Goal: Information Seeking & Learning: Check status

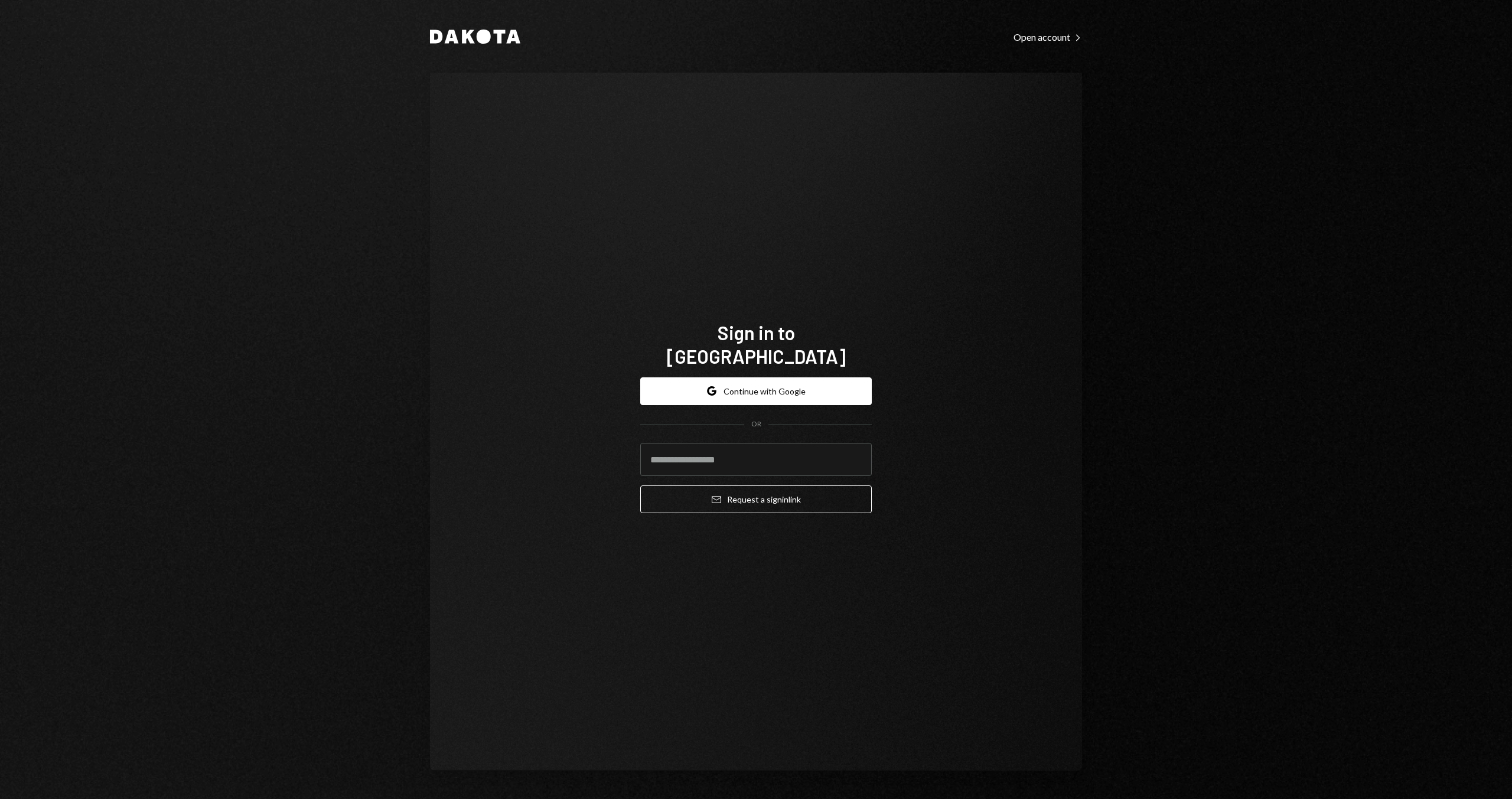
click at [796, 419] on div "OR" at bounding box center [755, 424] width 231 height 10
click at [811, 392] on button "Google Continue with Google" at bounding box center [755, 391] width 231 height 28
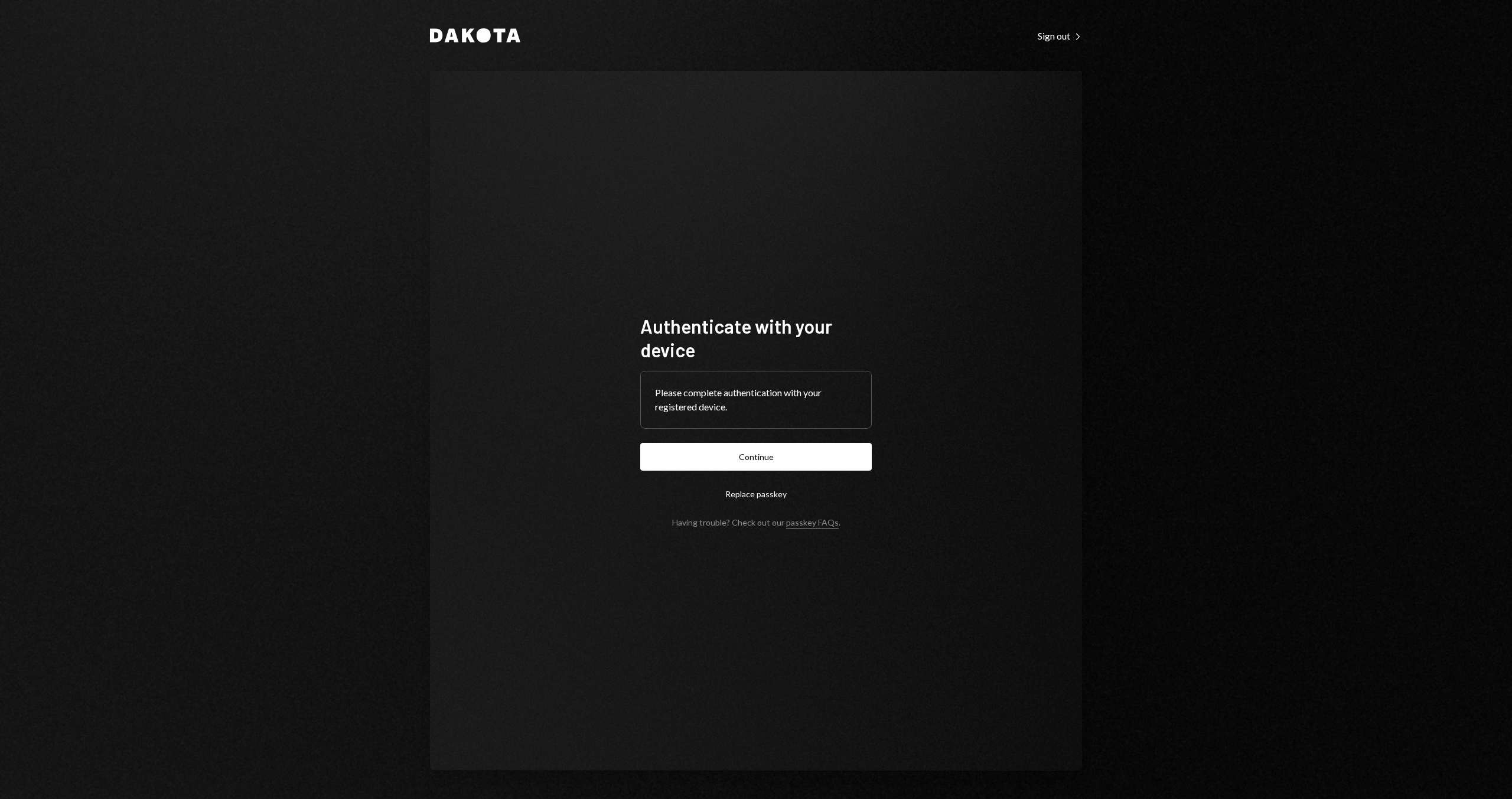
click at [667, 450] on button "Continue" at bounding box center [755, 456] width 231 height 28
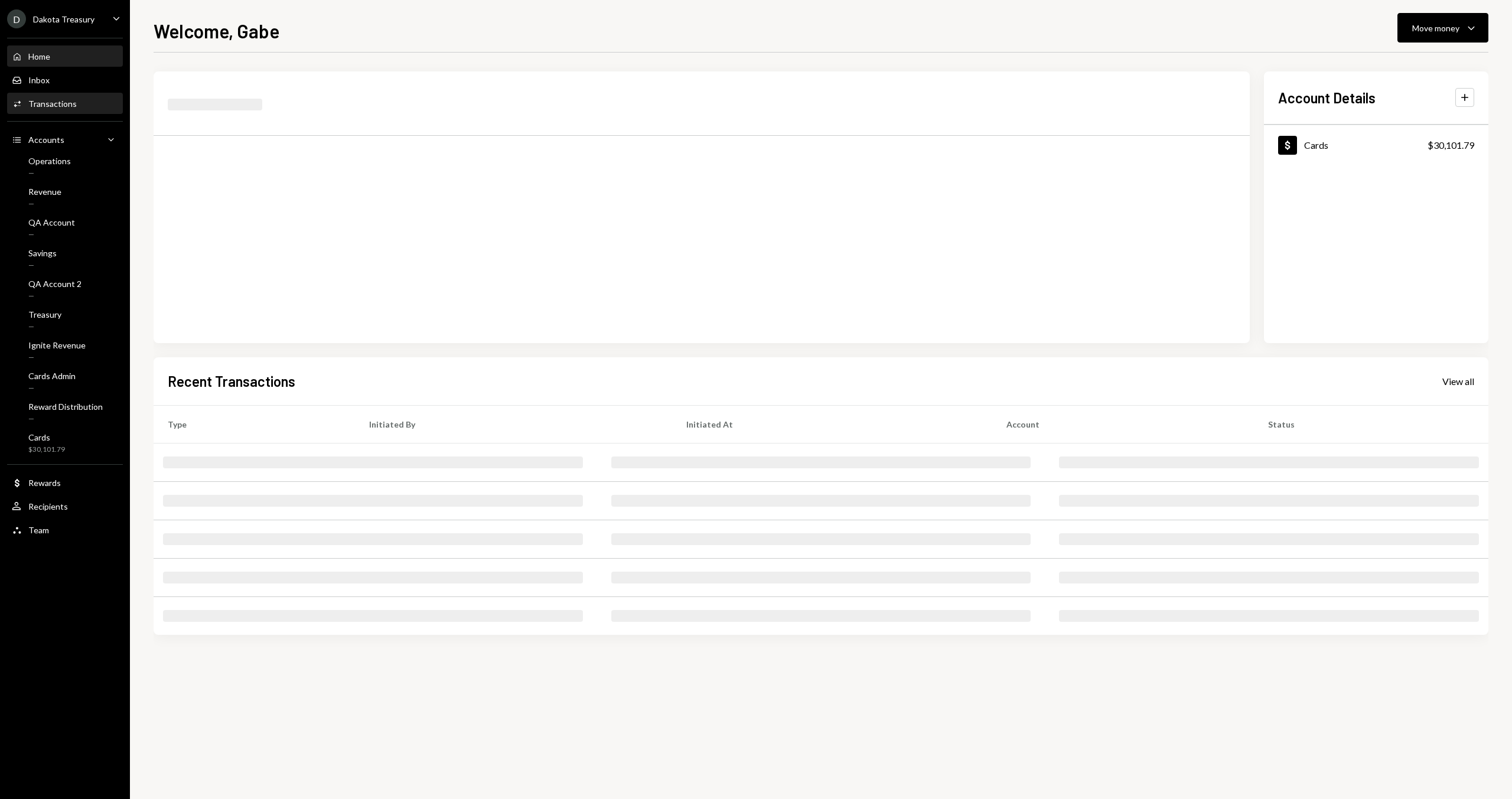
click at [63, 105] on div "Transactions" at bounding box center [52, 103] width 48 height 10
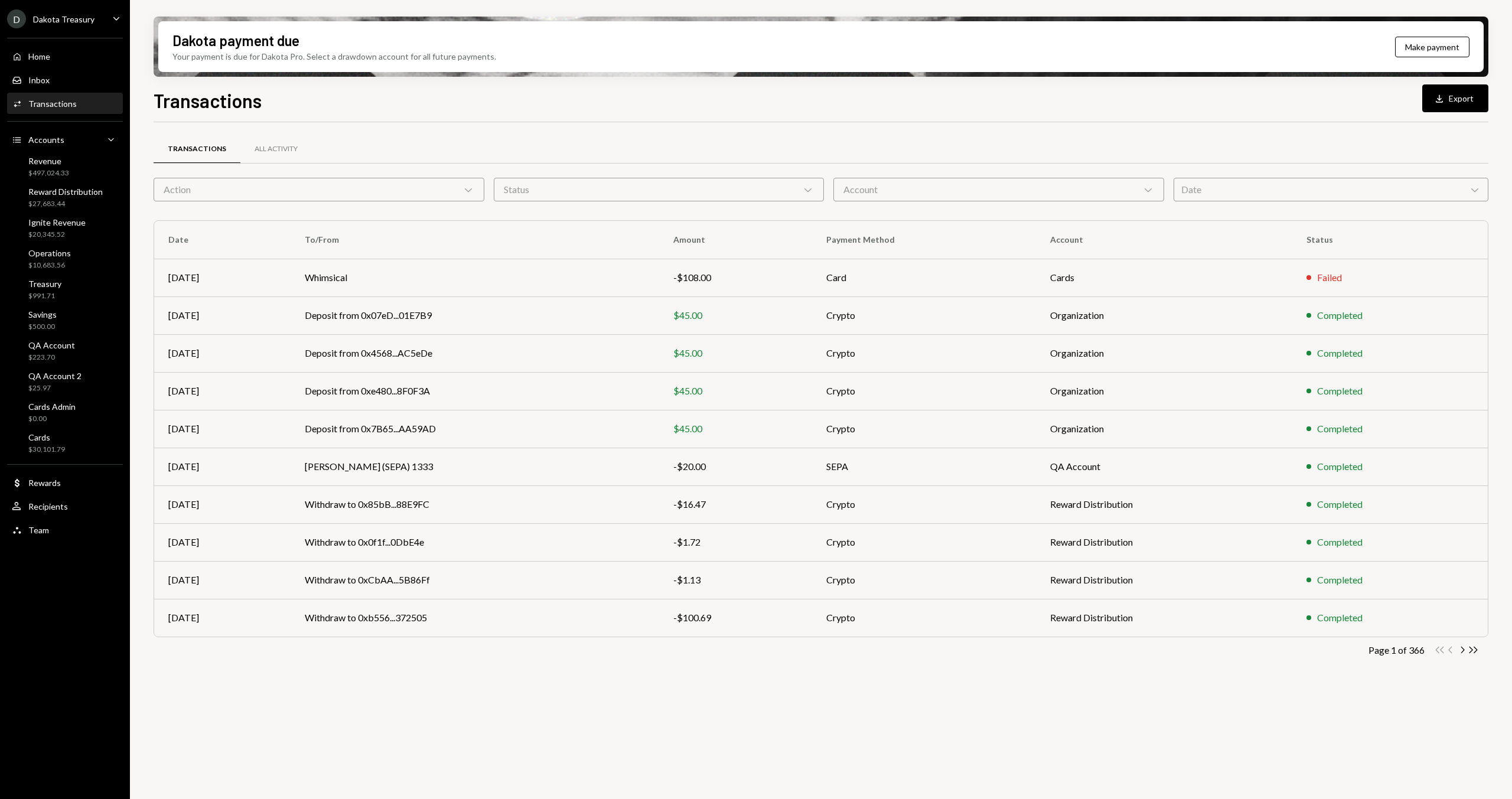
click at [434, 93] on div "Transactions Download Export" at bounding box center [820, 99] width 1334 height 26
click at [372, 101] on div "Transactions Download Export" at bounding box center [820, 99] width 1334 height 26
click at [407, 101] on div "Transactions Download Export" at bounding box center [820, 99] width 1334 height 26
click at [374, 101] on div "Transactions Download Export" at bounding box center [820, 99] width 1334 height 26
click at [361, 100] on div "Transactions Download Export" at bounding box center [820, 99] width 1334 height 26
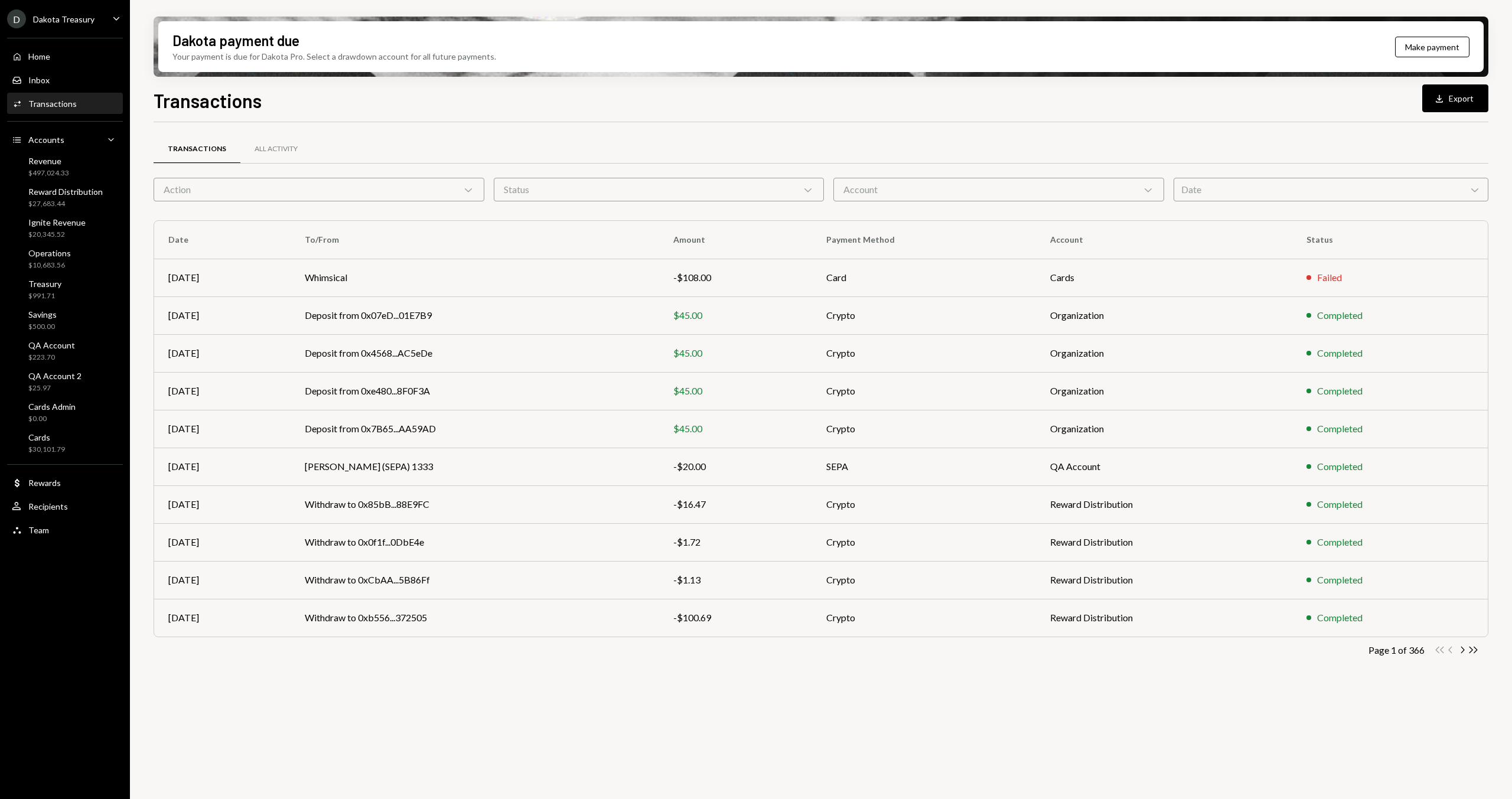
click at [354, 203] on div "Transactions All Activity Action Chevron Down Status Chevron Down Account Chevr…" at bounding box center [820, 413] width 1334 height 545
click at [561, 59] on div "Dakota payment due Your payment is due for Dakota Pro. Select a drawdown accoun…" at bounding box center [821, 47] width 1325 height 51
click at [1297, 190] on div "Date Chevron Down" at bounding box center [1331, 189] width 315 height 23
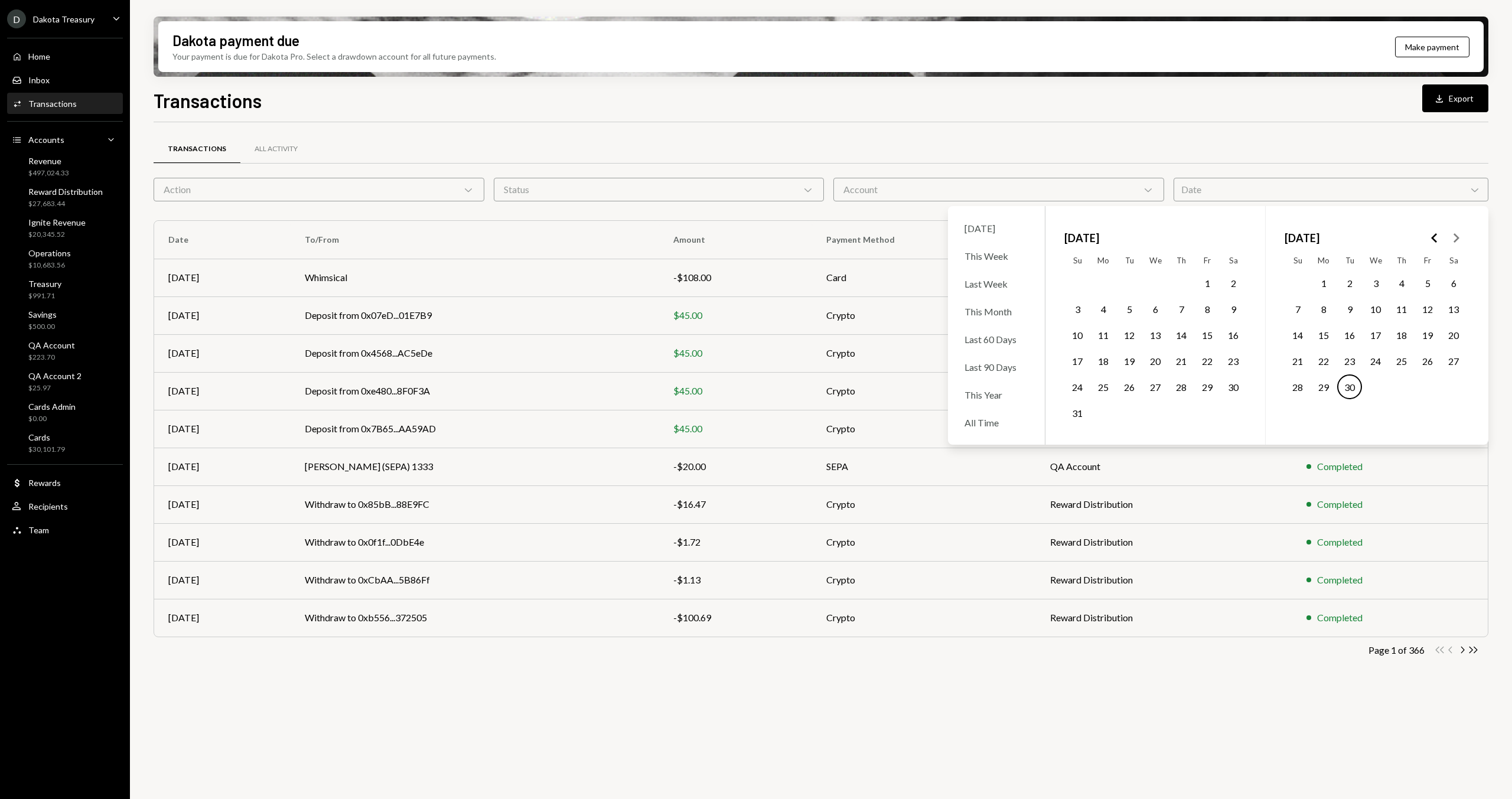
click at [1433, 238] on icon "Go to the Previous Month" at bounding box center [1434, 238] width 14 height 14
click at [1459, 235] on icon "Go to the Next Month" at bounding box center [1455, 238] width 14 height 14
click at [718, 86] on div "Transactions Download Export" at bounding box center [820, 99] width 1334 height 26
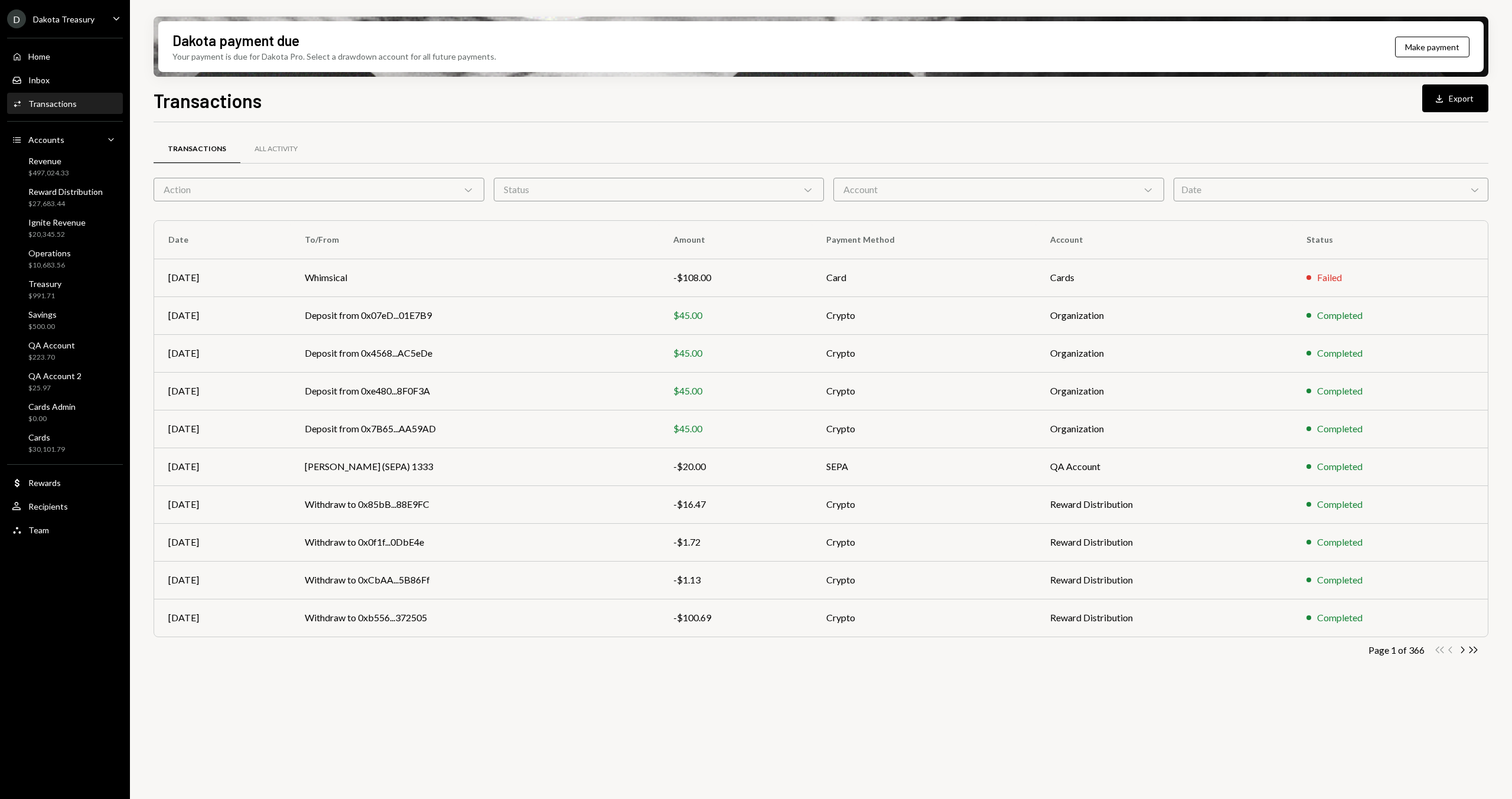
click at [600, 98] on div "Transactions Download Export" at bounding box center [820, 99] width 1334 height 26
click at [172, 98] on h1 "Transactions" at bounding box center [207, 100] width 108 height 23
click at [176, 108] on h1 "Transactions" at bounding box center [207, 100] width 108 height 23
drag, startPoint x: 185, startPoint y: 104, endPoint x: 246, endPoint y: 104, distance: 61.0
click at [185, 104] on h1 "Transactions" at bounding box center [207, 100] width 108 height 23
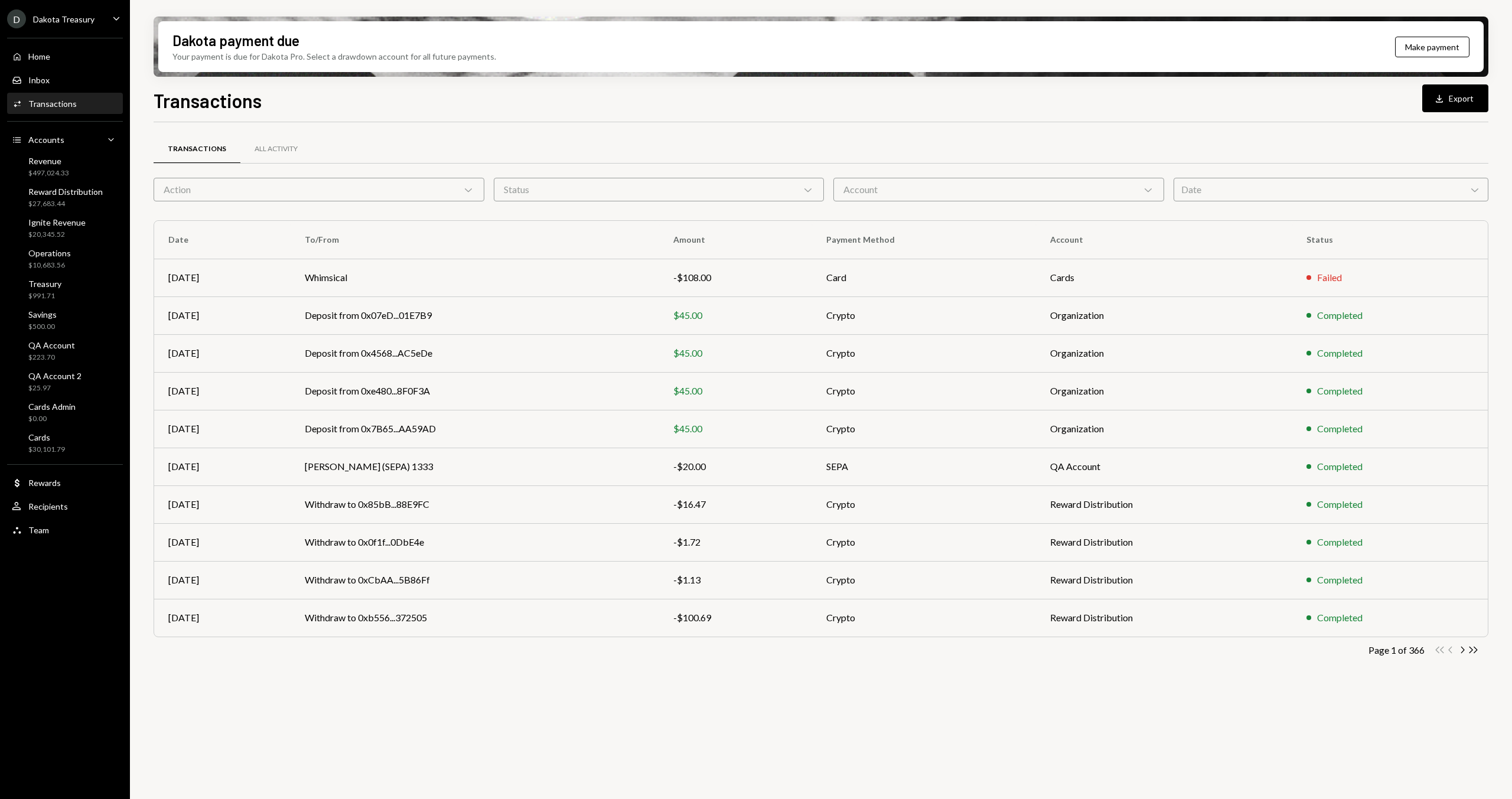
click at [304, 103] on div "Transactions Download Export" at bounding box center [820, 99] width 1334 height 26
click at [168, 103] on h1 "Transactions" at bounding box center [207, 100] width 108 height 23
click at [154, 103] on h1 "Transactions" at bounding box center [207, 100] width 108 height 23
click at [1331, 201] on div "Transactions All Activity Action Chevron Down Status Chevron Down Account Chevr…" at bounding box center [820, 413] width 1334 height 545
click at [1325, 194] on div "Date Chevron Down" at bounding box center [1331, 189] width 315 height 23
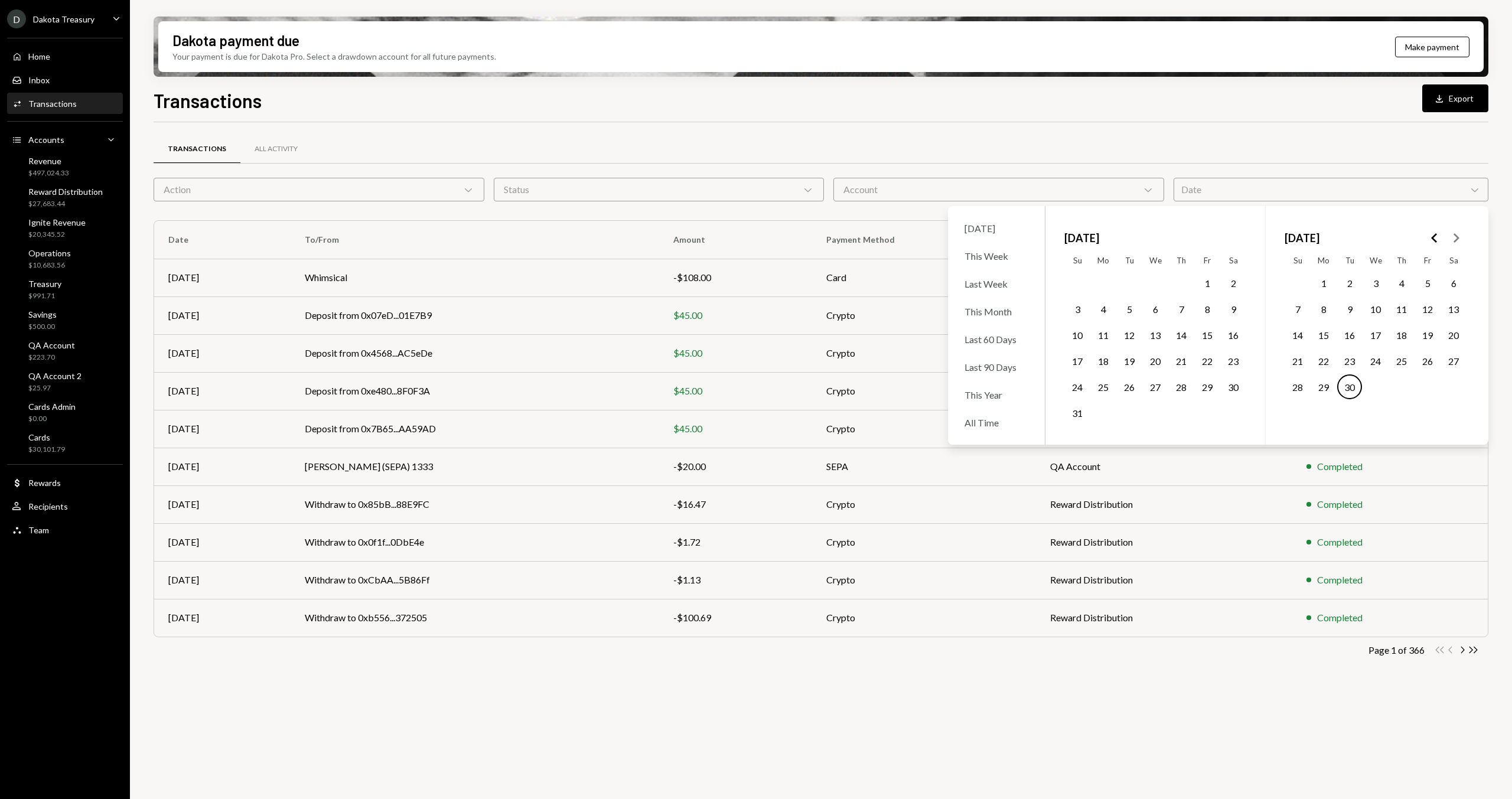
click at [1455, 241] on polygon "Go to the Next Month" at bounding box center [1456, 238] width 6 height 9
click at [1445, 240] on button "Go to the Next Month" at bounding box center [1455, 238] width 21 height 21
click at [1437, 238] on icon "Go to the Previous Month" at bounding box center [1434, 238] width 14 height 14
click at [1437, 237] on icon "Go to the Previous Month" at bounding box center [1434, 238] width 14 height 14
click at [1449, 237] on button "Go to the Next Month" at bounding box center [1455, 238] width 21 height 21
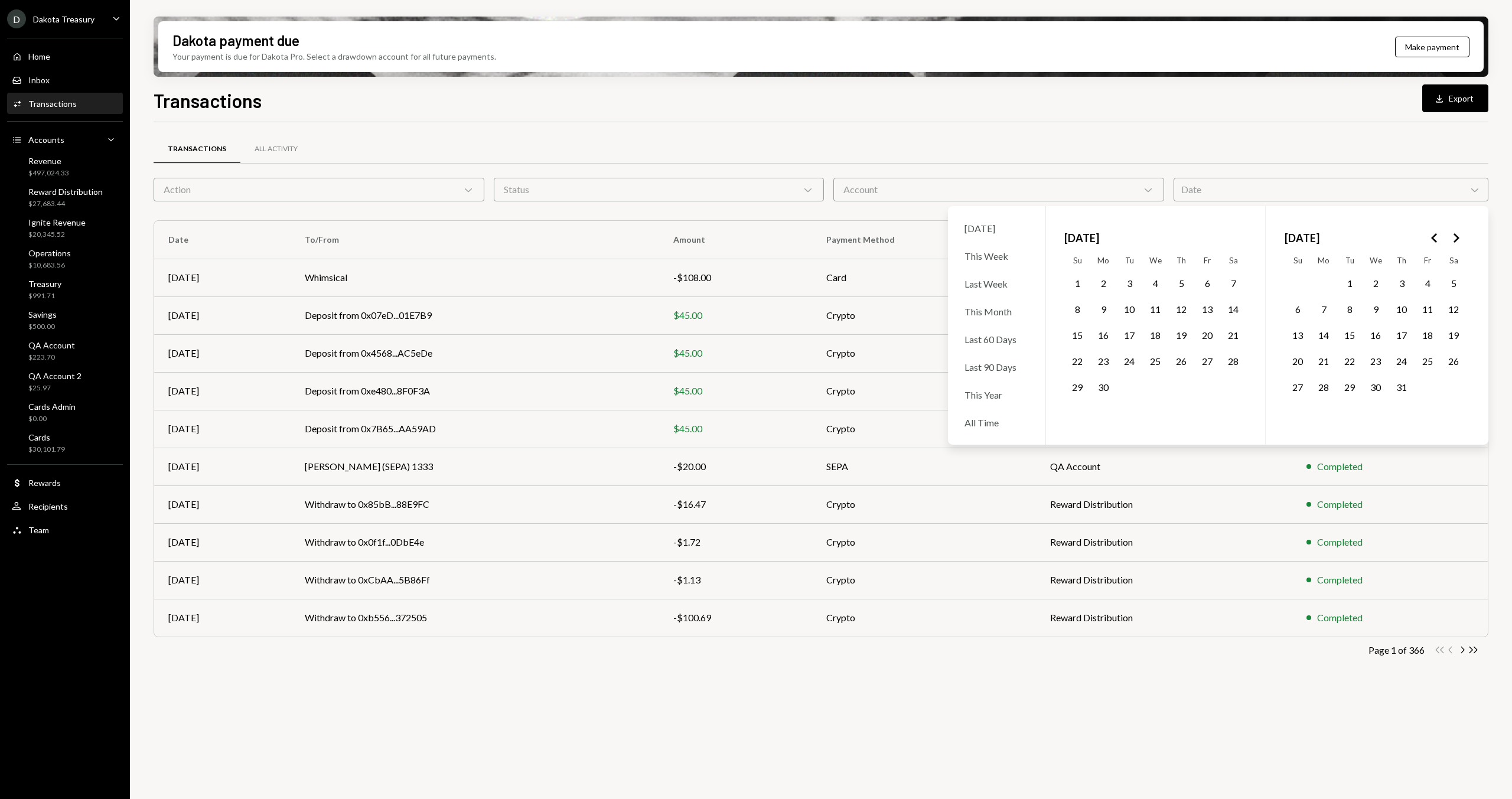
click at [1075, 282] on button "1" at bounding box center [1077, 282] width 25 height 25
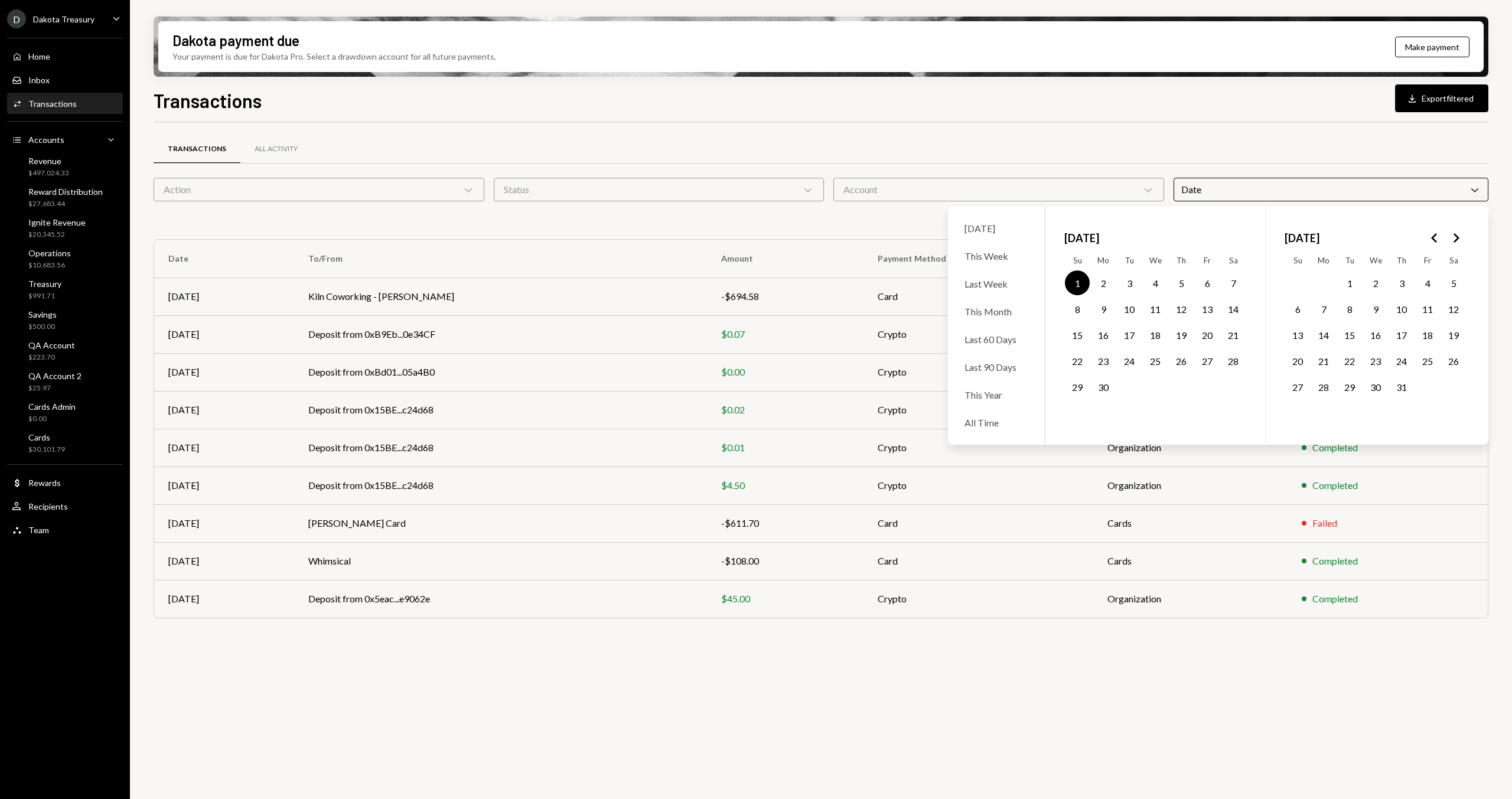
click at [1106, 390] on button "30" at bounding box center [1103, 386] width 25 height 25
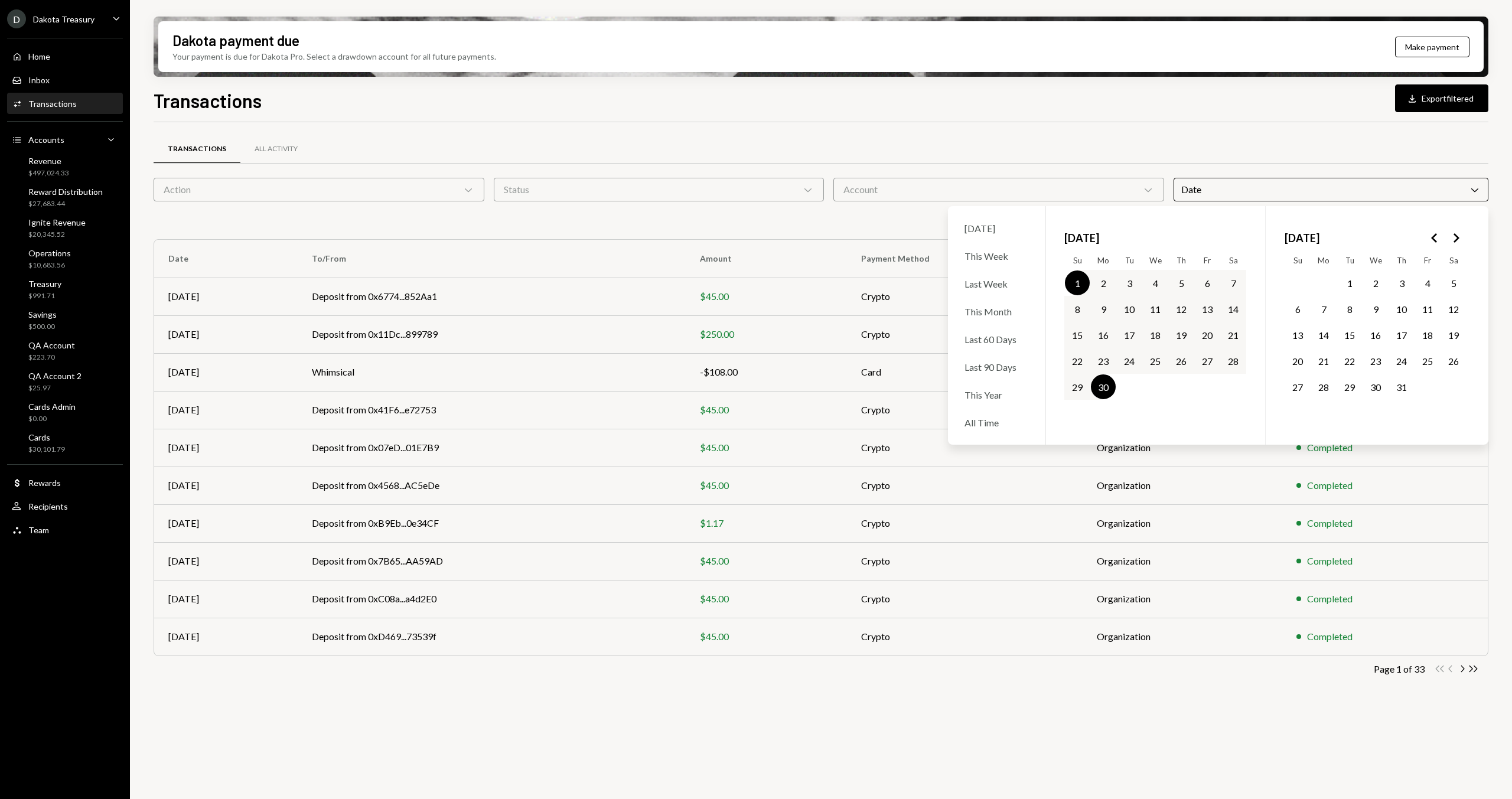
click at [840, 103] on div "Transactions Download Export filtered" at bounding box center [820, 99] width 1334 height 26
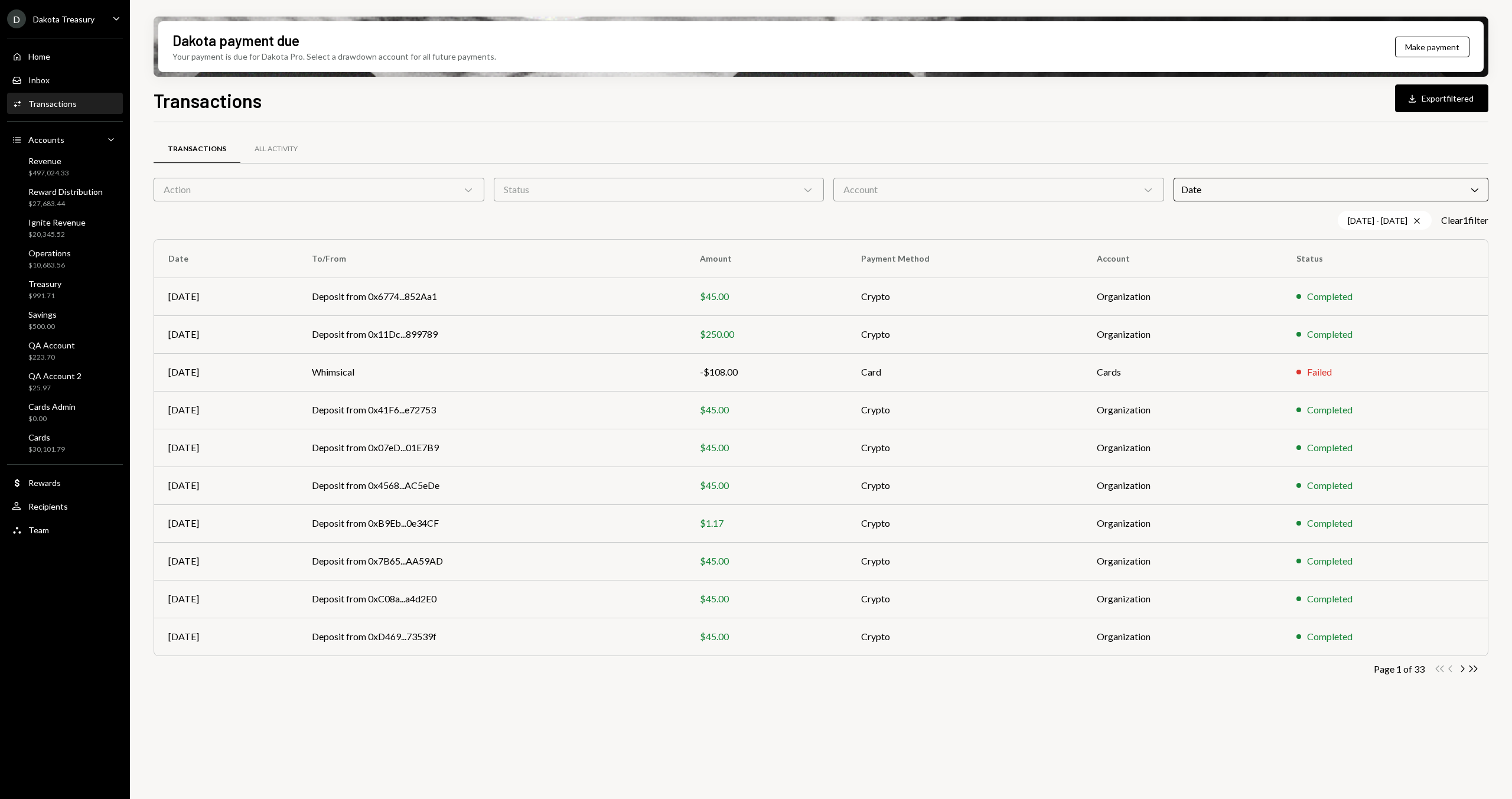
click at [263, 197] on div "Action Chevron Down" at bounding box center [319, 189] width 331 height 23
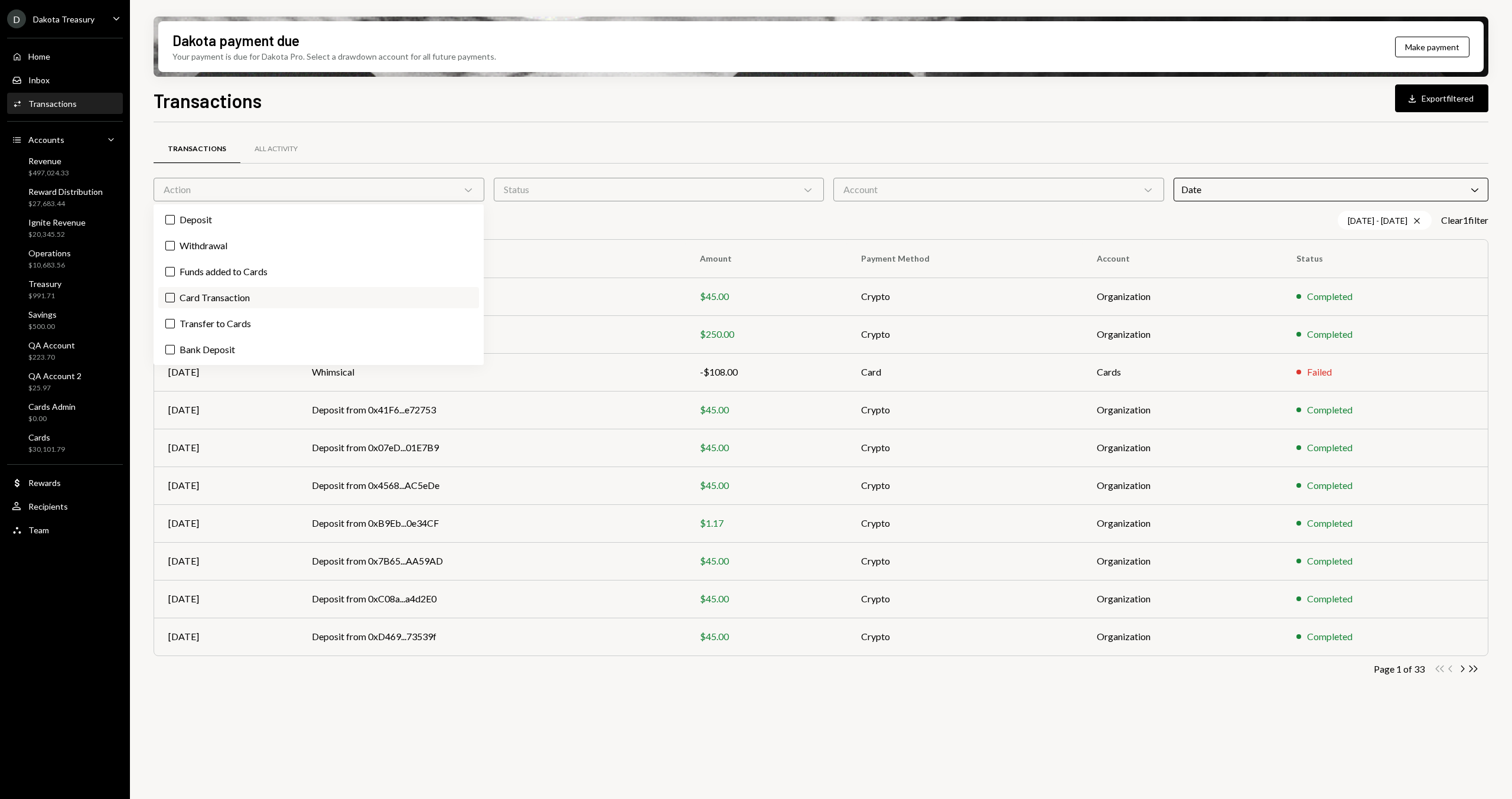
click at [237, 300] on label "Card Transaction" at bounding box center [319, 297] width 321 height 21
click at [175, 300] on button "Card Transaction" at bounding box center [170, 297] width 9 height 9
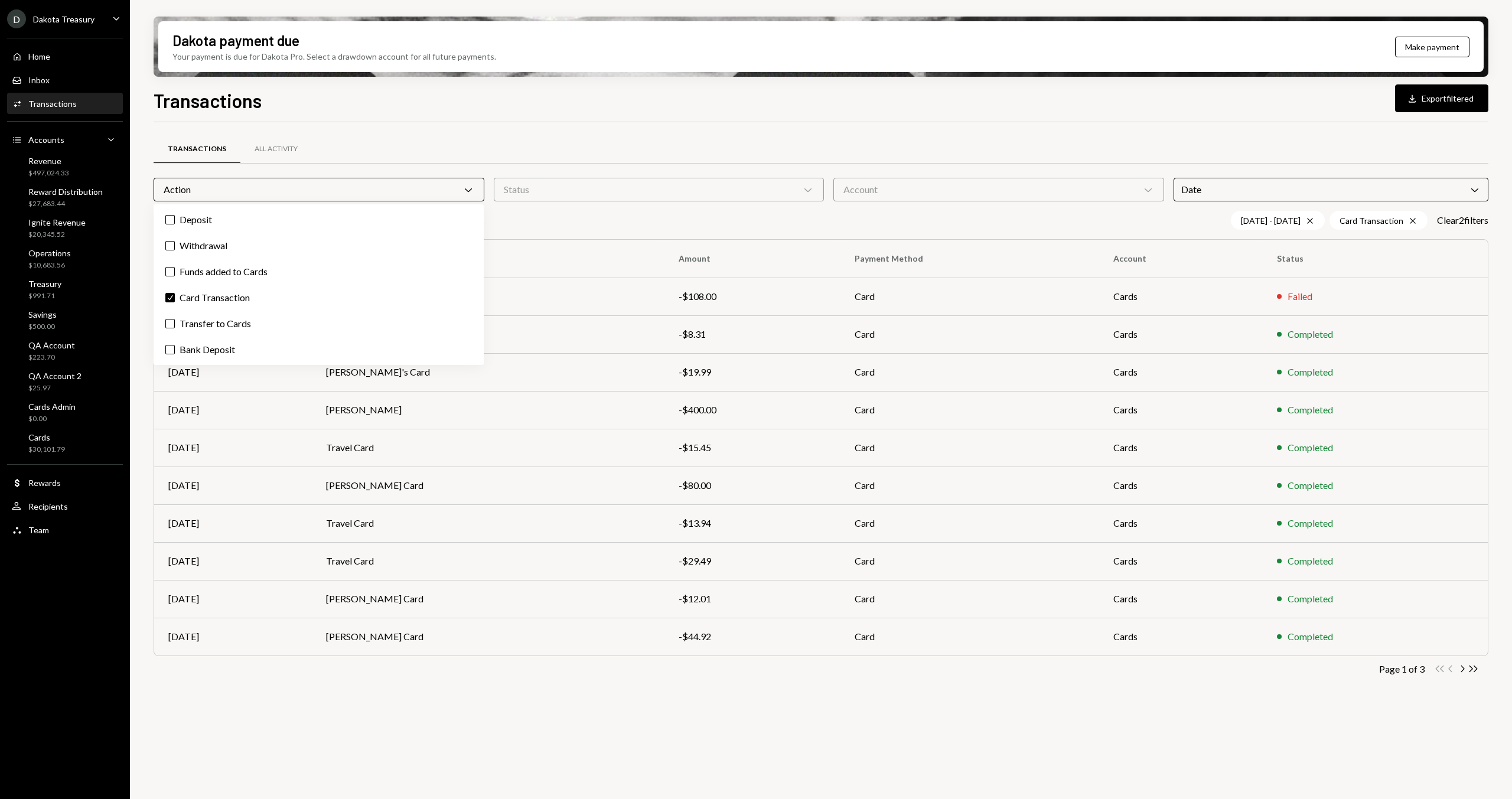
click at [519, 116] on div "Transactions Download Export filtered Transactions All Activity Action Chevron …" at bounding box center [820, 477] width 1334 height 782
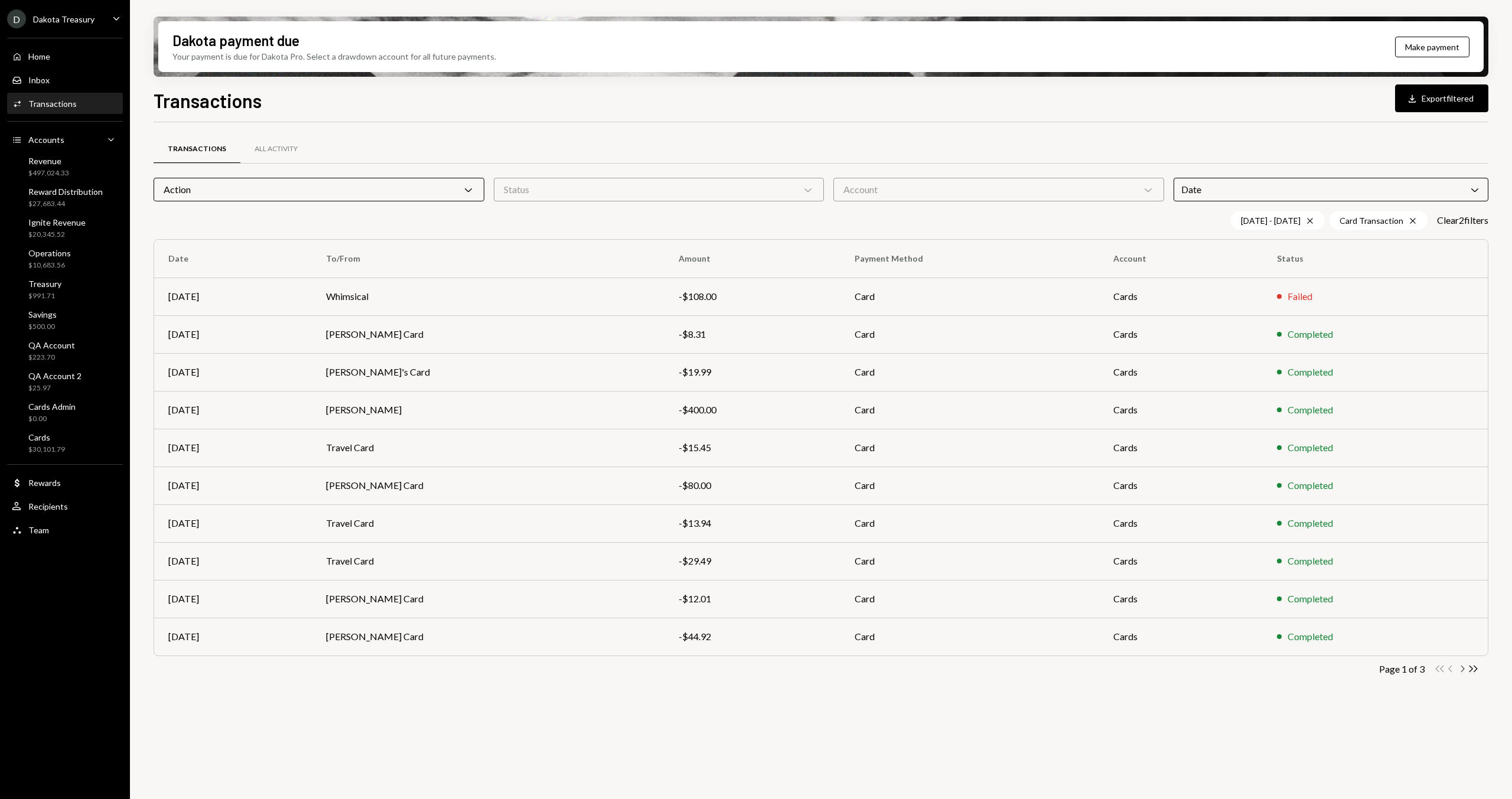
click at [1462, 669] on icon "Chevron Right" at bounding box center [1462, 669] width 11 height 11
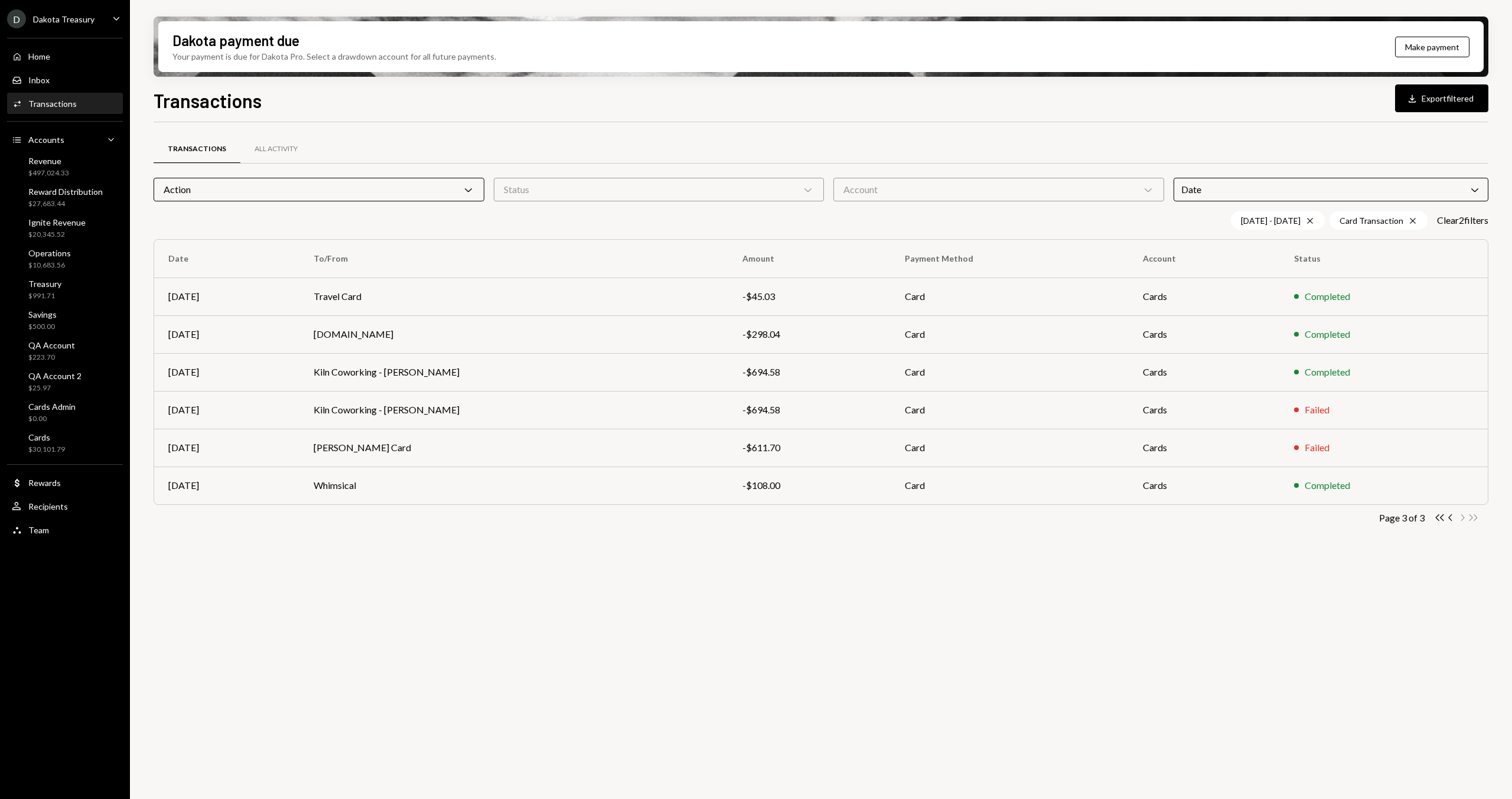
click at [1261, 183] on div "Date Chevron Down" at bounding box center [1331, 189] width 315 height 23
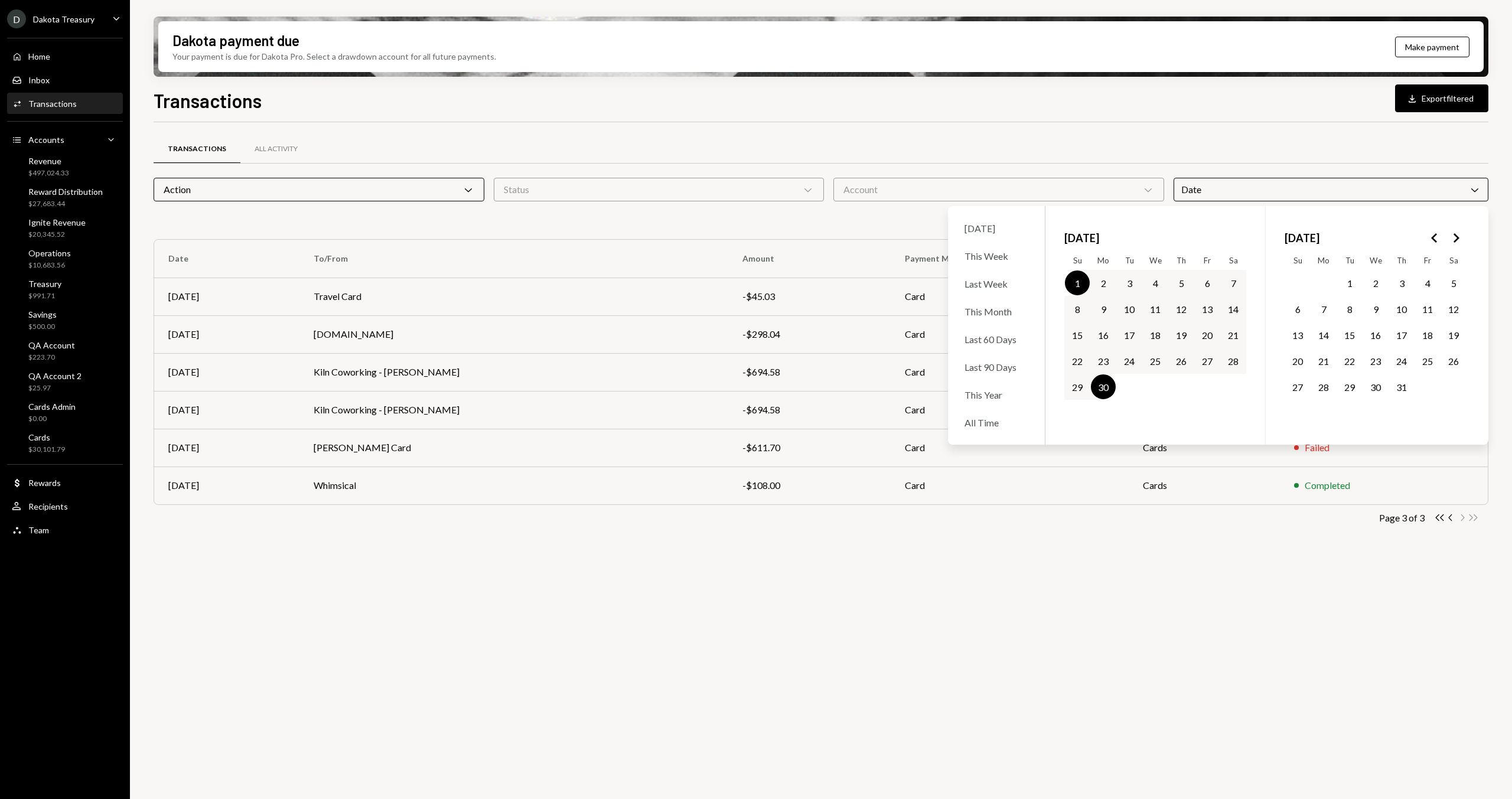
click at [1346, 280] on button "1" at bounding box center [1349, 282] width 25 height 25
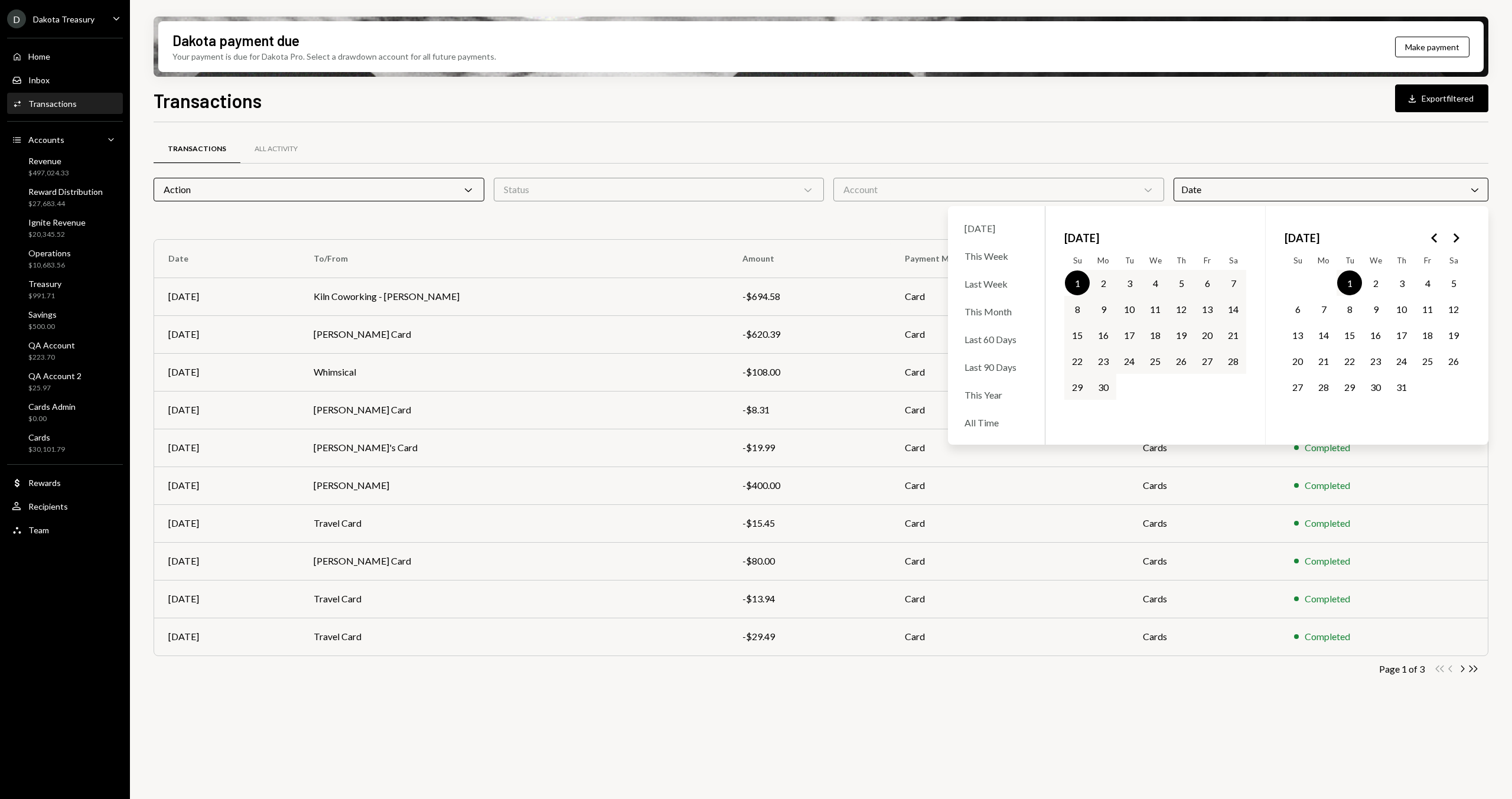
click at [1406, 389] on button "31" at bounding box center [1401, 386] width 25 height 25
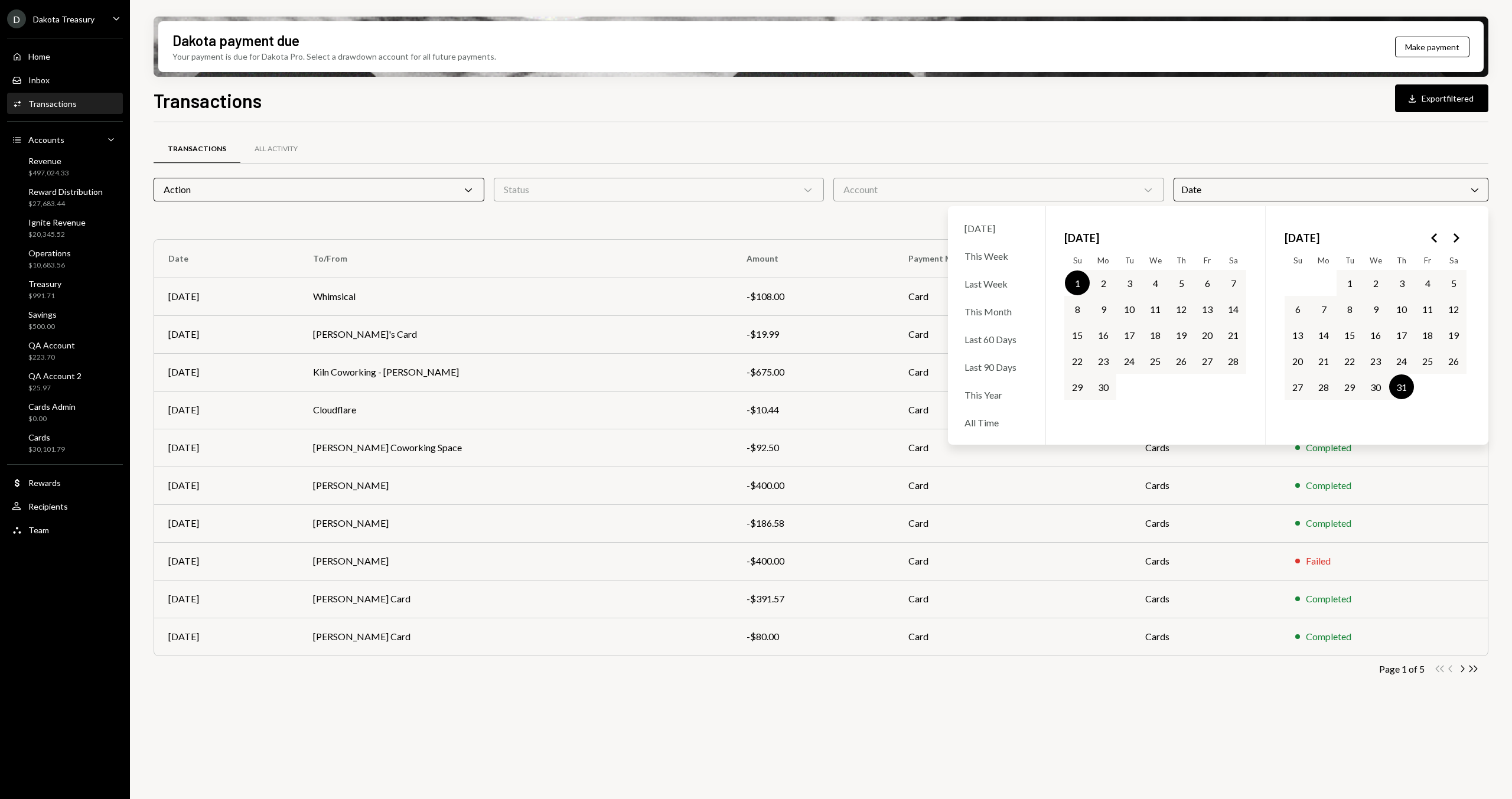
click at [1346, 280] on button "1" at bounding box center [1349, 282] width 25 height 25
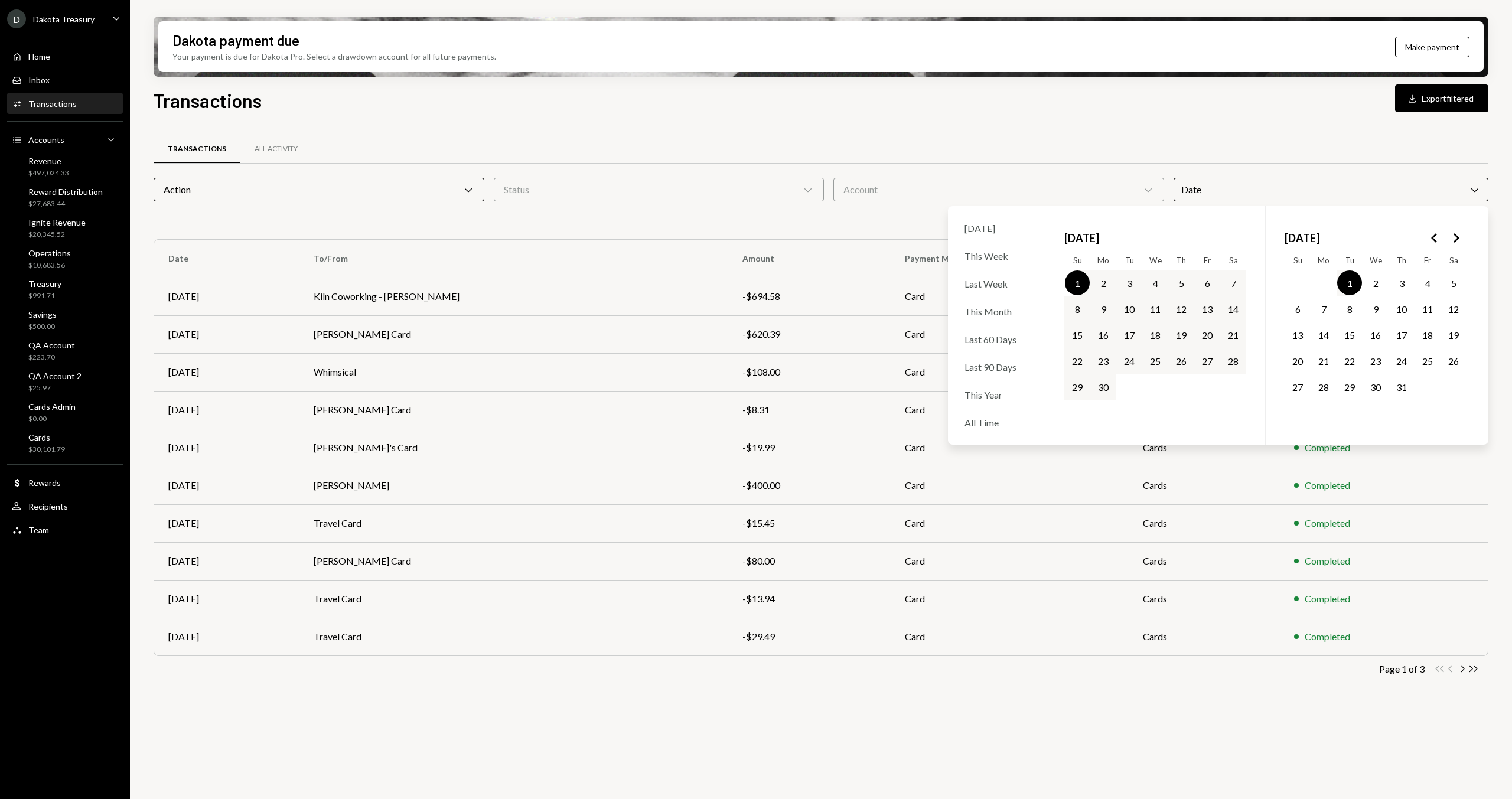
click at [1225, 130] on div "Transactions All Activity Action Chevron Down Status Chevron Down Account Chevr…" at bounding box center [820, 413] width 1334 height 582
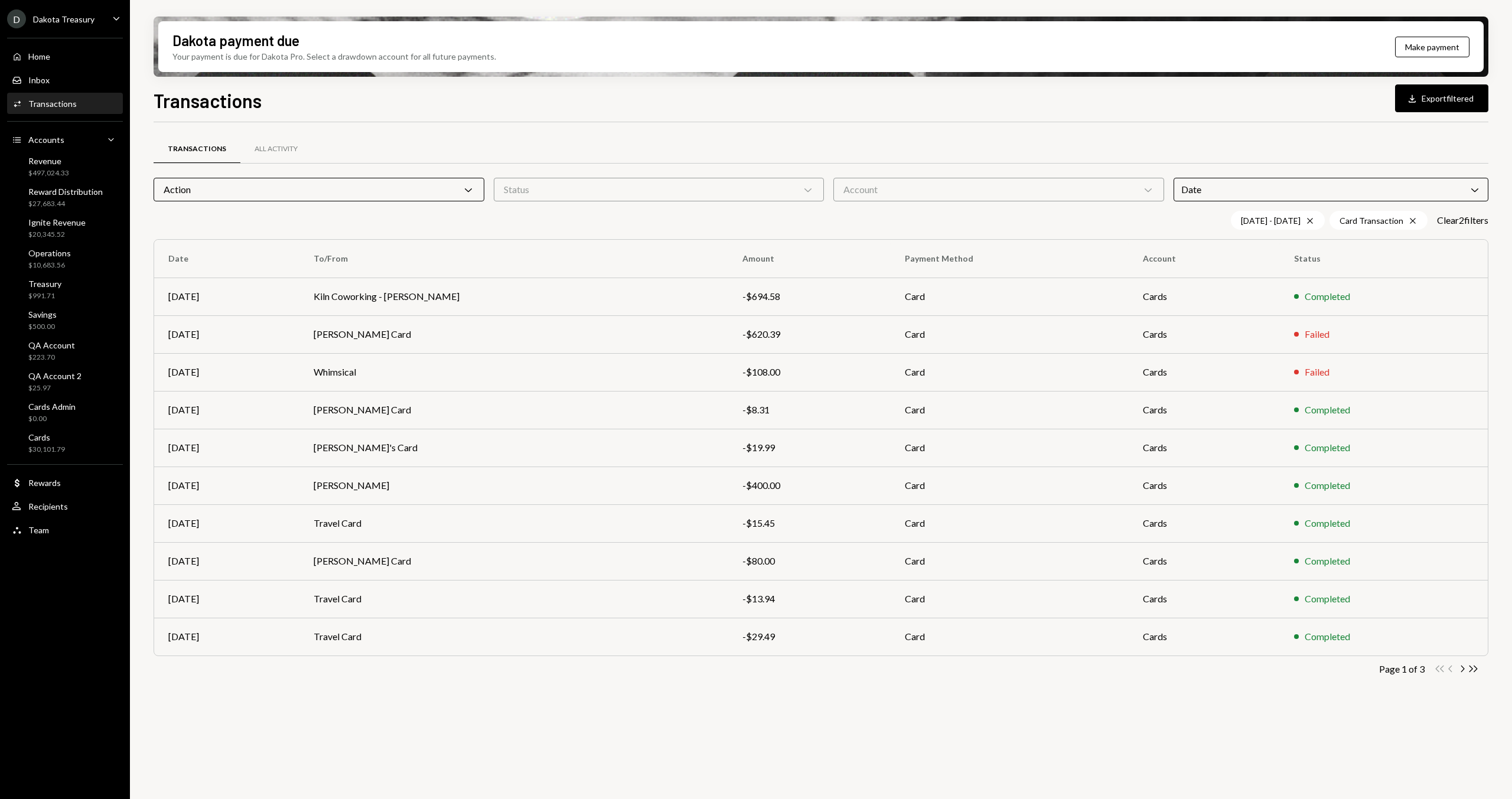
click at [1264, 189] on div "Date Chevron Down" at bounding box center [1331, 189] width 315 height 23
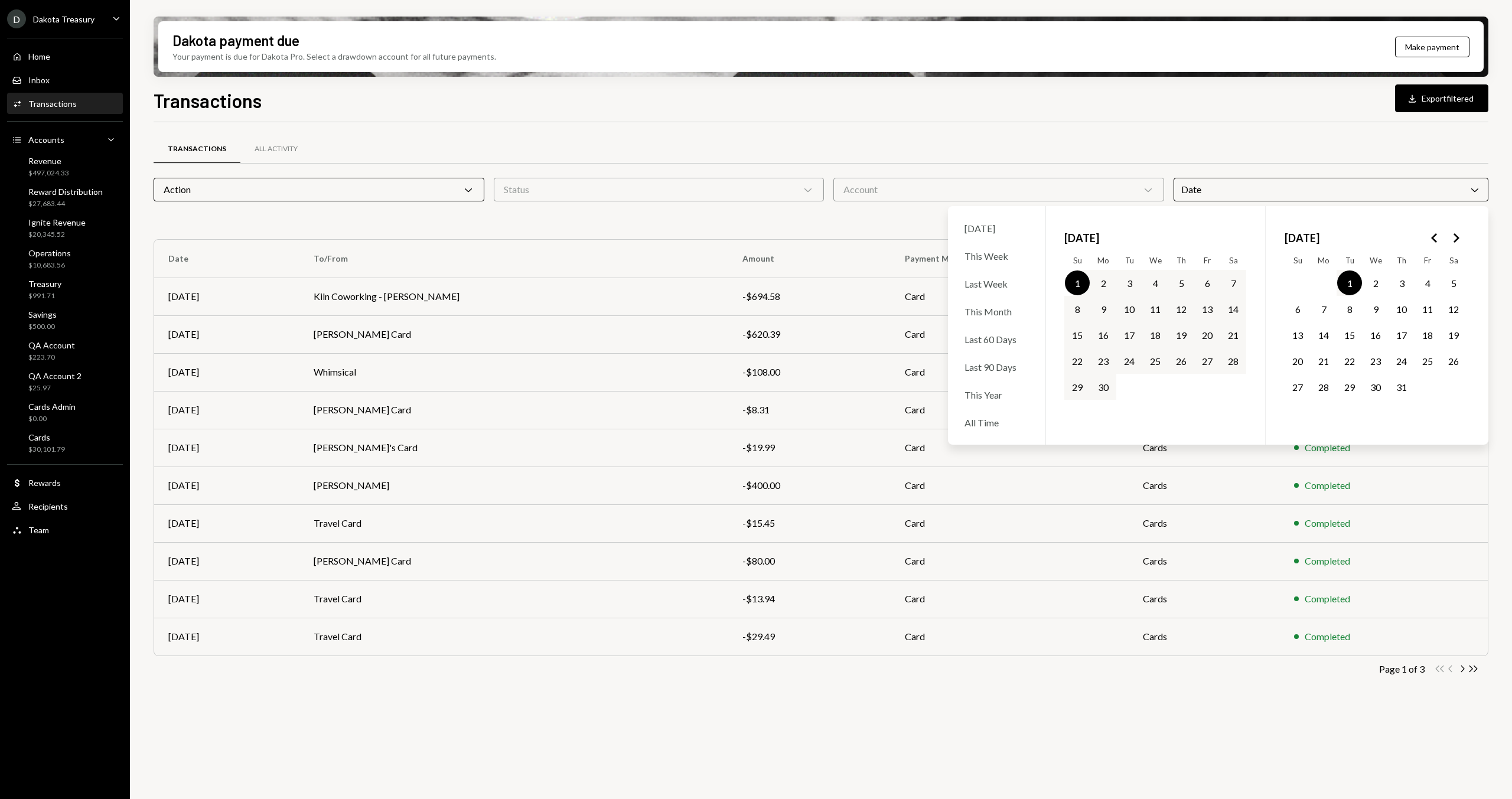
drag, startPoint x: 1310, startPoint y: 138, endPoint x: 1319, endPoint y: 205, distance: 67.6
click at [1310, 140] on div "Transactions All Activity" at bounding box center [820, 149] width 1334 height 30
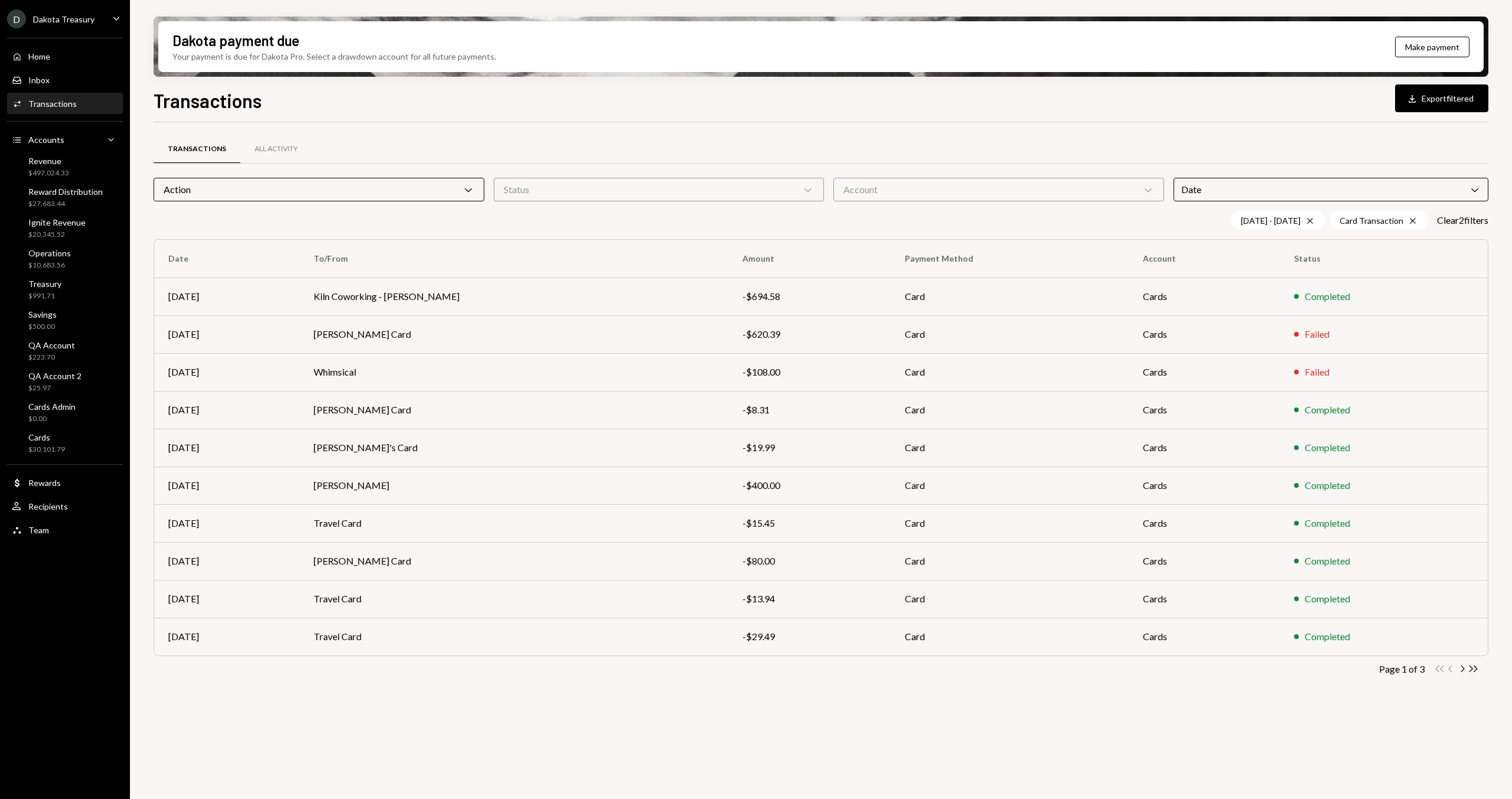
click at [1300, 223] on div "06/01/25 - 07/01/25 Cross" at bounding box center [1278, 220] width 94 height 19
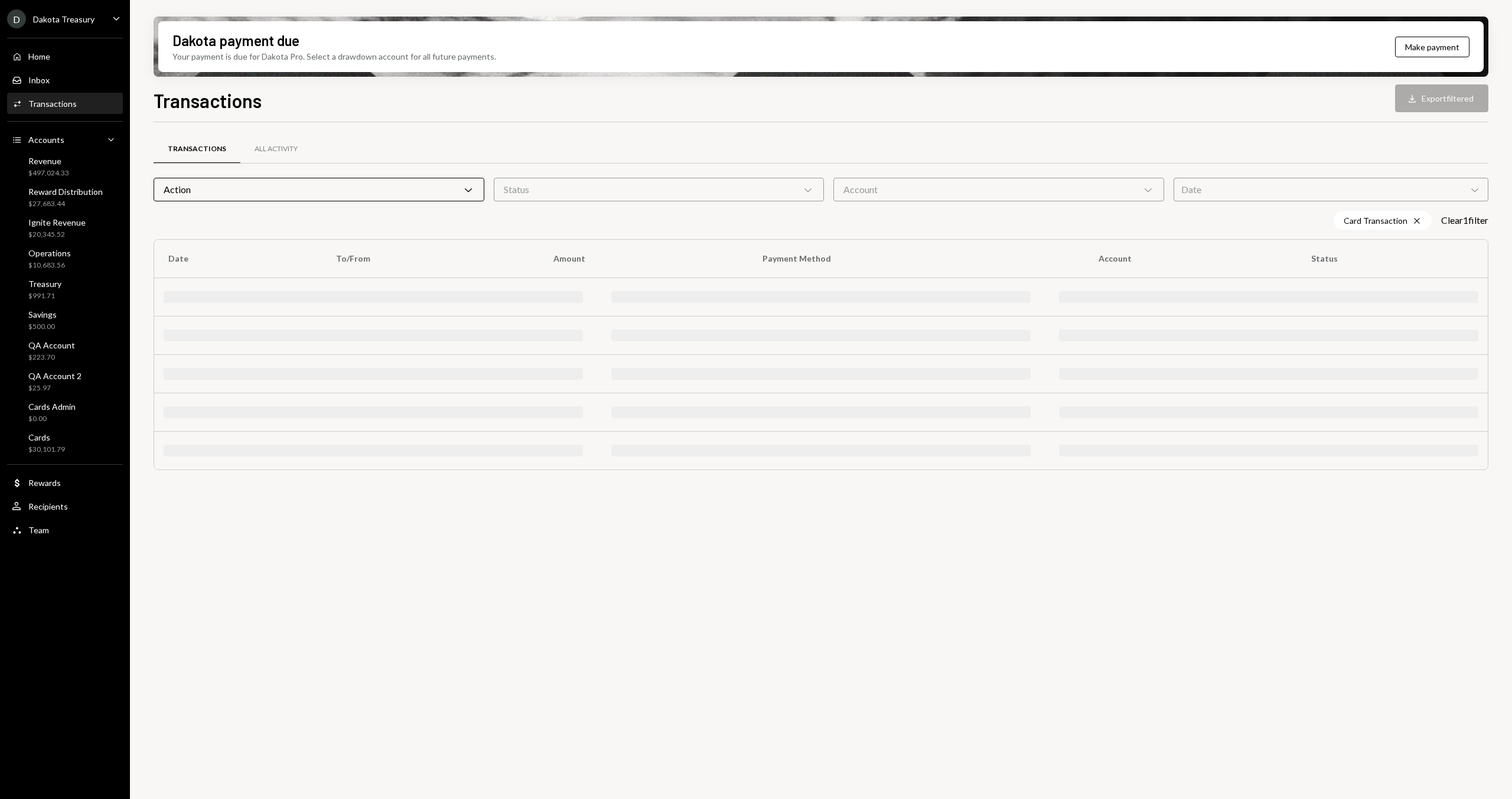
click at [1309, 183] on div "Date Chevron Down" at bounding box center [1331, 189] width 315 height 23
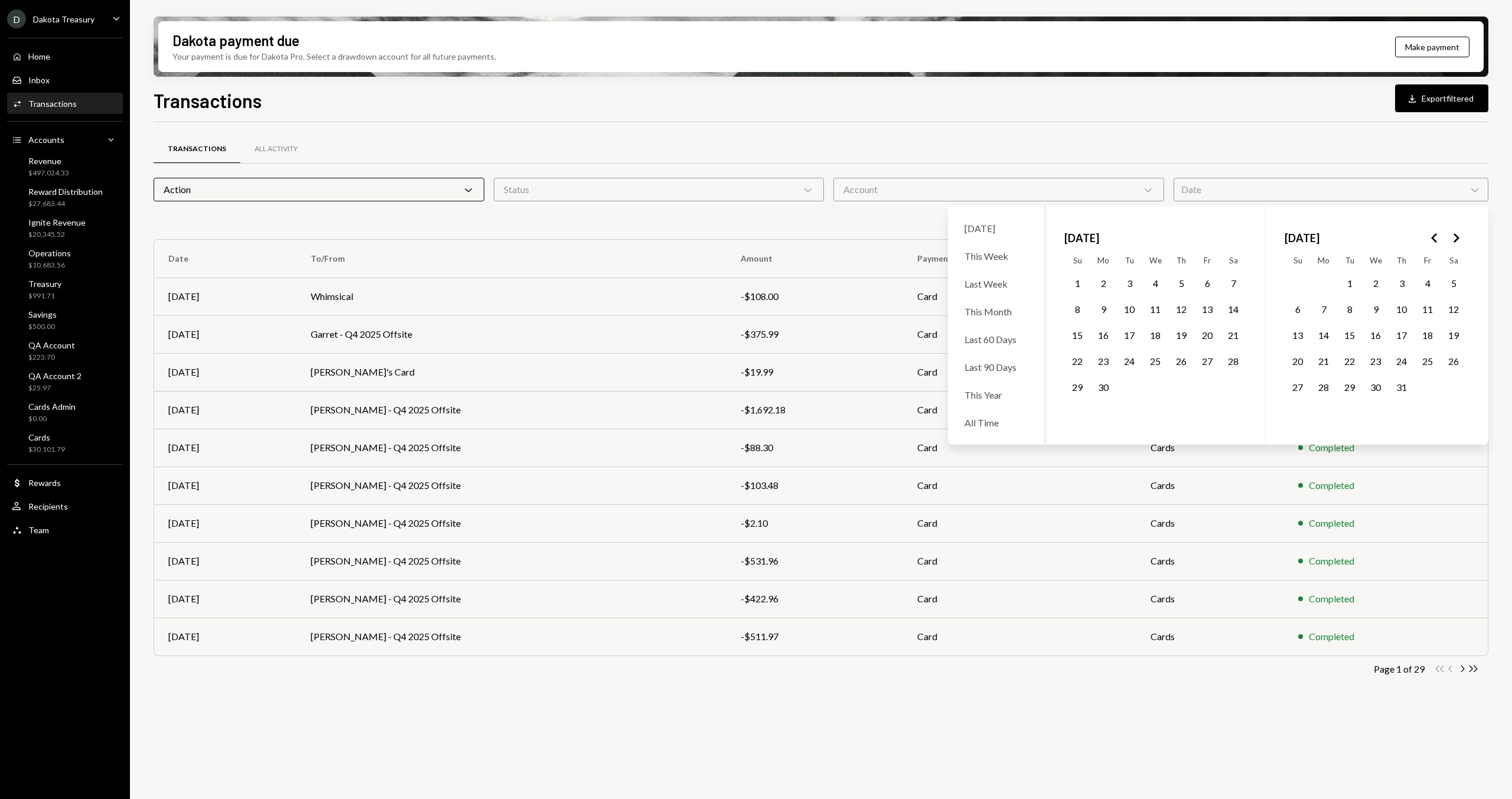
click at [1355, 282] on button "1" at bounding box center [1349, 282] width 25 height 25
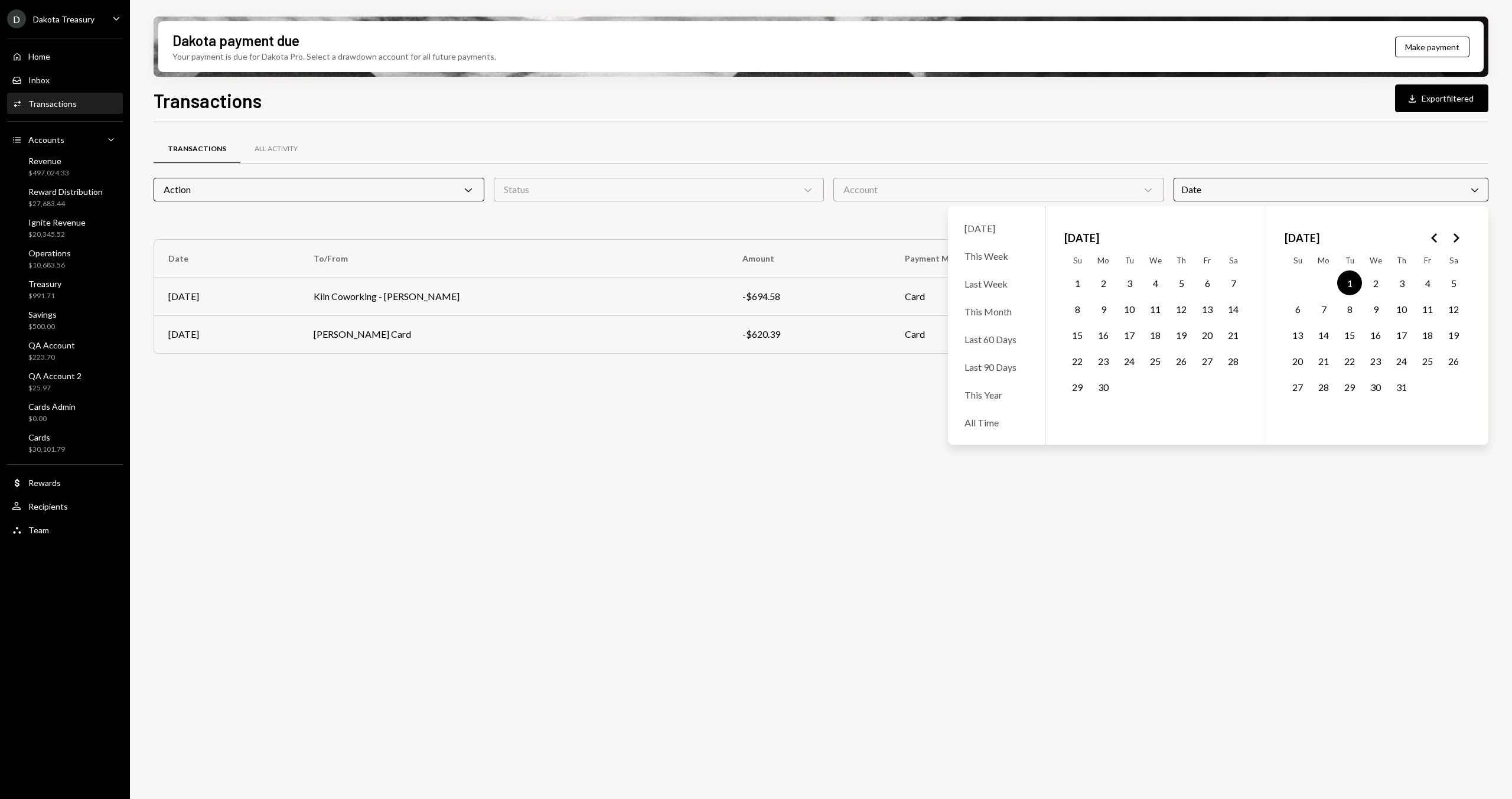
click at [1397, 396] on button "31" at bounding box center [1401, 386] width 25 height 25
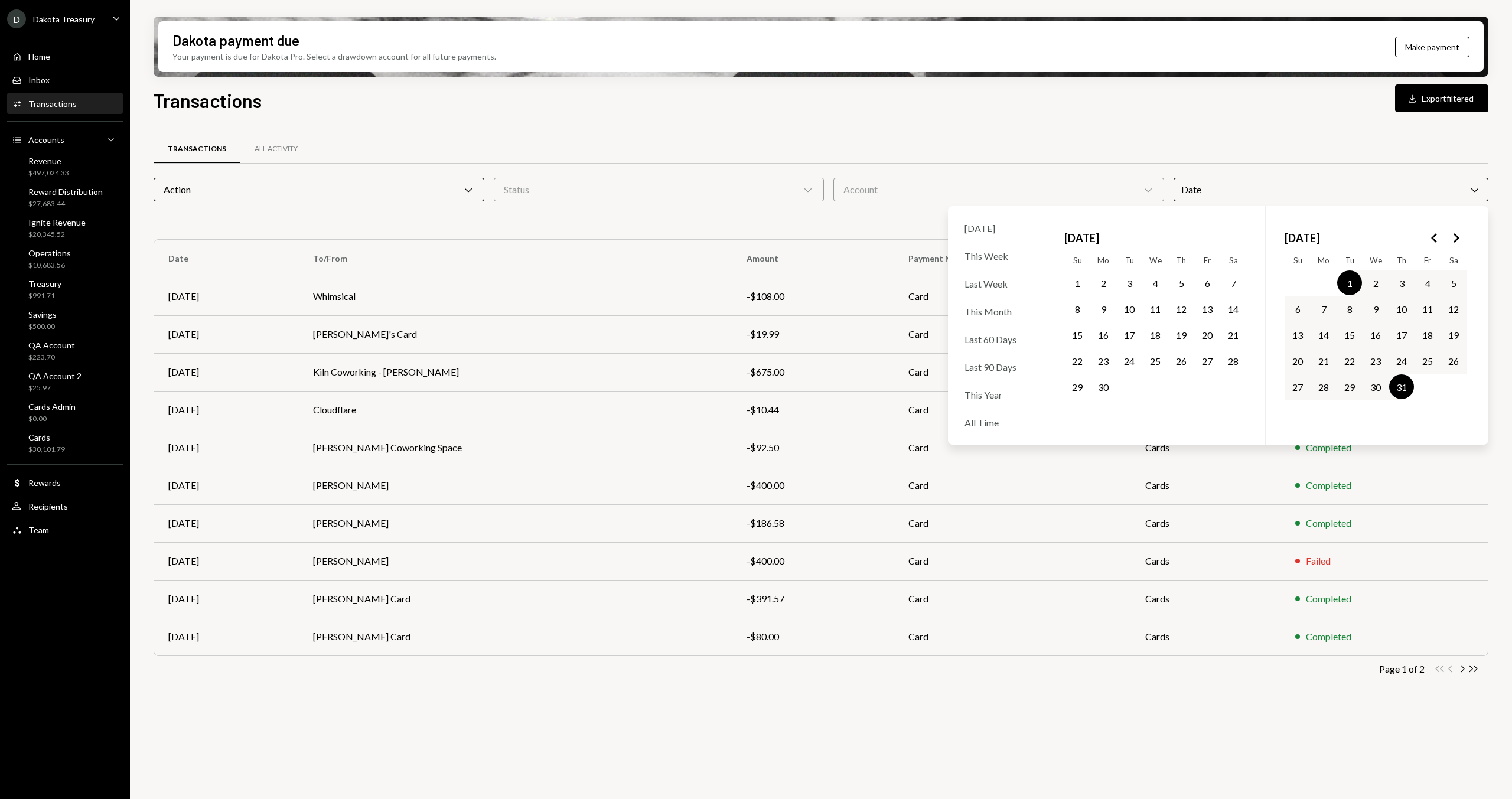
click at [950, 127] on div "Transactions All Activity Action Chevron Down Status Chevron Down Account Chevr…" at bounding box center [820, 413] width 1334 height 582
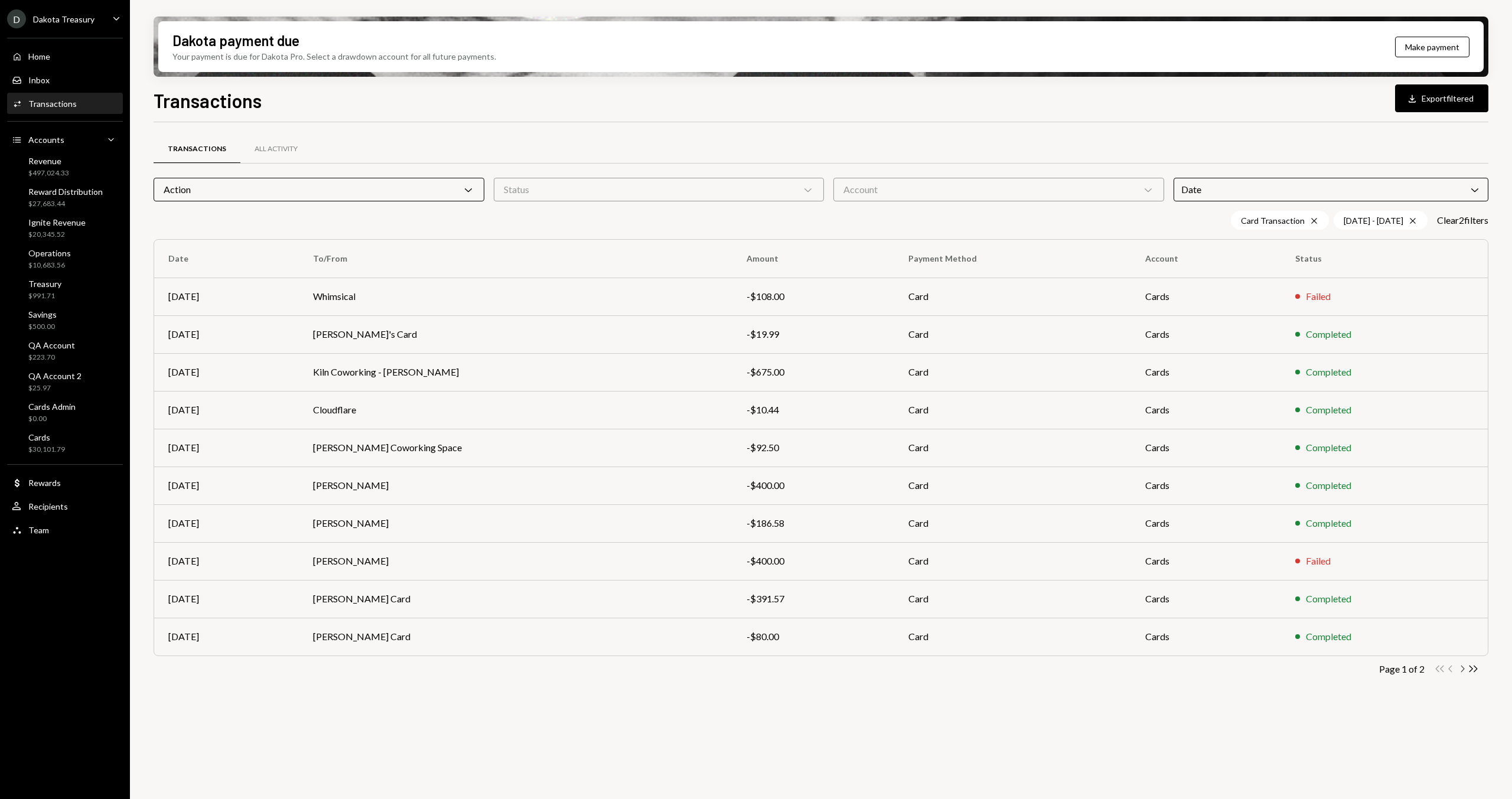
click at [1462, 669] on icon "Chevron Right" at bounding box center [1462, 669] width 11 height 11
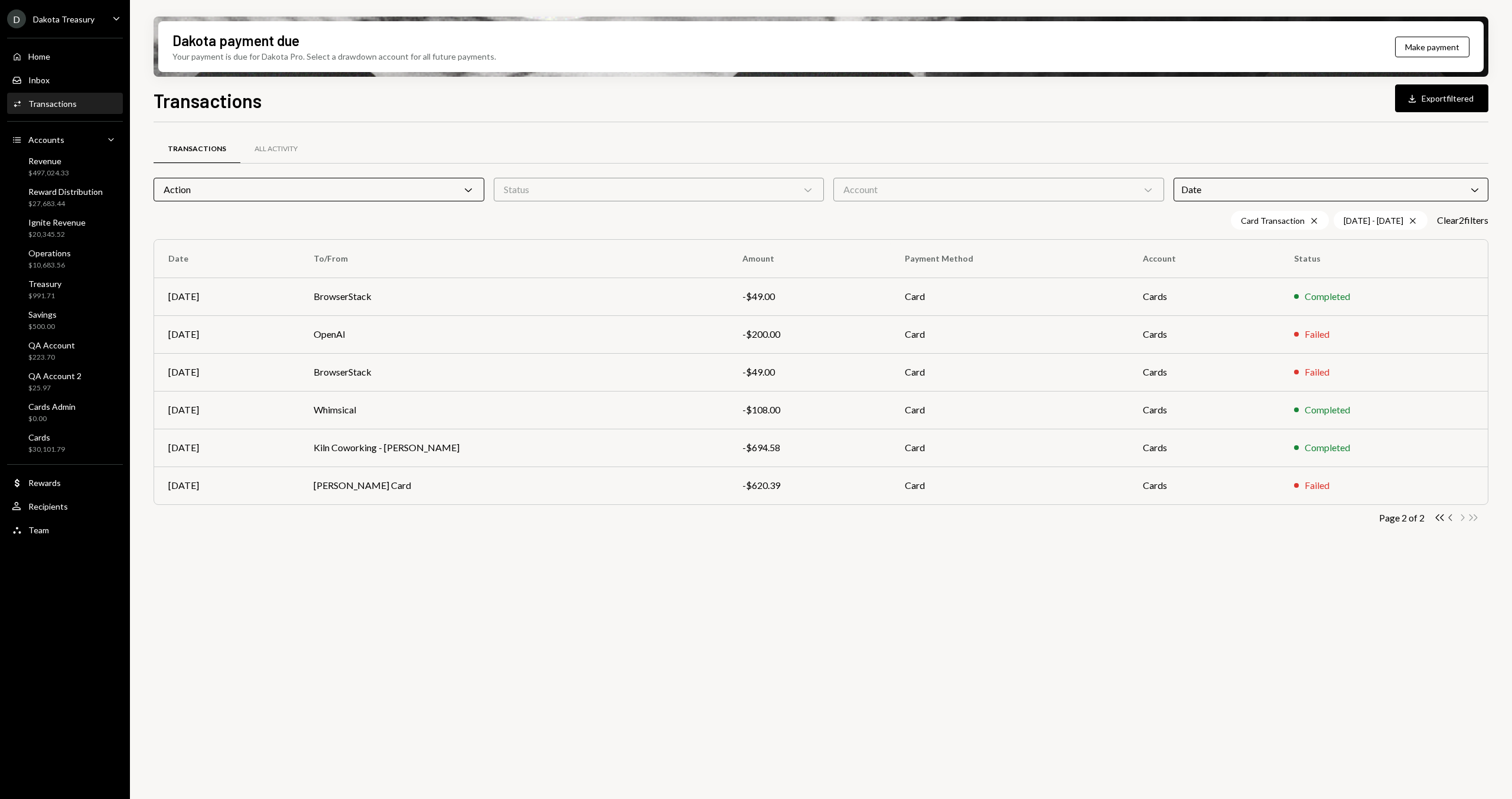
click at [1448, 517] on icon "button" at bounding box center [1450, 517] width 4 height 6
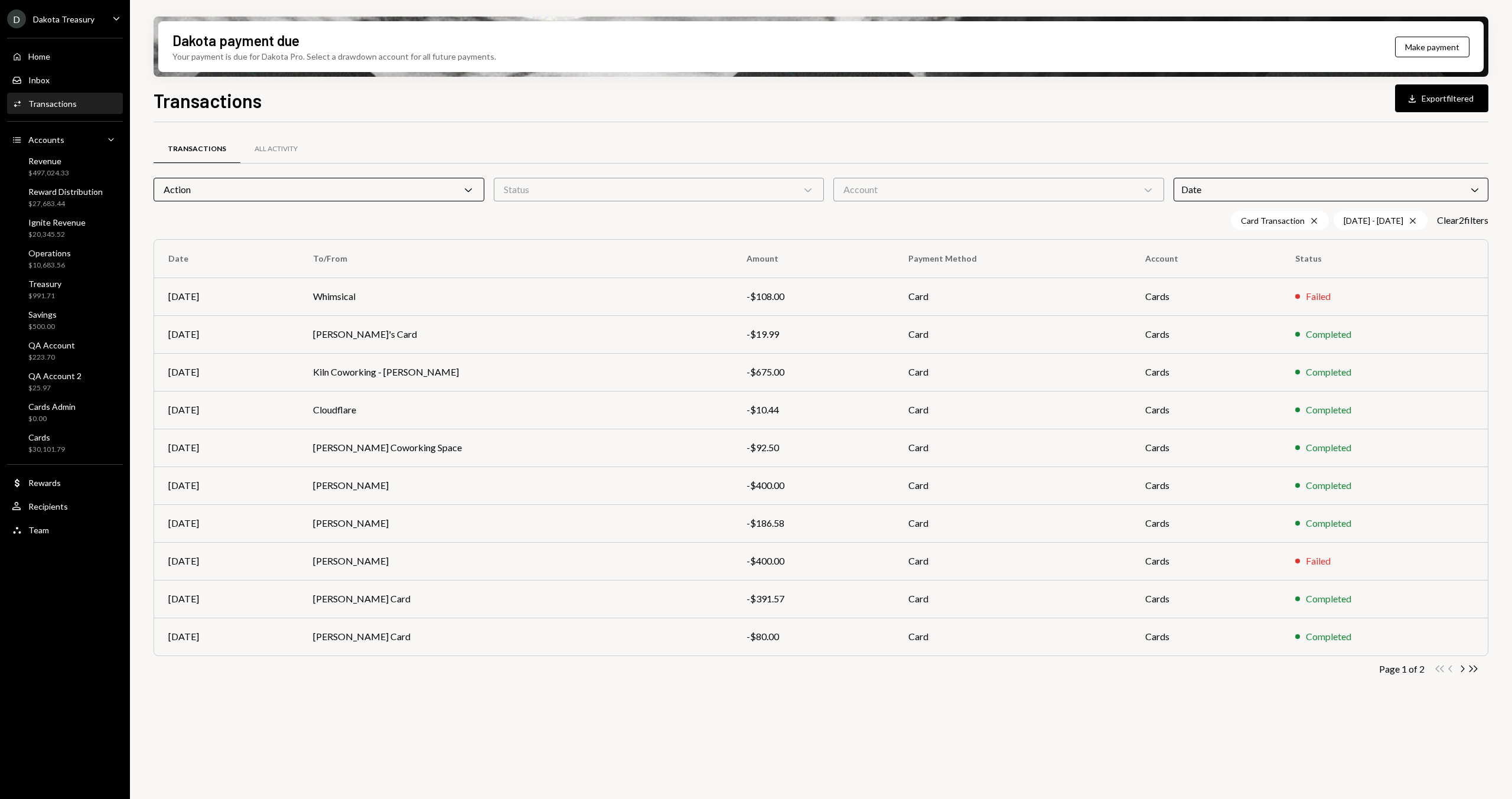
click at [871, 720] on div "Transactions All Activity Action Chevron Down Status Chevron Down Account Chevr…" at bounding box center [820, 467] width 1334 height 690
click at [547, 714] on div "Transactions All Activity Action Chevron Down Status Chevron Down Account Chevr…" at bounding box center [820, 467] width 1334 height 690
drag, startPoint x: 751, startPoint y: 720, endPoint x: 588, endPoint y: 711, distance: 163.2
click at [747, 720] on div "Transactions All Activity Action Chevron Down Status Chevron Down Account Chevr…" at bounding box center [820, 467] width 1334 height 690
drag, startPoint x: 588, startPoint y: 711, endPoint x: 631, endPoint y: 718, distance: 43.6
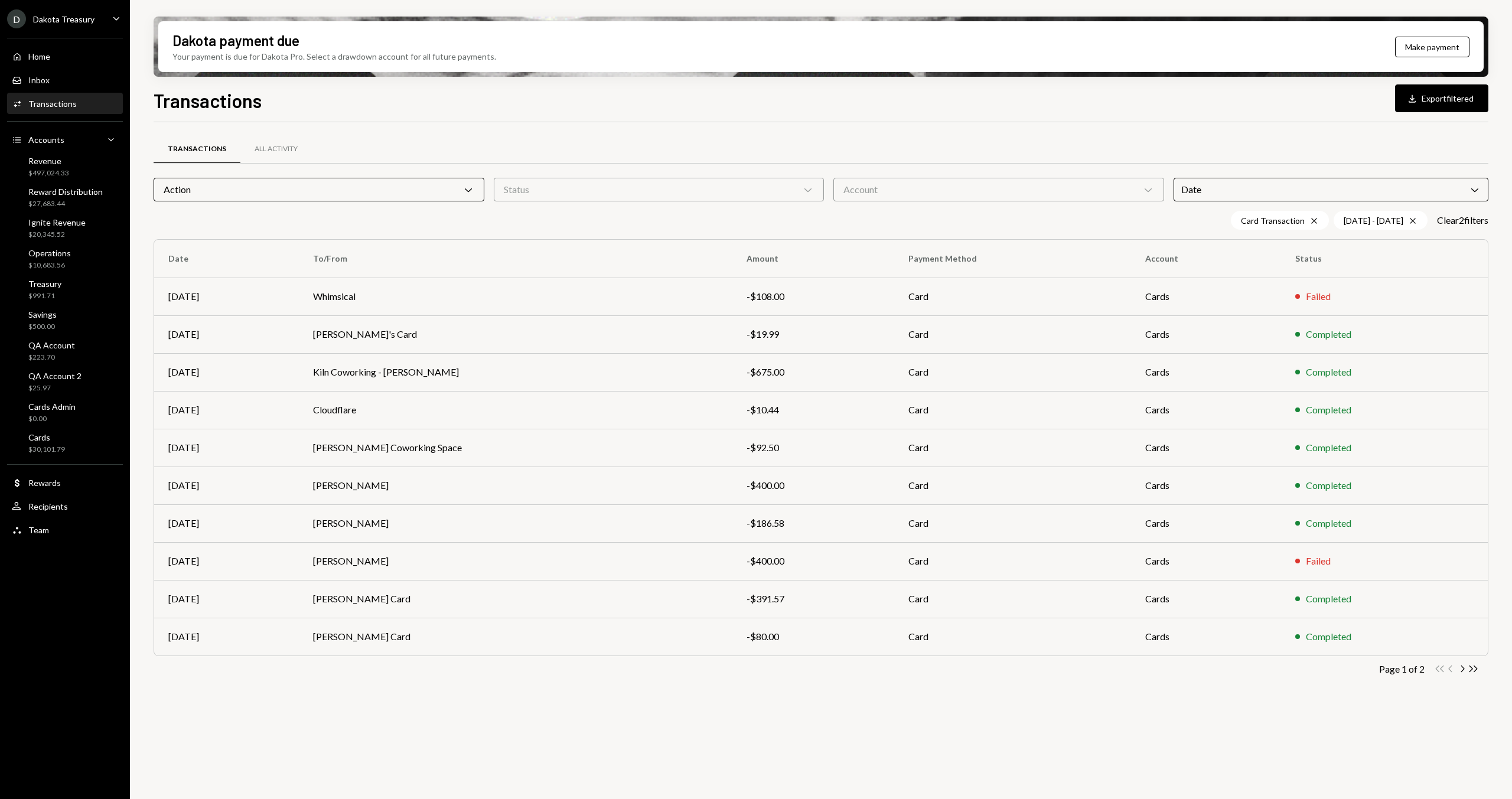
click at [622, 717] on div "Transactions All Activity Action Chevron Down Status Chevron Down Account Chevr…" at bounding box center [820, 467] width 1334 height 690
click at [567, 725] on div "Transactions All Activity Action Chevron Down Status Chevron Down Account Chevr…" at bounding box center [820, 467] width 1334 height 690
click at [1462, 669] on icon "Chevron Right" at bounding box center [1462, 669] width 11 height 11
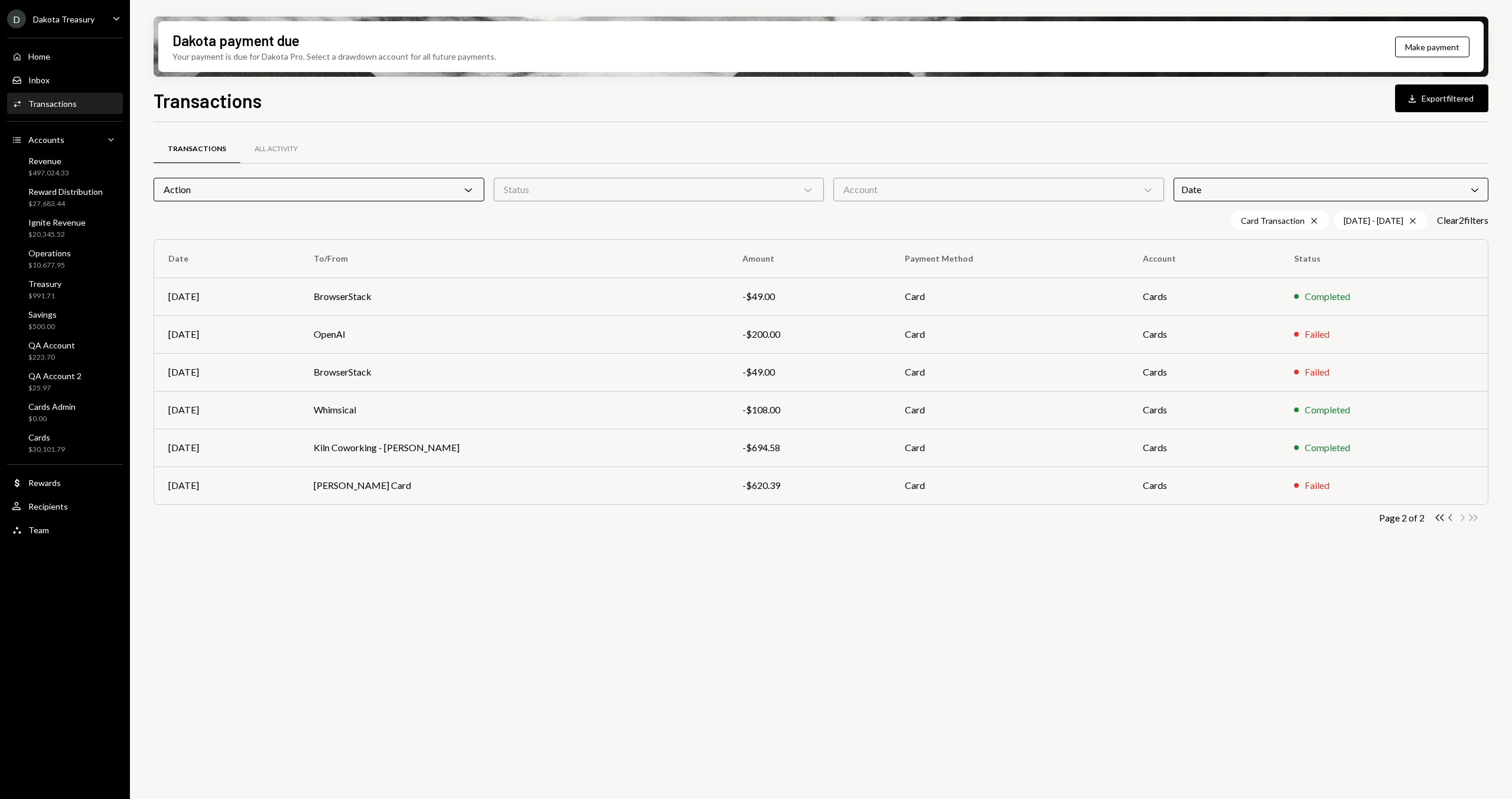
click at [1450, 515] on icon "Chevron Left" at bounding box center [1450, 517] width 11 height 11
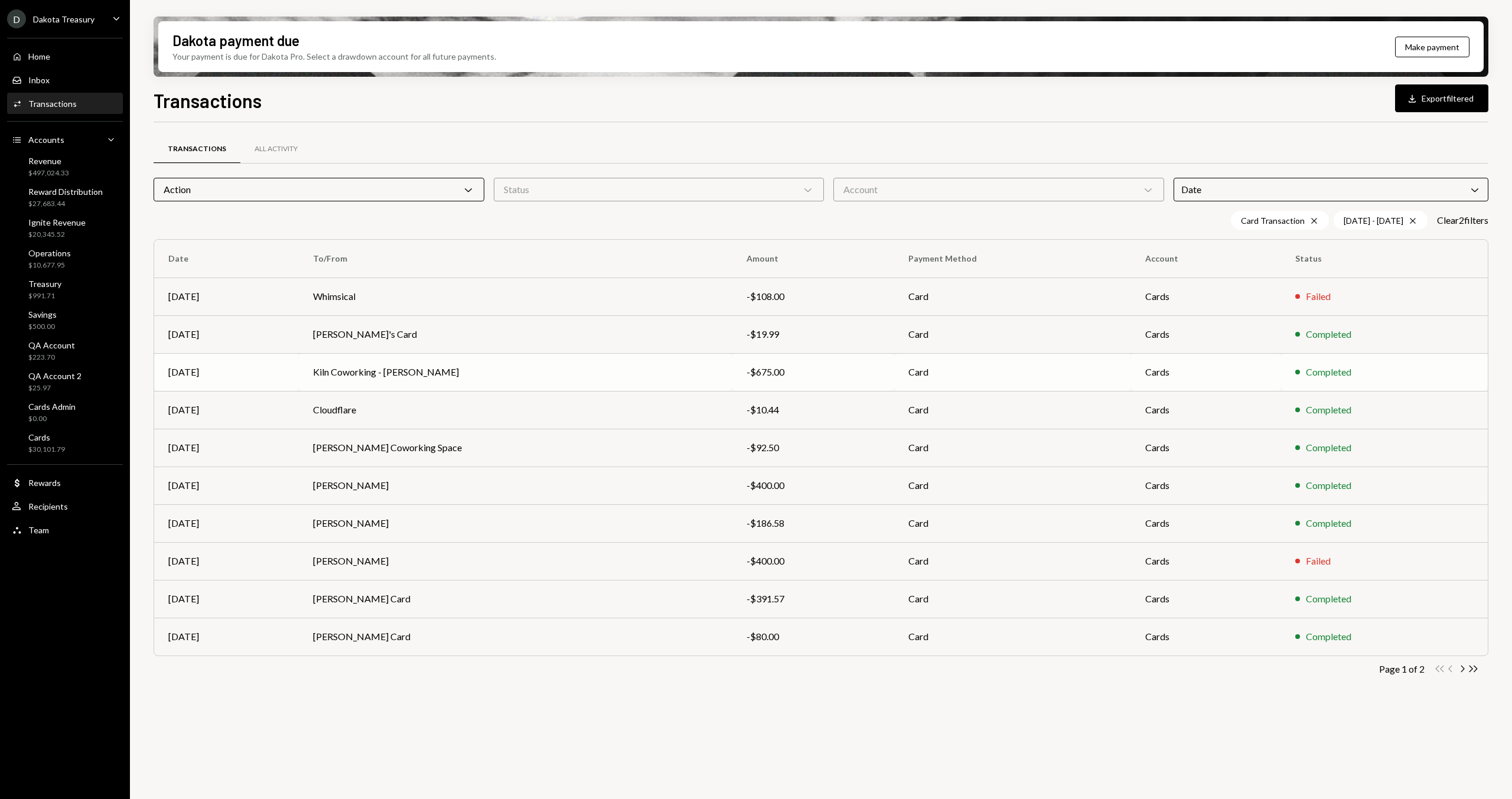
click at [498, 370] on td "Kiln Coworking - Adam" at bounding box center [515, 372] width 433 height 38
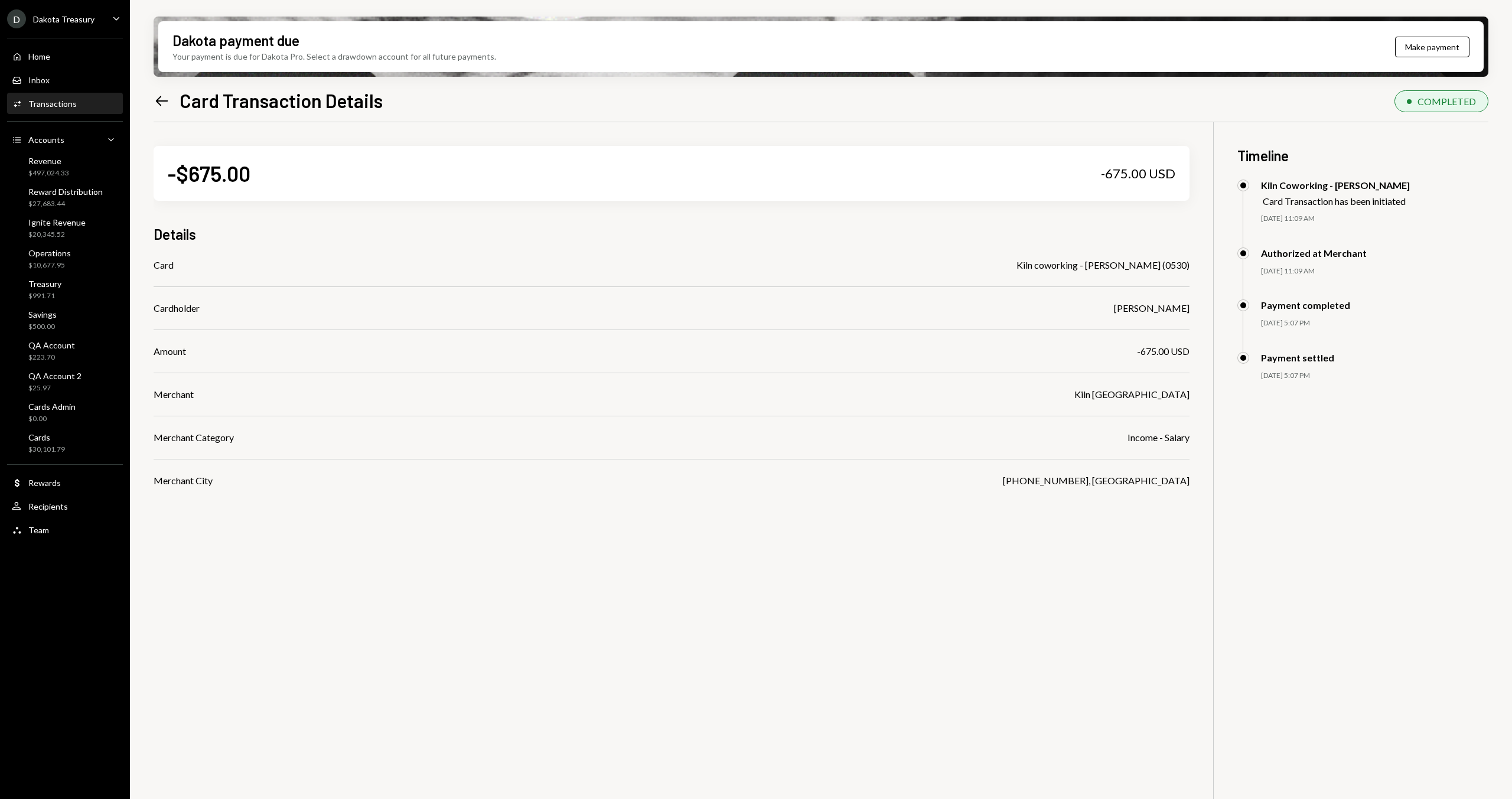
click at [166, 108] on icon "Left Arrow" at bounding box center [161, 100] width 16 height 16
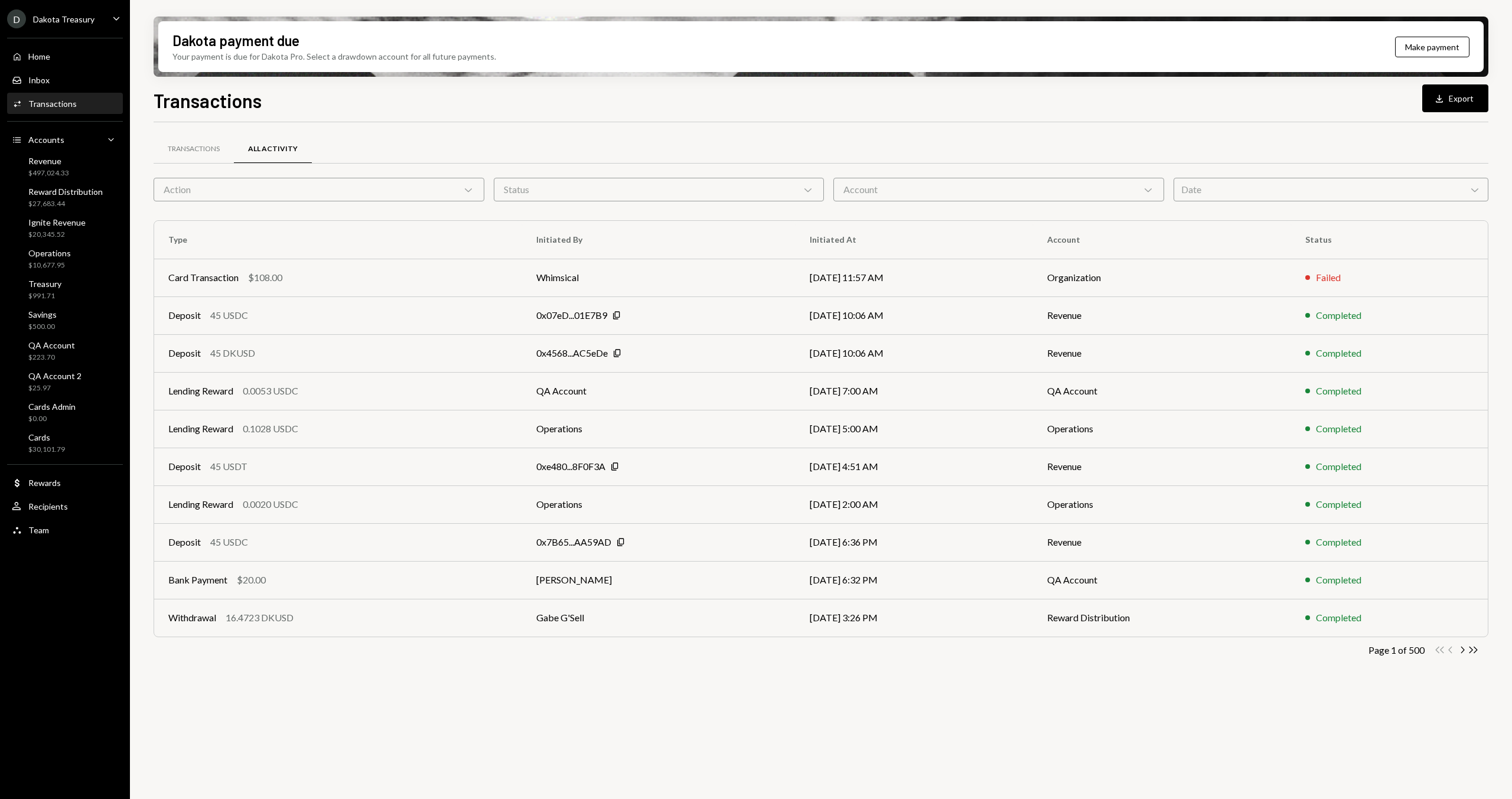
click at [1281, 193] on div "Date Chevron Down" at bounding box center [1331, 189] width 315 height 23
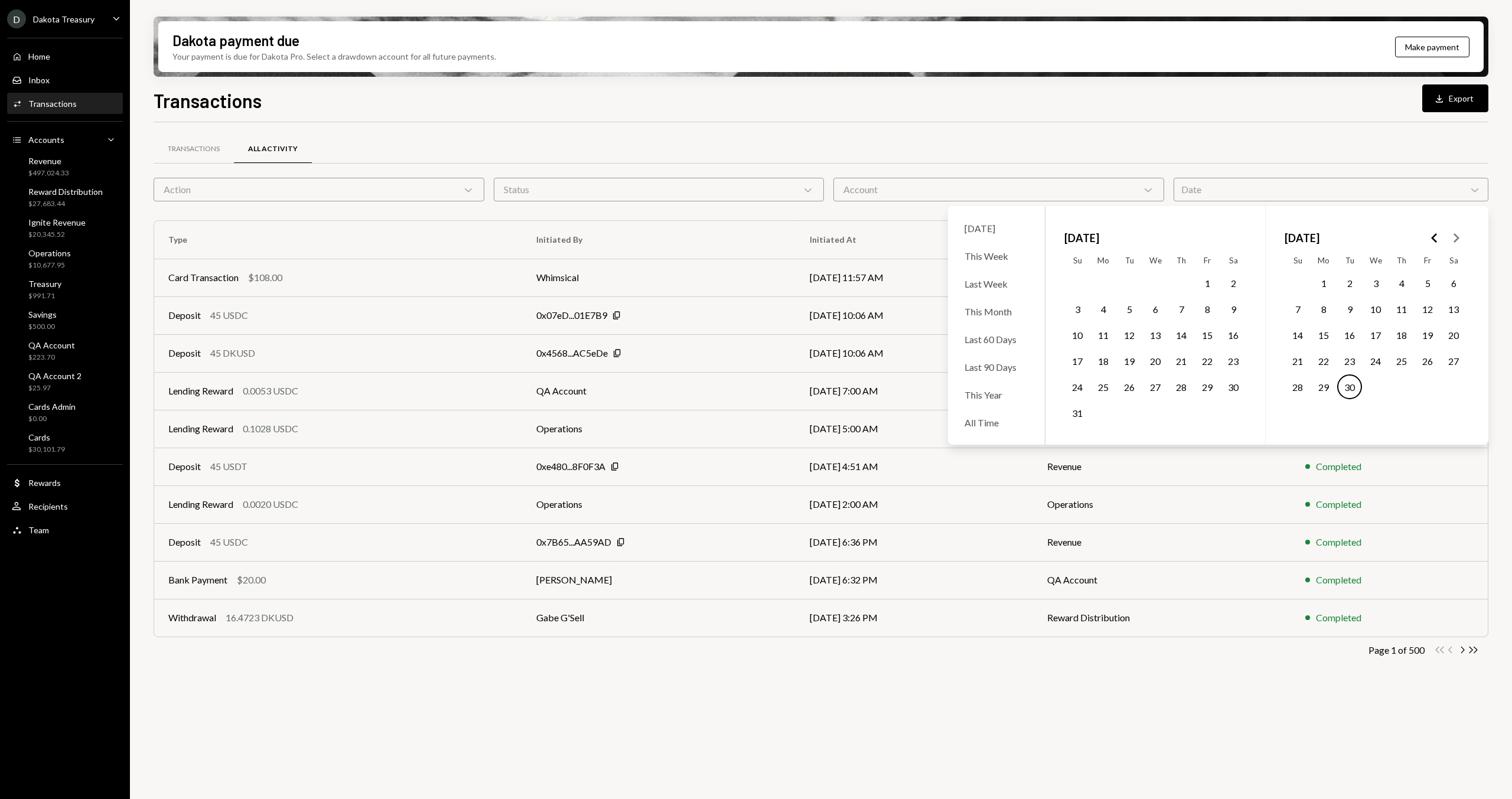
click at [1424, 240] on div "September 2025" at bounding box center [1375, 238] width 182 height 26
click at [1429, 238] on icon "Go to the Previous Month" at bounding box center [1434, 238] width 14 height 14
click at [1356, 277] on button "1" at bounding box center [1349, 282] width 25 height 25
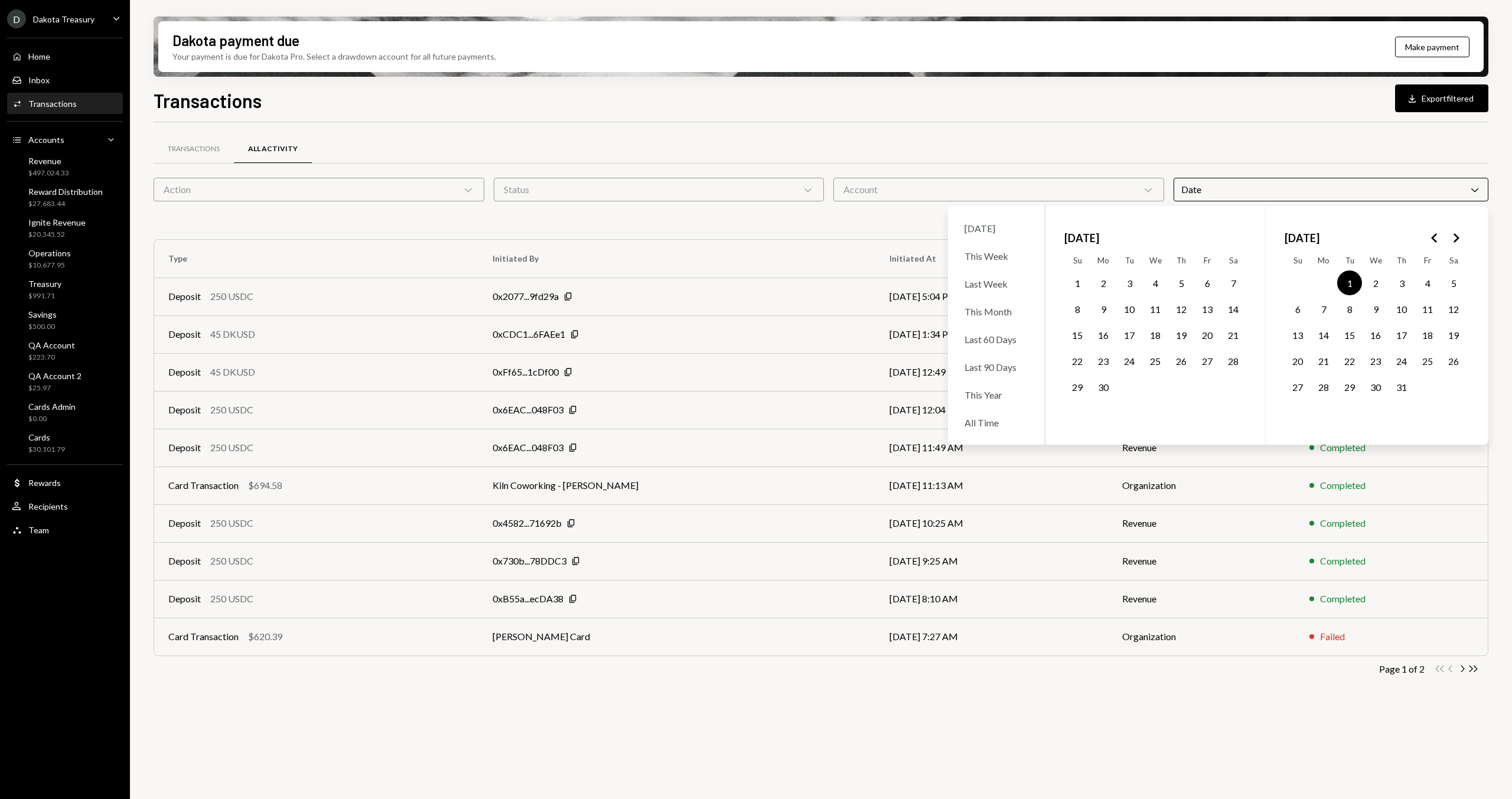
click at [1399, 390] on button "31" at bounding box center [1401, 386] width 25 height 25
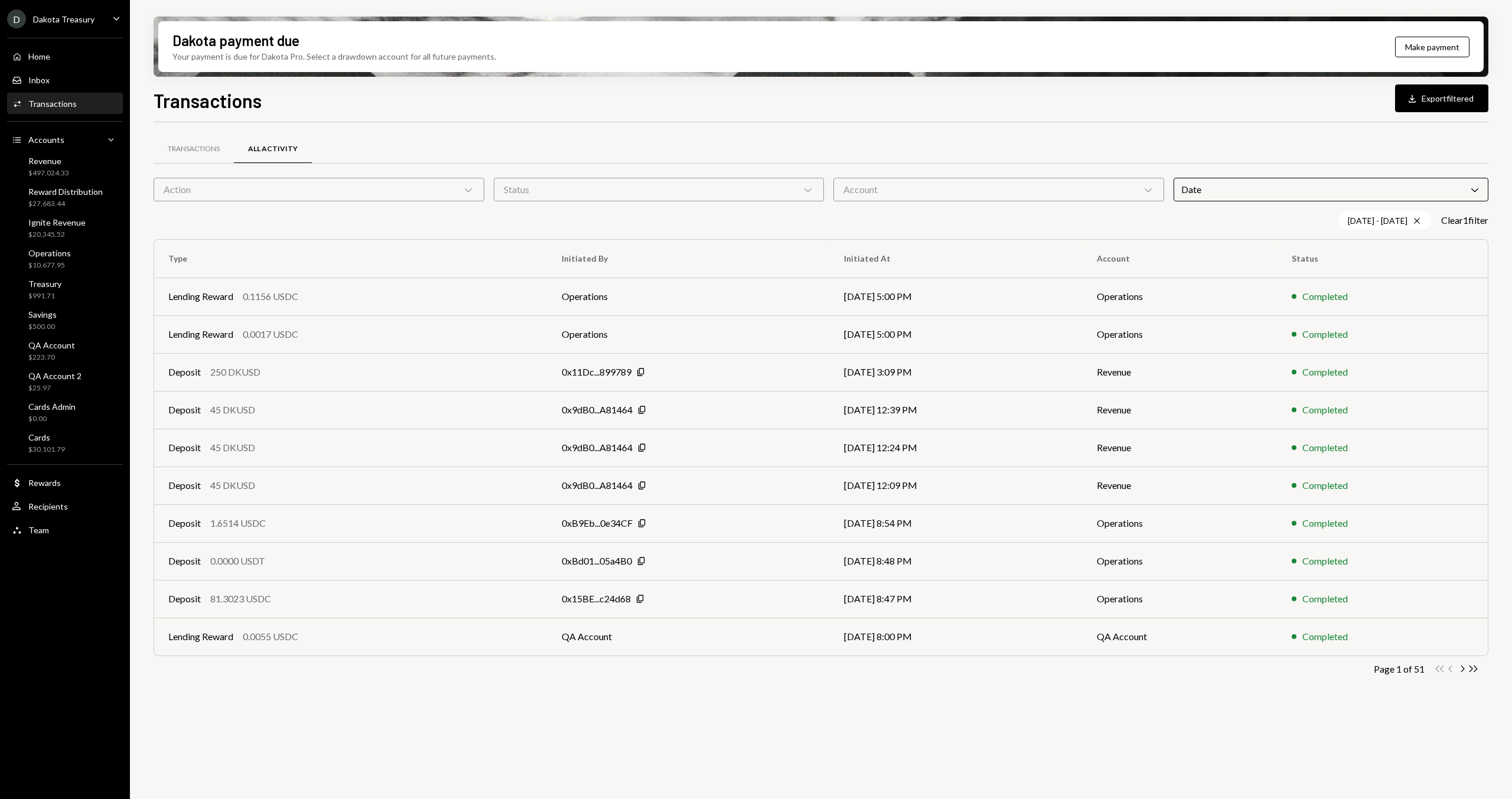
click at [597, 141] on div "Transactions All Activity" at bounding box center [820, 149] width 1334 height 30
click at [393, 195] on div "Action Chevron Down" at bounding box center [319, 189] width 331 height 23
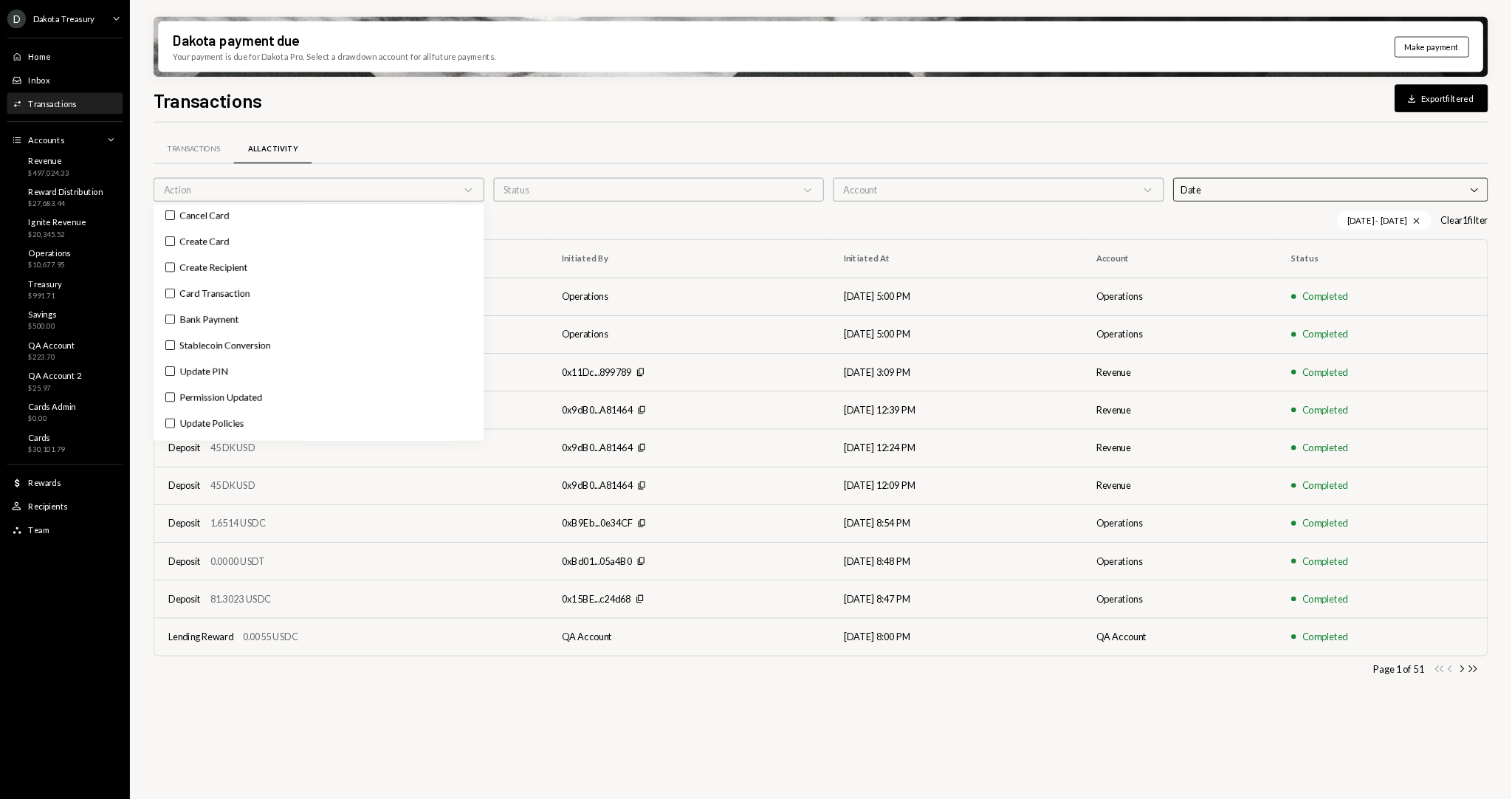
scroll to position [131, 0]
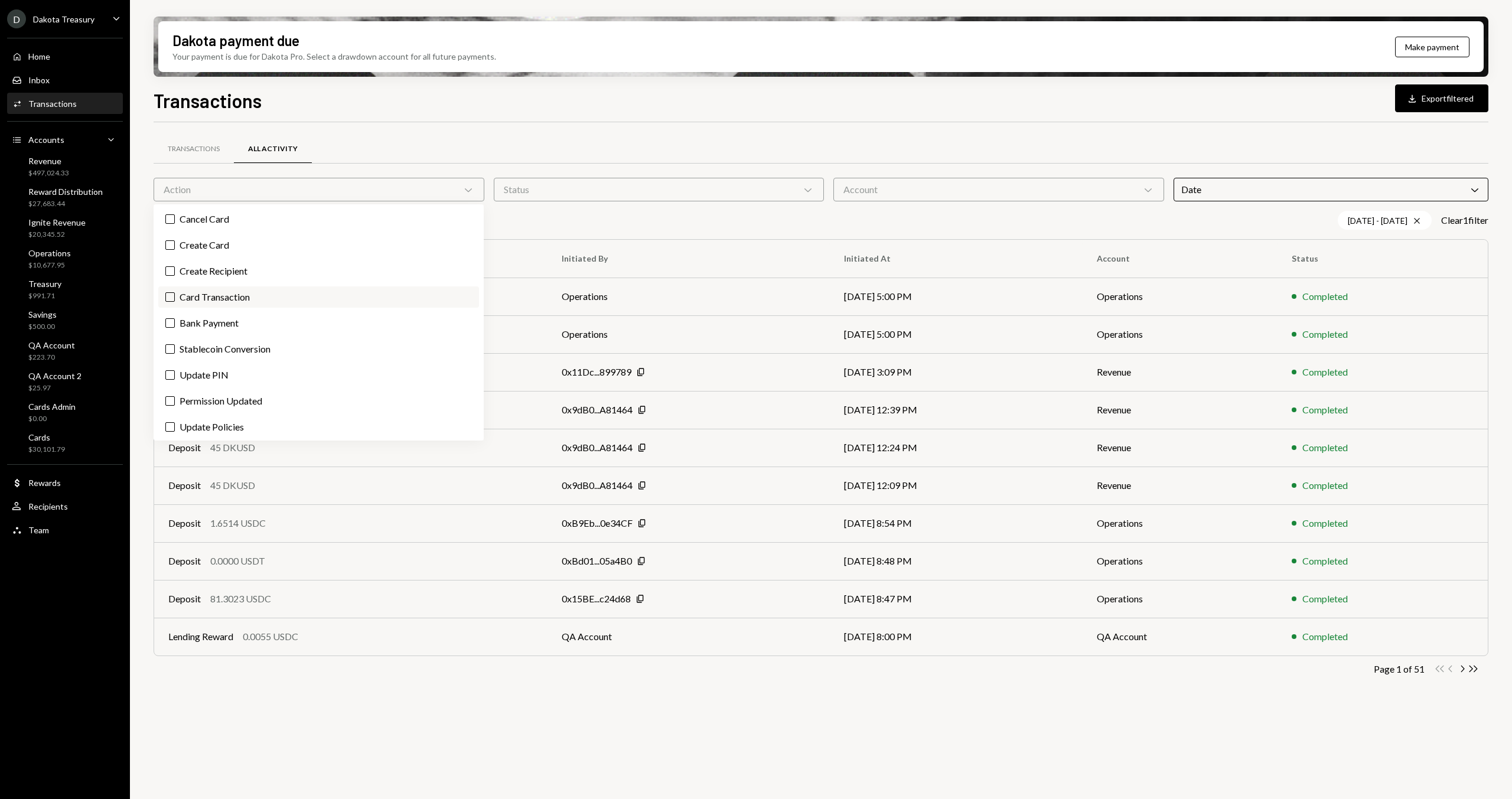
click at [309, 293] on label "Card Transaction" at bounding box center [319, 297] width 321 height 21
click at [175, 293] on button "Card Transaction" at bounding box center [170, 297] width 9 height 9
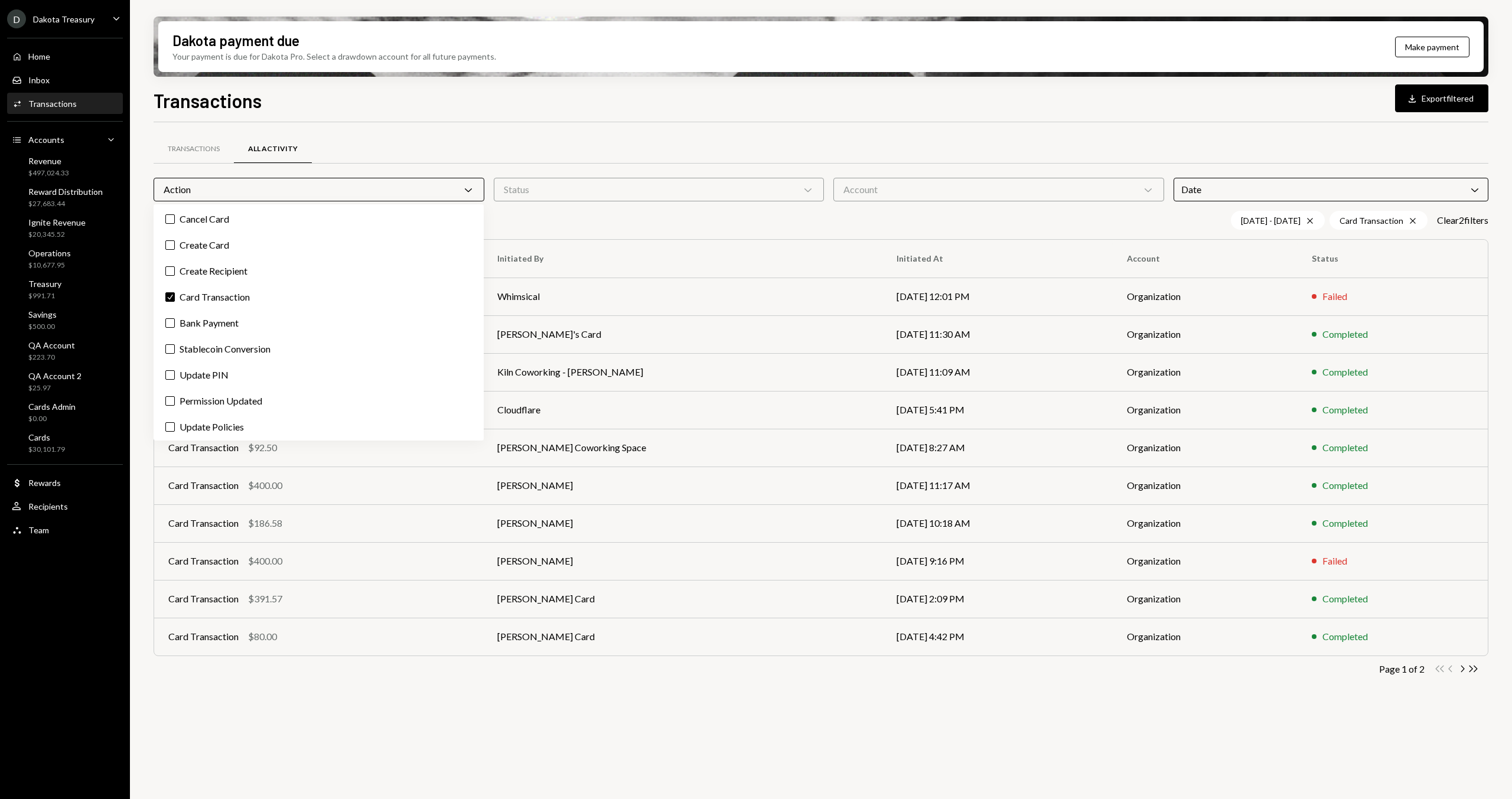
drag, startPoint x: 489, startPoint y: 117, endPoint x: 505, endPoint y: 126, distance: 18.4
click at [489, 117] on div "Transactions Download Export filtered Transactions All Activity Action Chevron …" at bounding box center [820, 477] width 1334 height 782
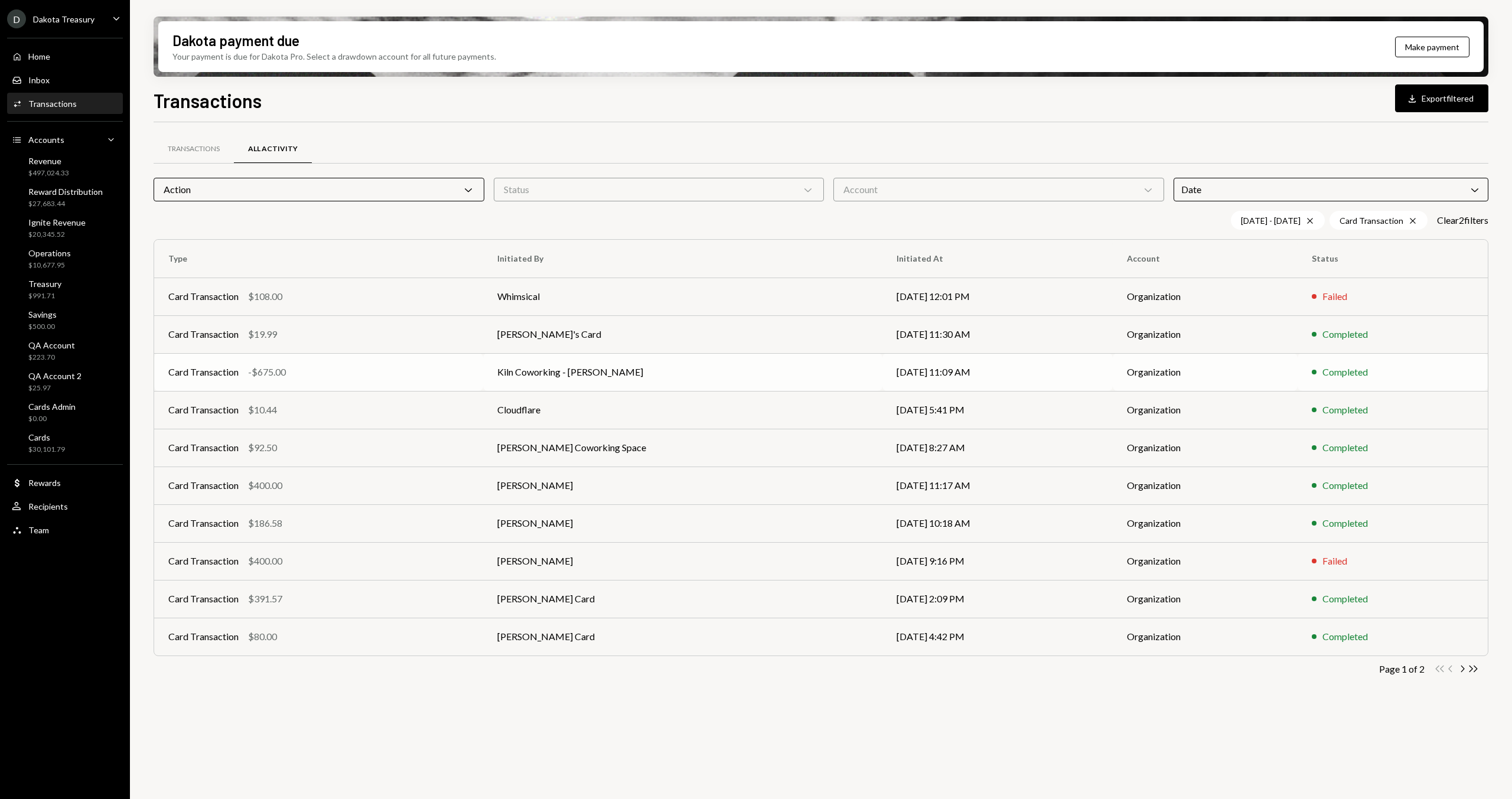
click at [882, 372] on td "07/24/25 11:09 AM" at bounding box center [997, 372] width 230 height 38
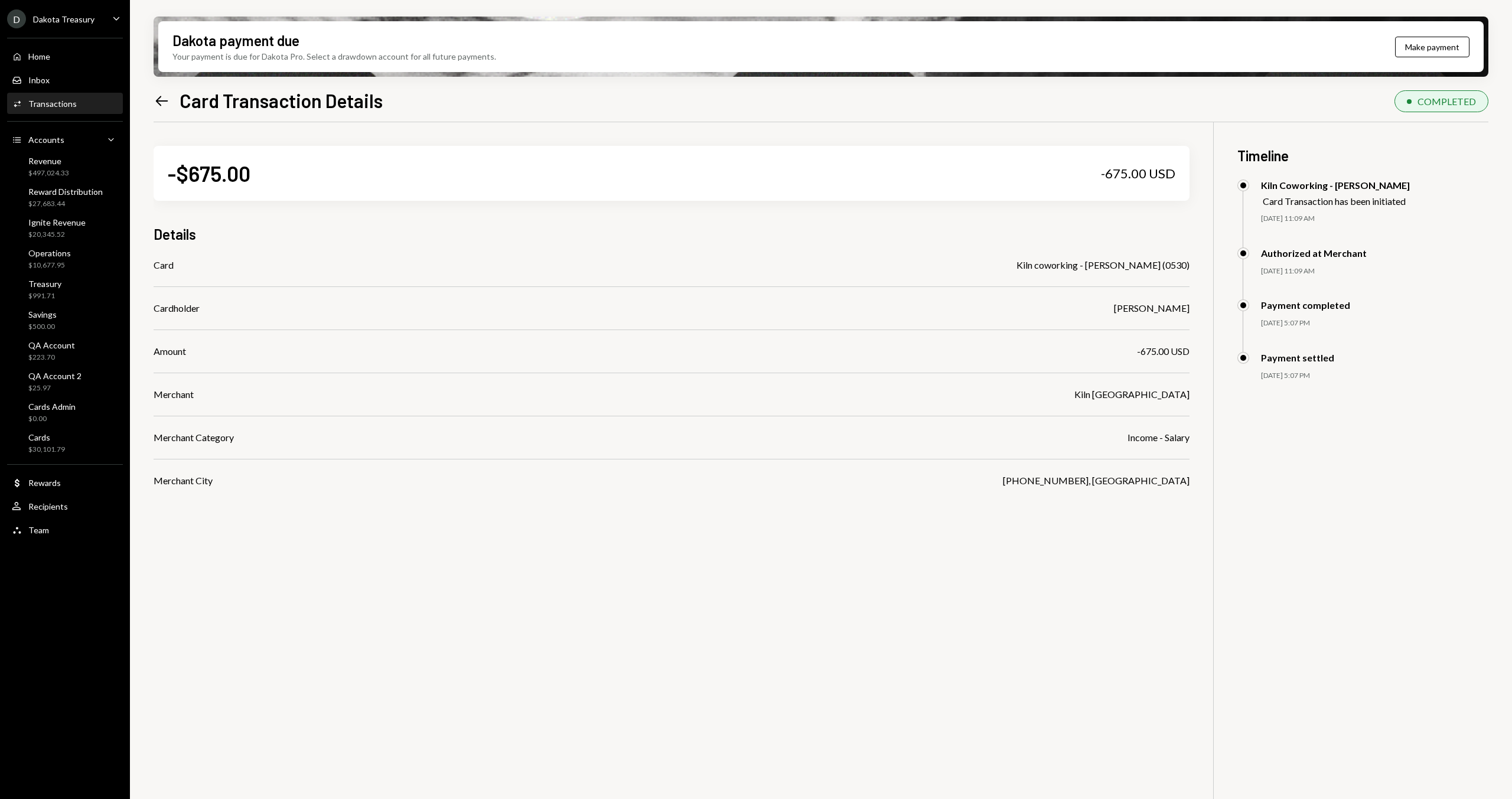
drag, startPoint x: 498, startPoint y: 272, endPoint x: 491, endPoint y: 269, distance: 7.6
click at [498, 272] on div "Card Kiln coworking - adam (0530) Cardholder Adam Train Amount -675.00 USD Merc…" at bounding box center [671, 373] width 1036 height 230
click at [166, 105] on icon "Left Arrow" at bounding box center [161, 100] width 16 height 16
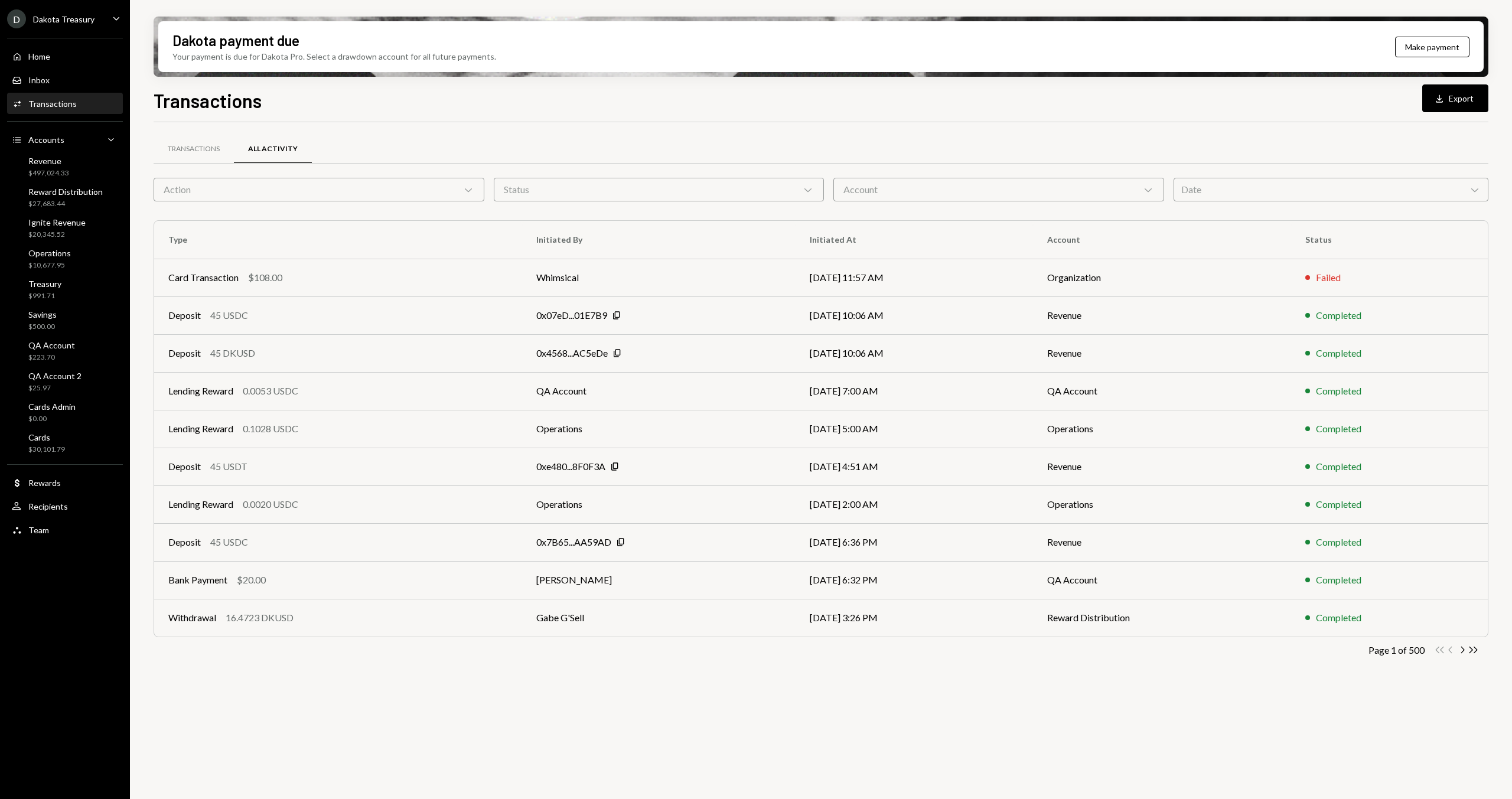
click at [1239, 183] on div "Date Chevron Down" at bounding box center [1331, 189] width 315 height 23
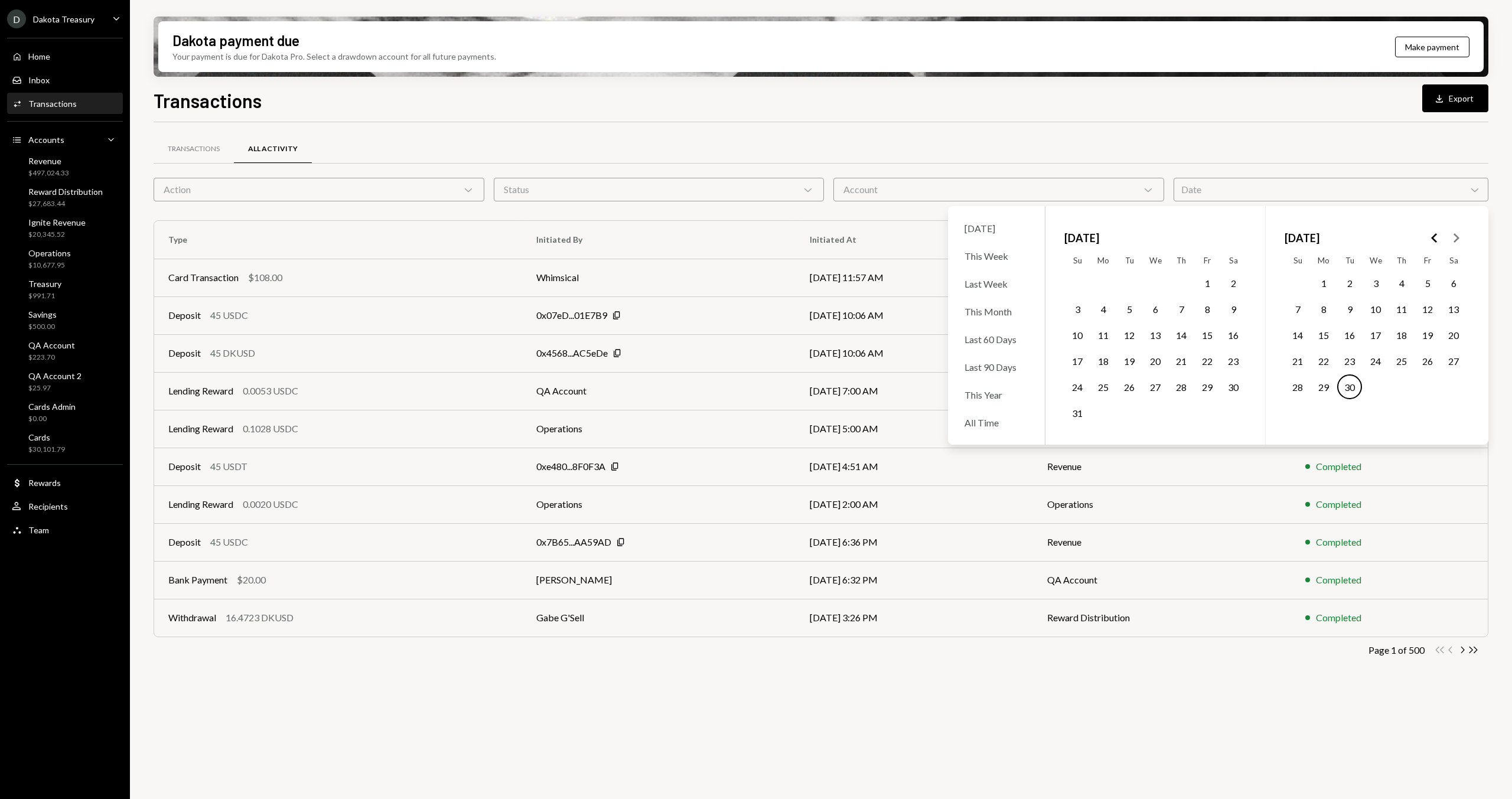
click at [1427, 236] on icon "Go to the Previous Month" at bounding box center [1434, 238] width 14 height 14
click at [1341, 284] on button "1" at bounding box center [1349, 282] width 25 height 25
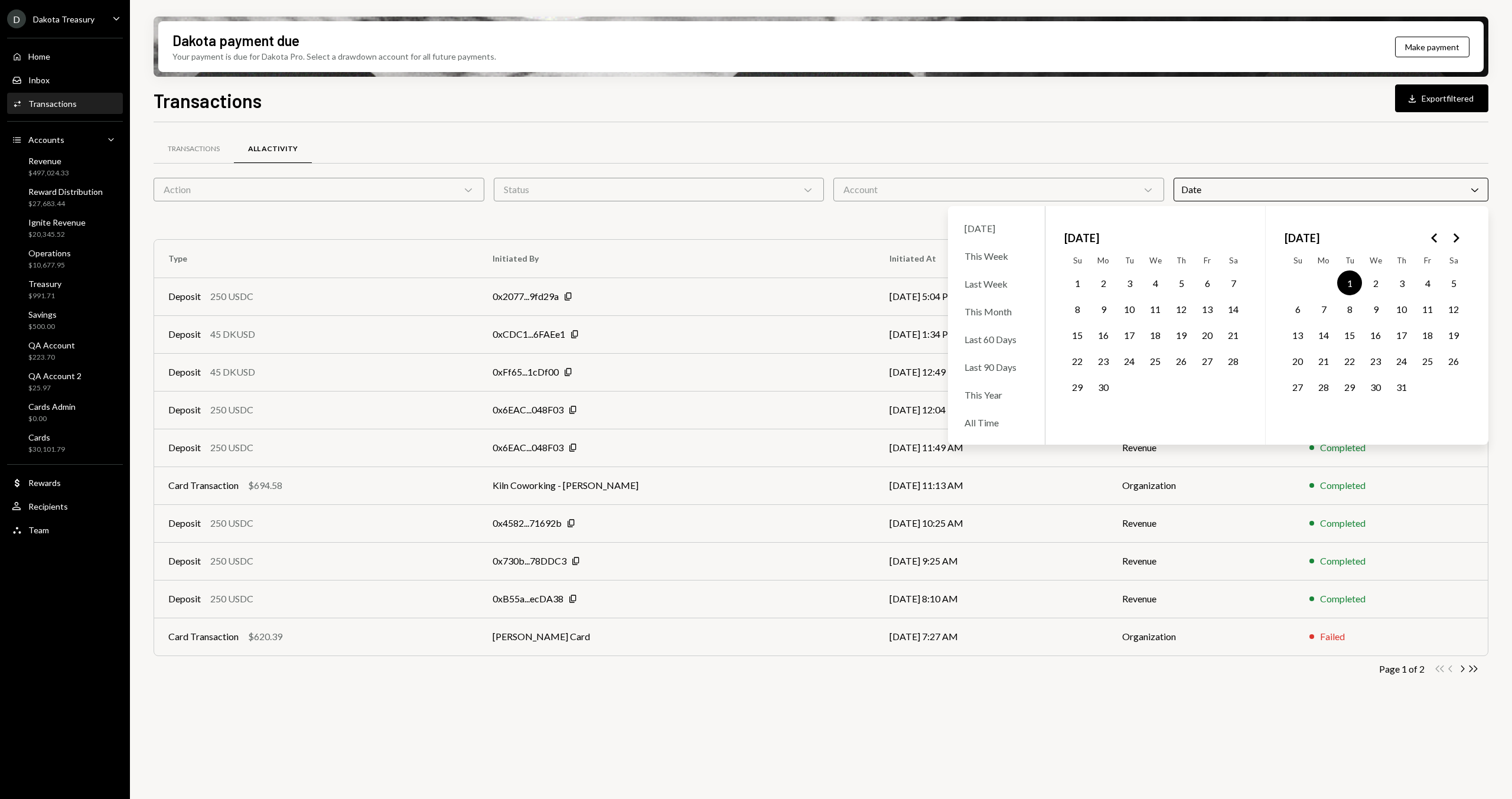
click at [1398, 399] on td "31" at bounding box center [1401, 386] width 26 height 26
click at [1399, 394] on button "31" at bounding box center [1401, 386] width 25 height 25
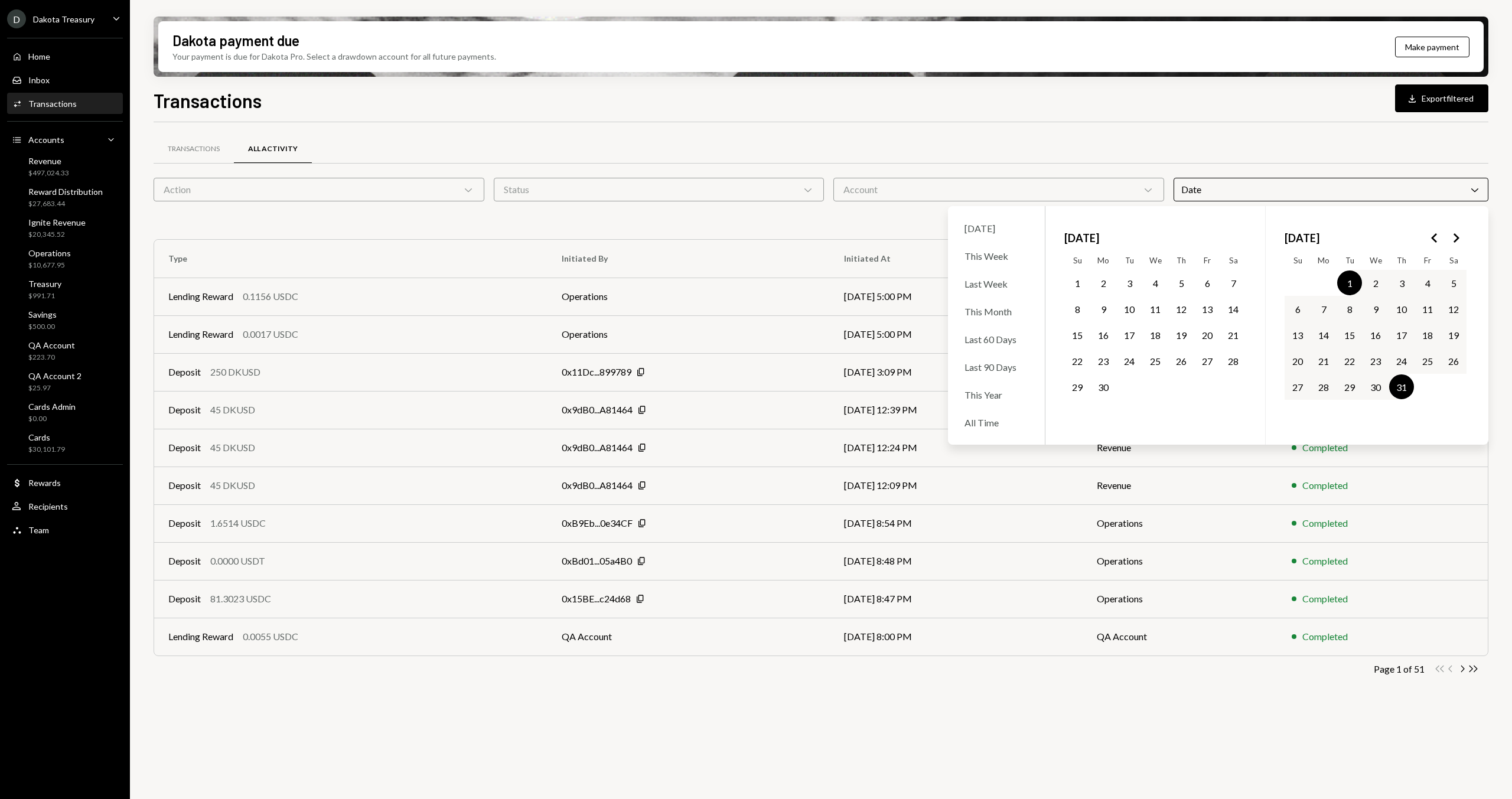
click at [1056, 139] on div "Transactions All Activity" at bounding box center [820, 149] width 1334 height 30
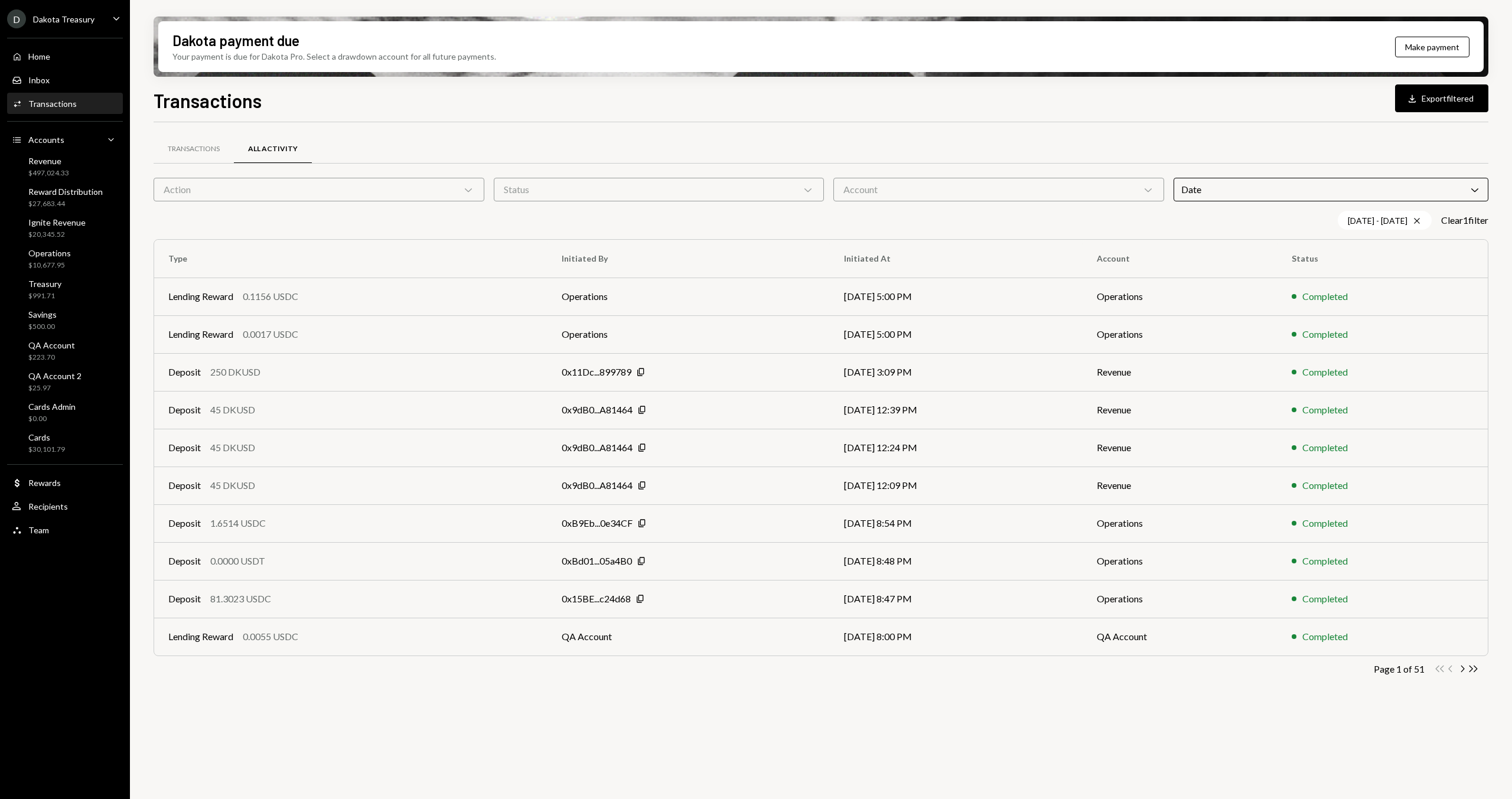
click at [247, 195] on div "Action Chevron Down" at bounding box center [319, 189] width 331 height 23
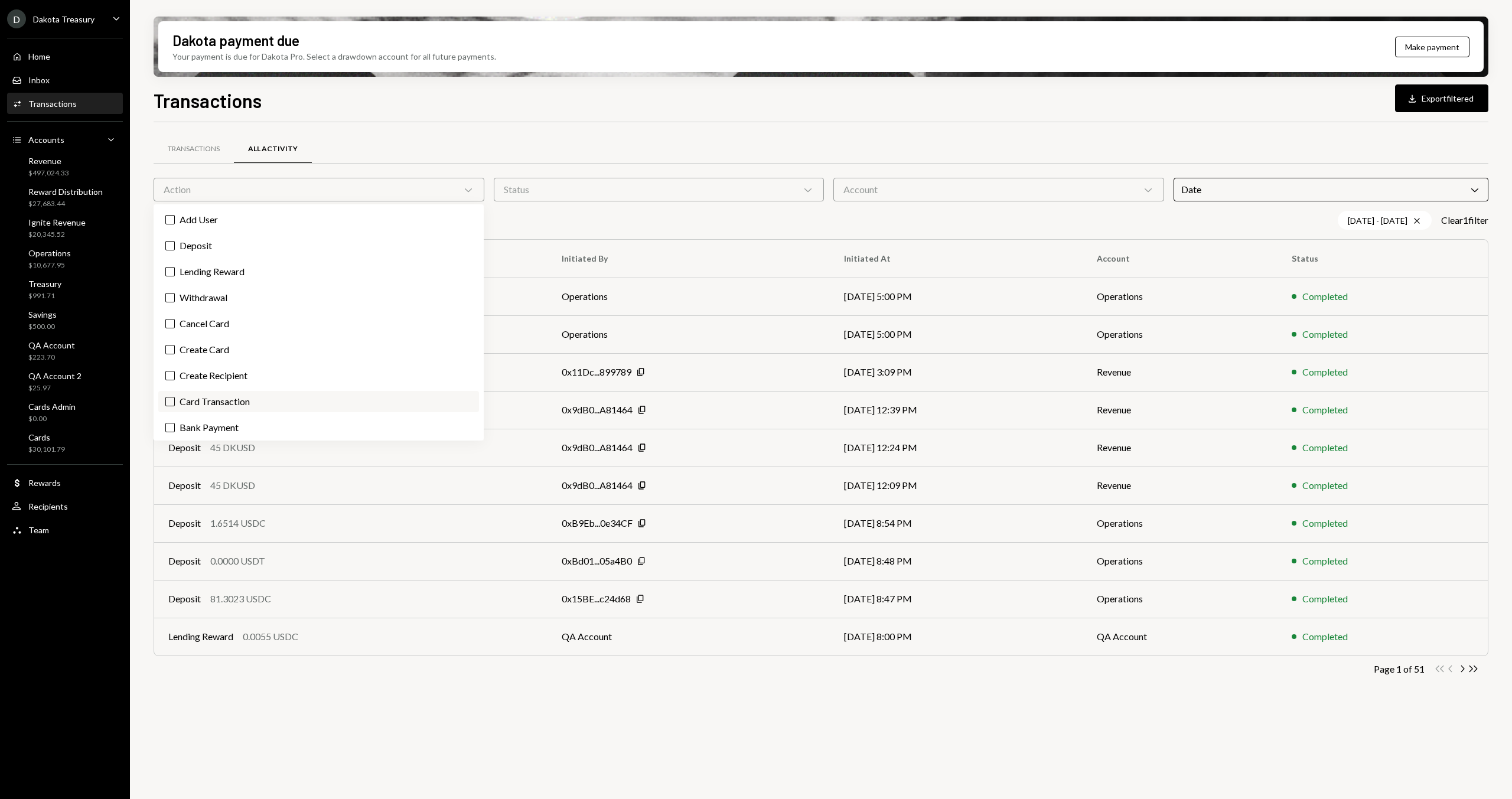
click at [262, 401] on label "Card Transaction" at bounding box center [319, 401] width 321 height 21
click at [175, 401] on button "Card Transaction" at bounding box center [170, 401] width 9 height 9
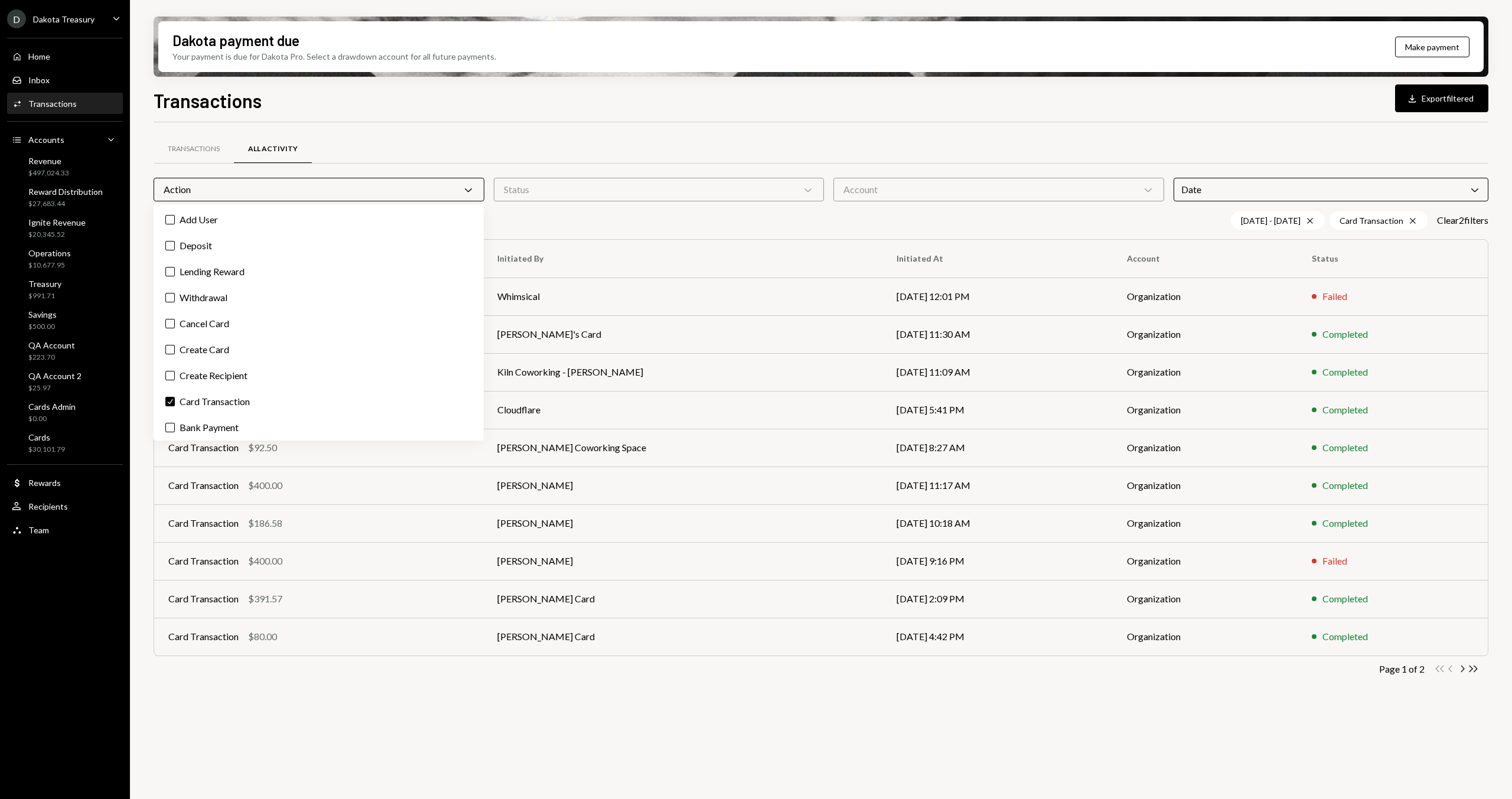
click at [1024, 723] on div "Transactions All Activity Action Chevron Down Status Chevron Down Account Chevr…" at bounding box center [820, 467] width 1334 height 690
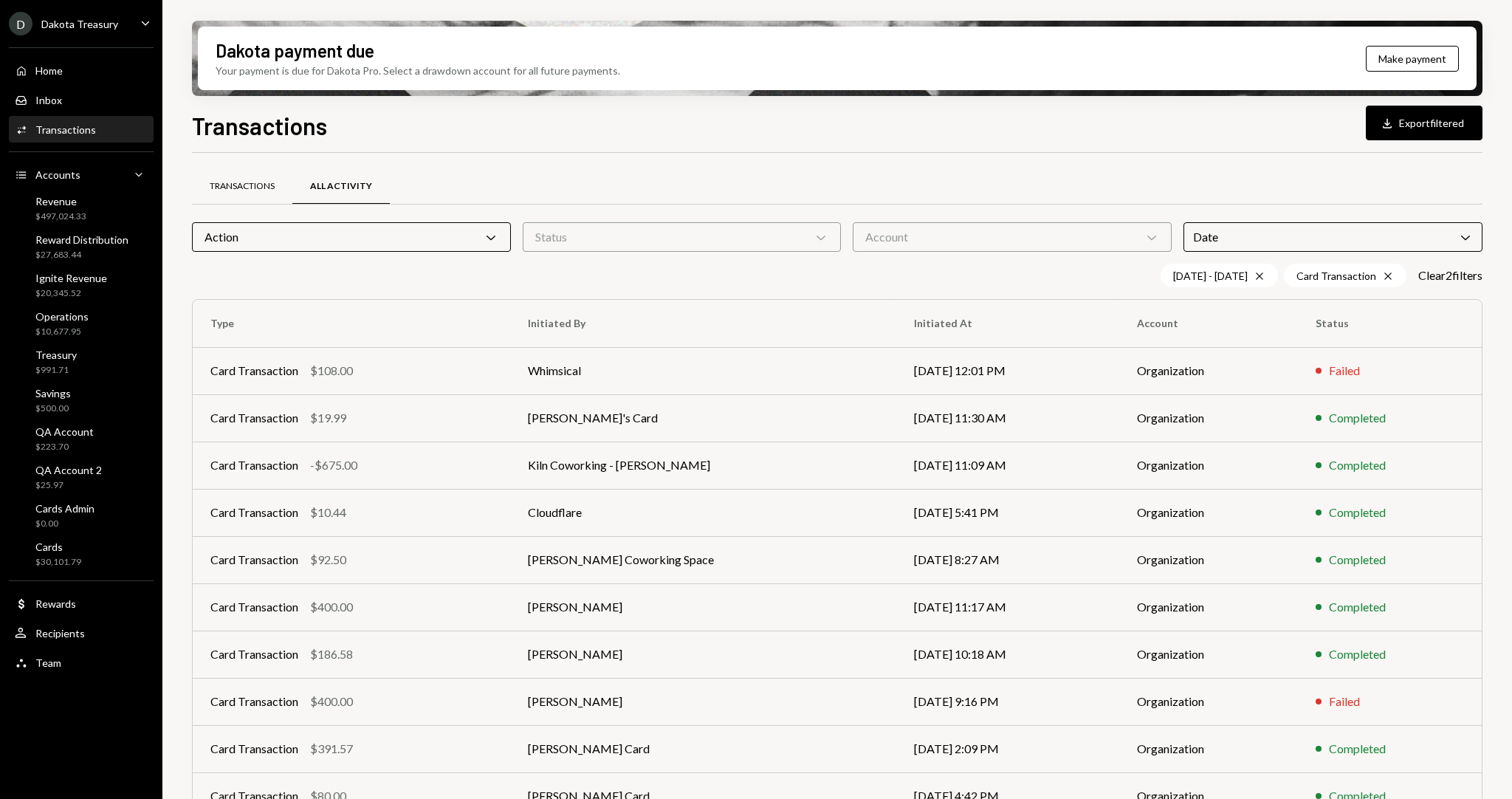
click at [249, 190] on div "Transactions" at bounding box center [242, 187] width 65 height 12
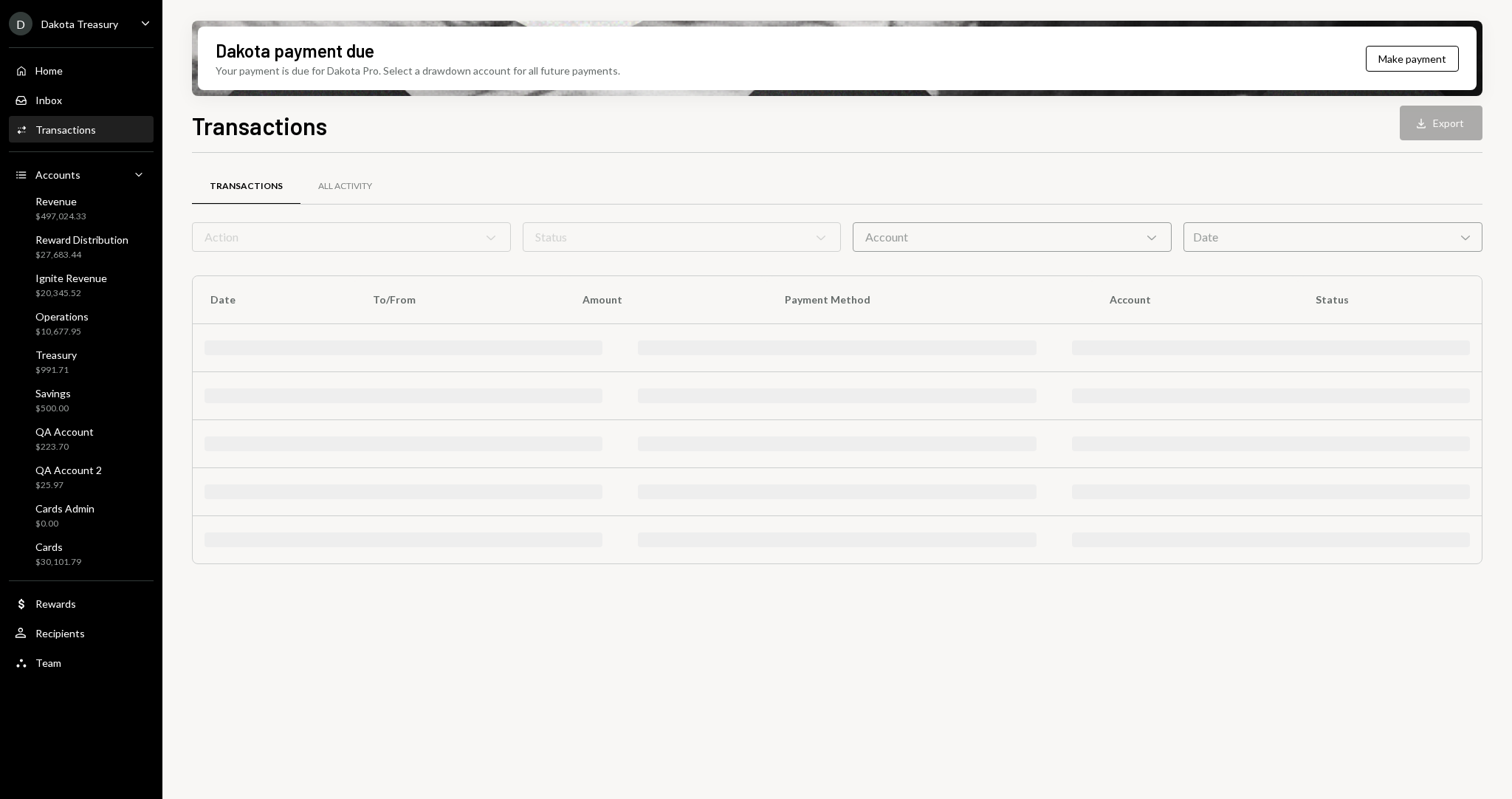
click at [1369, 237] on div "Date Chevron Down" at bounding box center [1332, 236] width 299 height 29
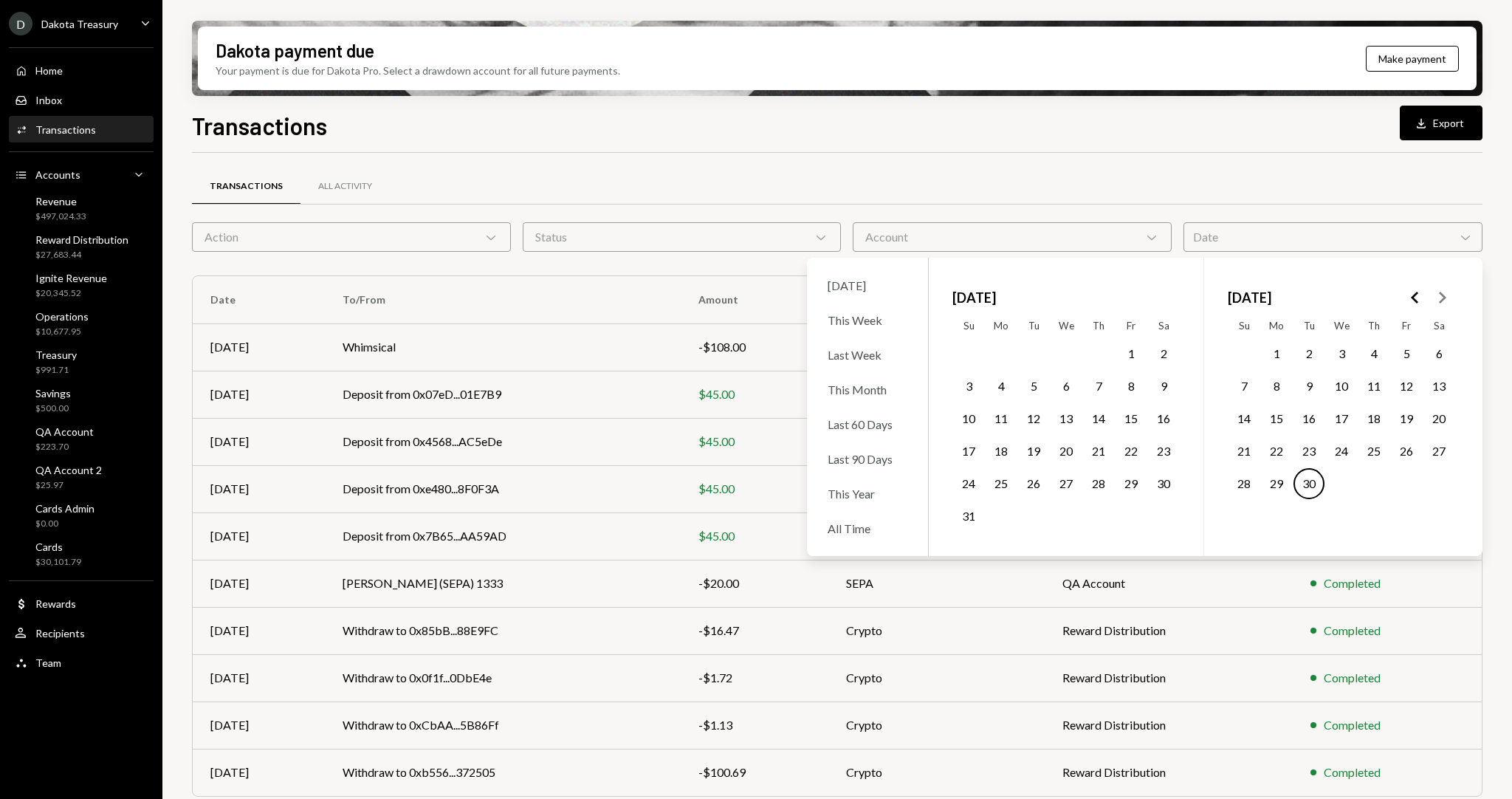
click at [1409, 294] on icon "Go to the Previous Month" at bounding box center [1415, 297] width 18 height 18
click at [1307, 347] on button "1" at bounding box center [1309, 353] width 31 height 31
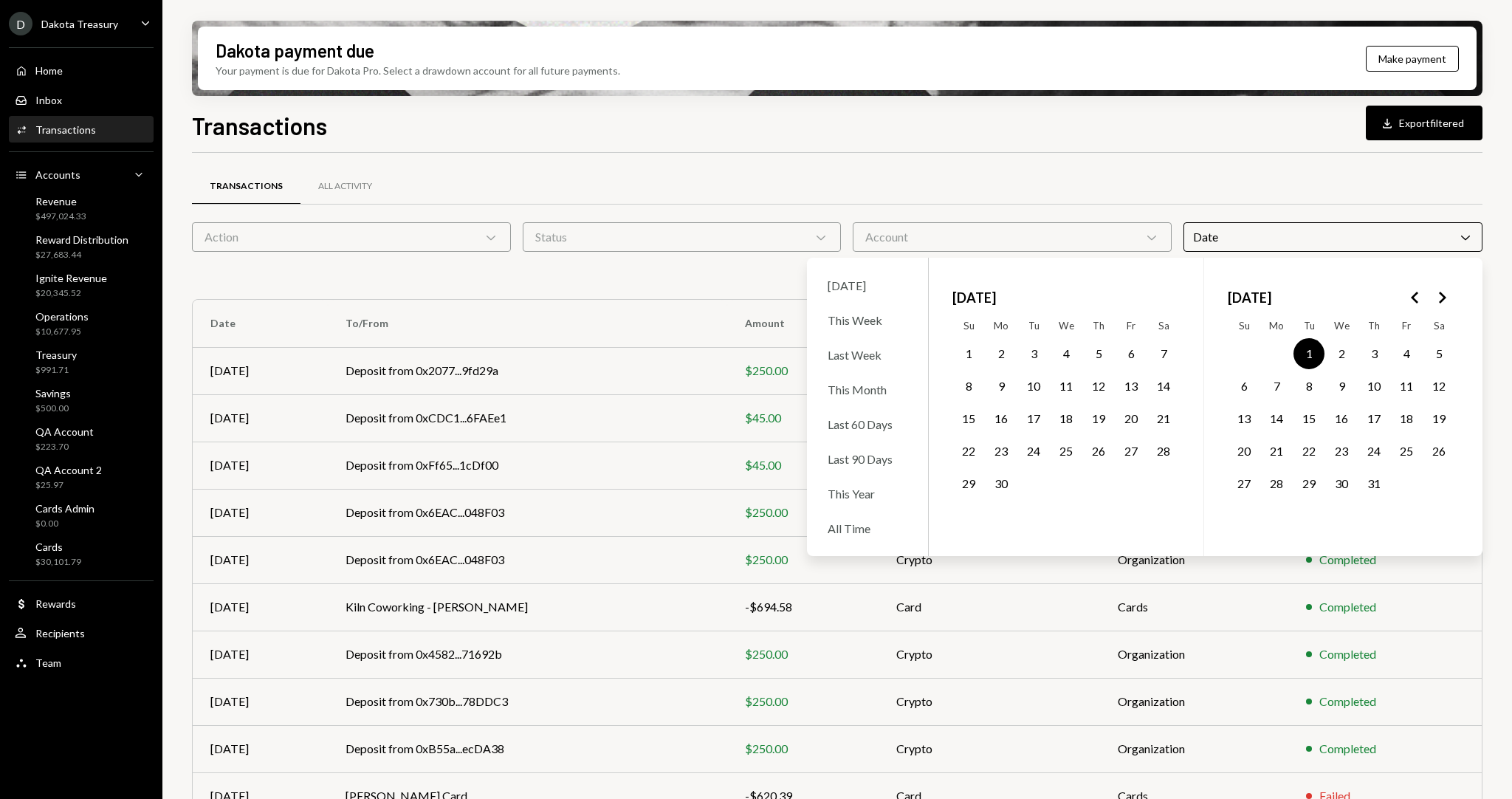
click at [1370, 488] on button "31" at bounding box center [1373, 483] width 31 height 31
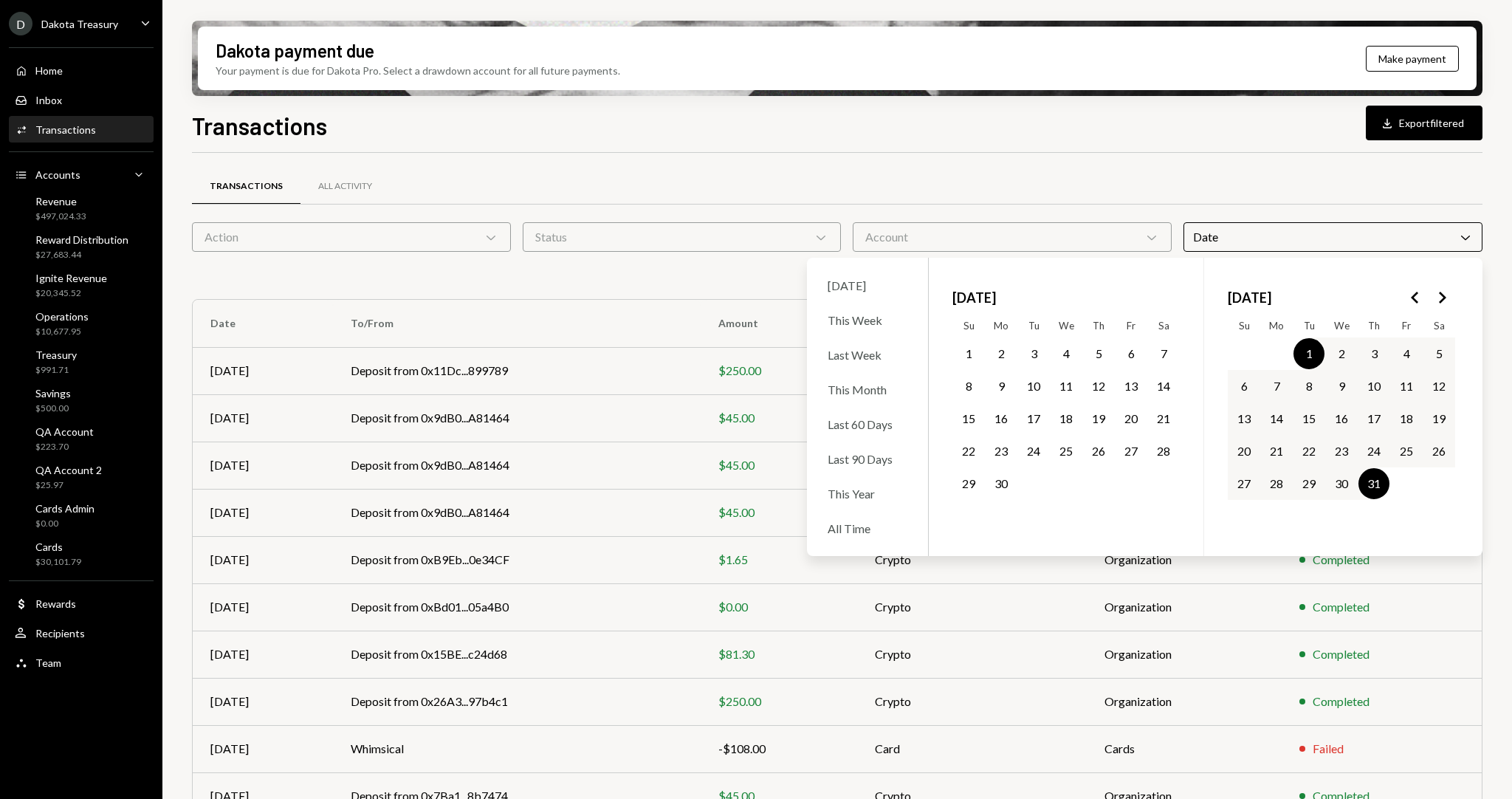
drag, startPoint x: 360, startPoint y: 234, endPoint x: 359, endPoint y: 247, distance: 13.0
click at [361, 234] on div "Action Chevron Down" at bounding box center [351, 236] width 319 height 29
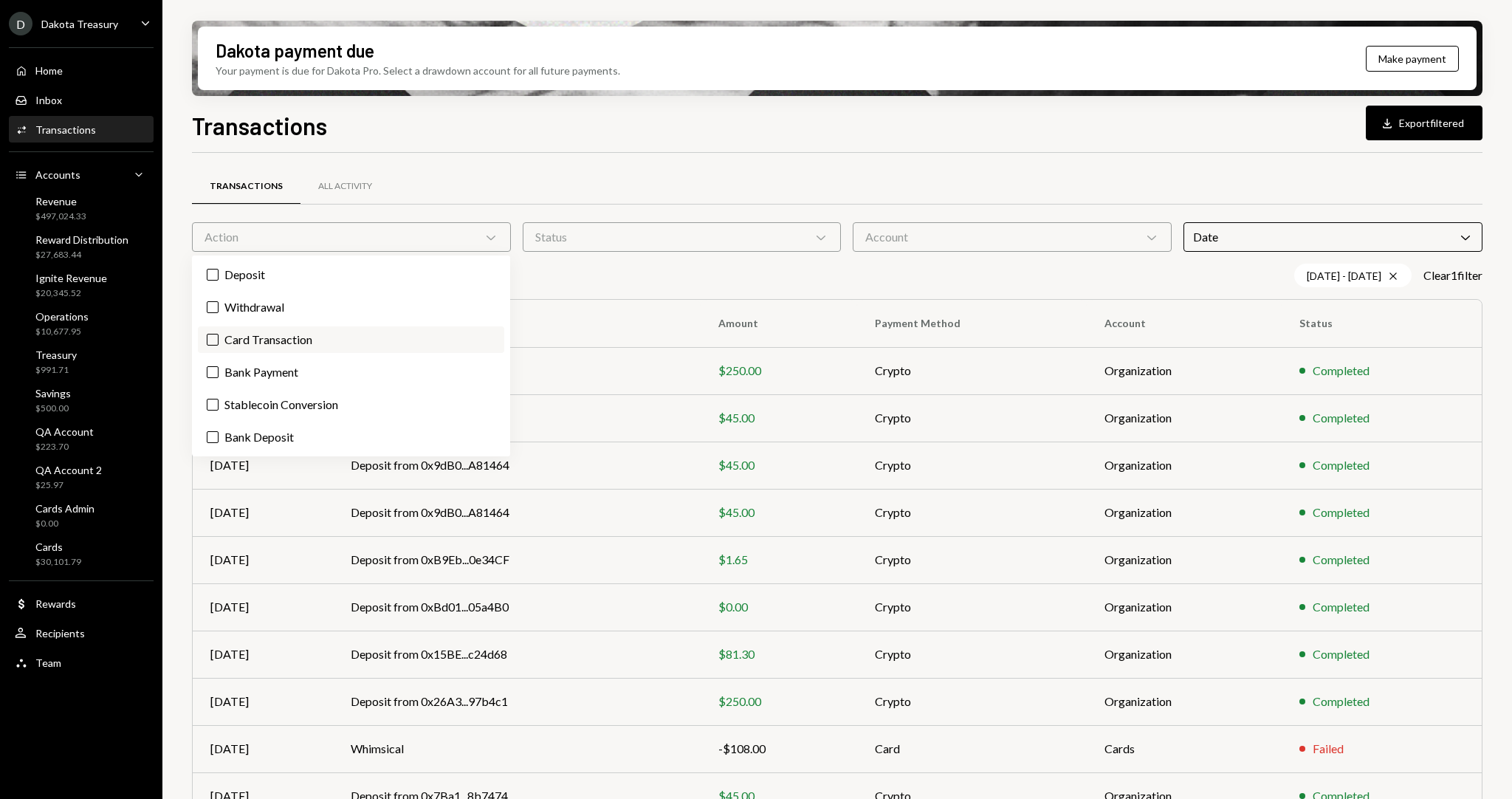
click at [339, 347] on label "Card Transaction" at bounding box center [351, 340] width 306 height 27
click at [219, 345] on button "Card Transaction" at bounding box center [212, 339] width 12 height 12
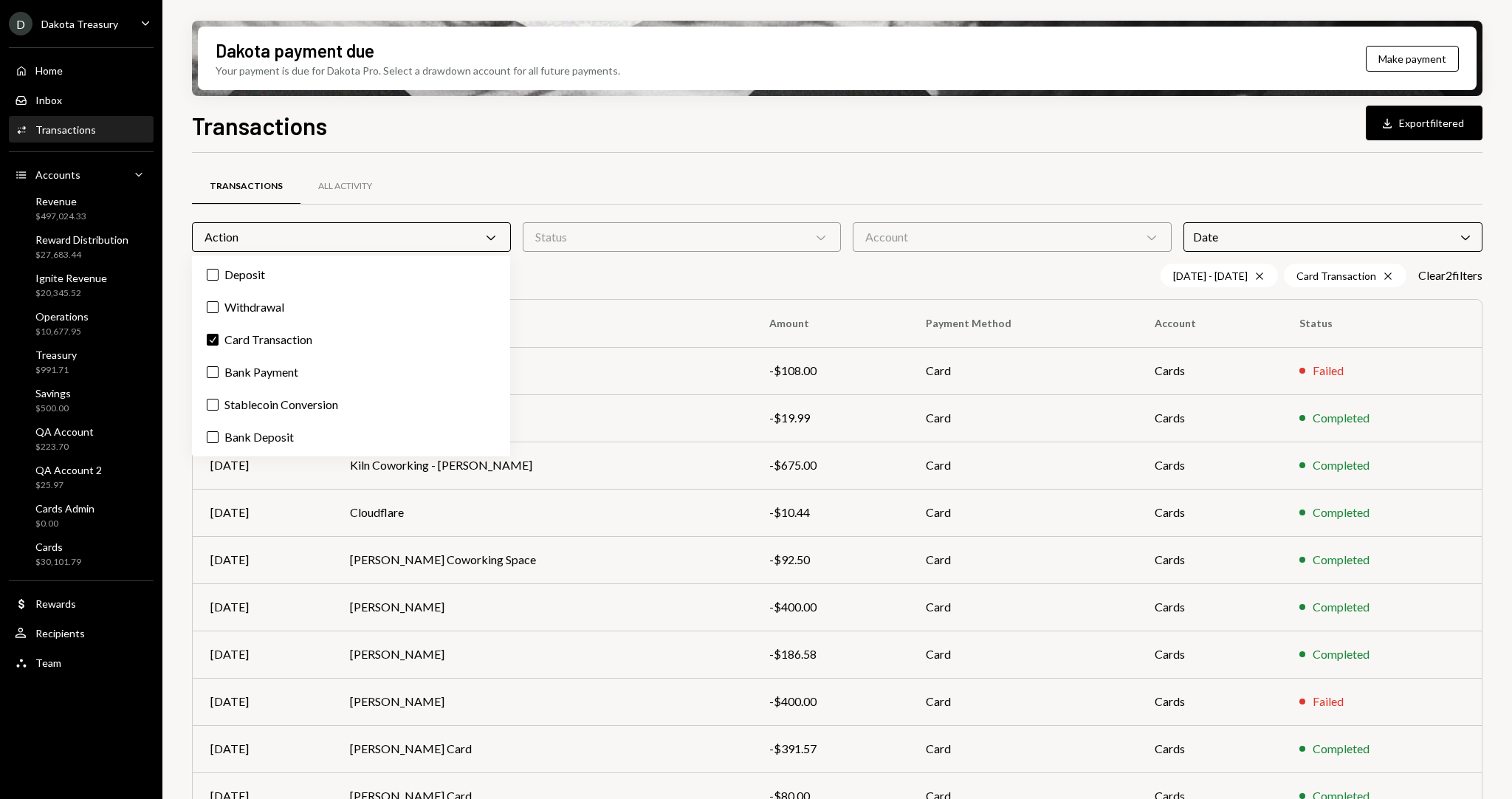
click at [629, 141] on div "Transactions Download Export filtered Transactions All Activity Action Chevron …" at bounding box center [837, 496] width 1290 height 778
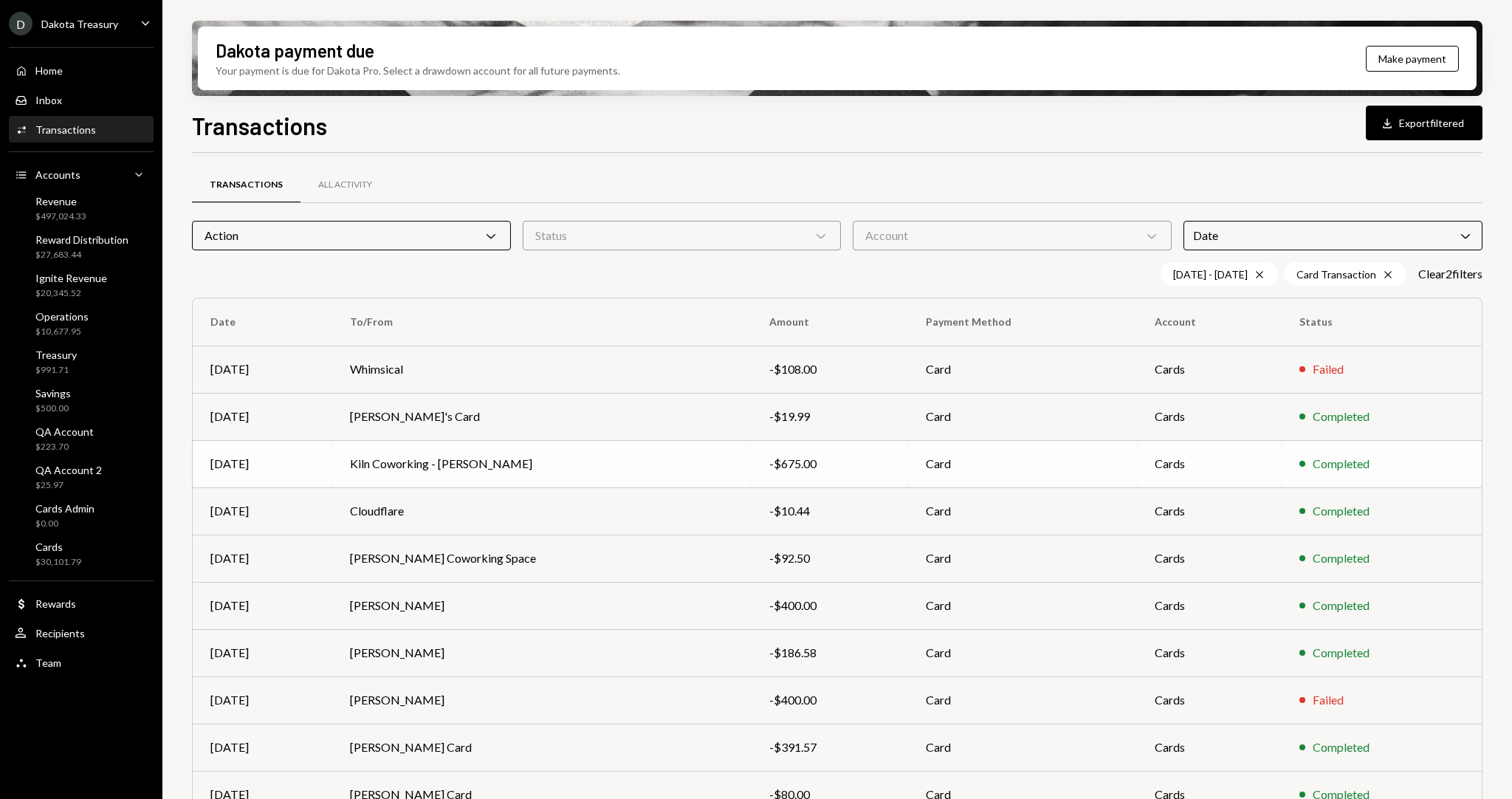
scroll to position [3, 0]
click at [526, 470] on td "Kiln Coworking - [PERSON_NAME]" at bounding box center [541, 462] width 418 height 47
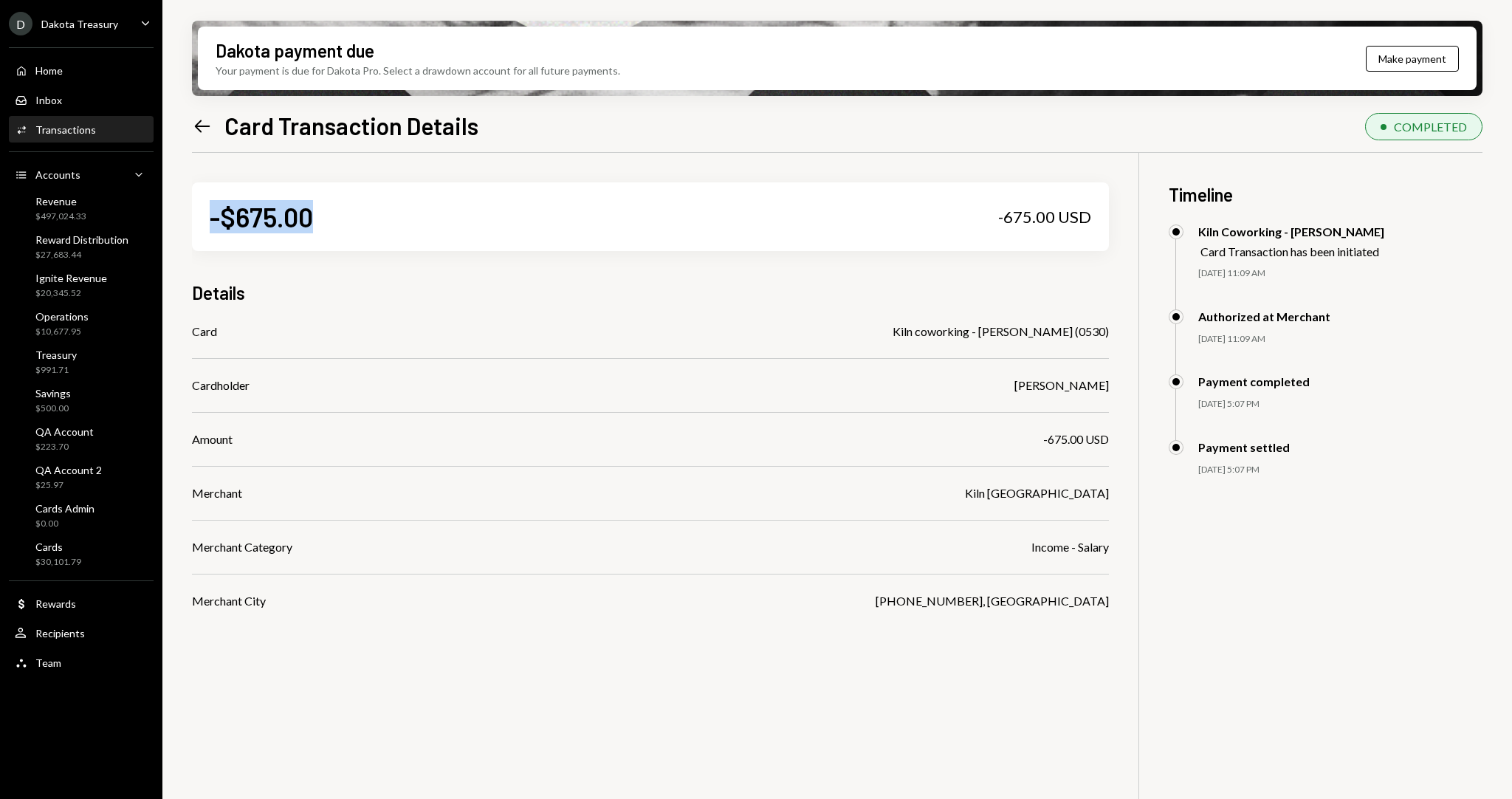
drag, startPoint x: 212, startPoint y: 217, endPoint x: 328, endPoint y: 220, distance: 116.0
click at [328, 220] on div "-$675.00 -675.00 USD" at bounding box center [650, 217] width 917 height 69
drag, startPoint x: 1002, startPoint y: 219, endPoint x: 1109, endPoint y: 214, distance: 107.1
click at [1109, 214] on div "-$675.00 -675.00 USD Details Card Kiln coworking - adam (0530) Cardholder Adam …" at bounding box center [837, 552] width 1290 height 799
click at [536, 213] on div "-$675.00 -675.00 USD" at bounding box center [650, 217] width 917 height 69
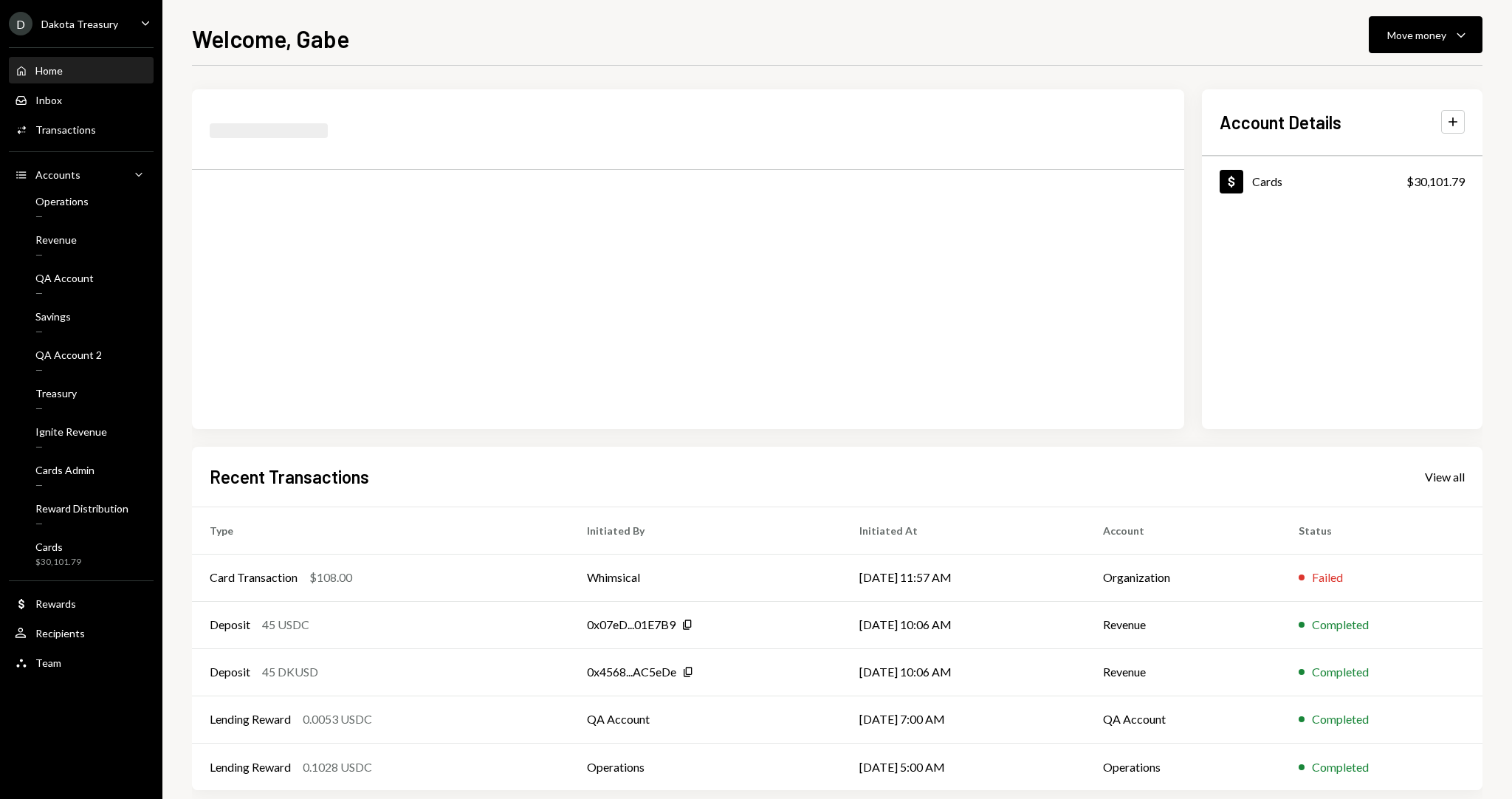
click at [74, 146] on div "Home Home Inbox Inbox Activities Transactions Accounts Accounts Caret Down Oper…" at bounding box center [81, 357] width 163 height 640
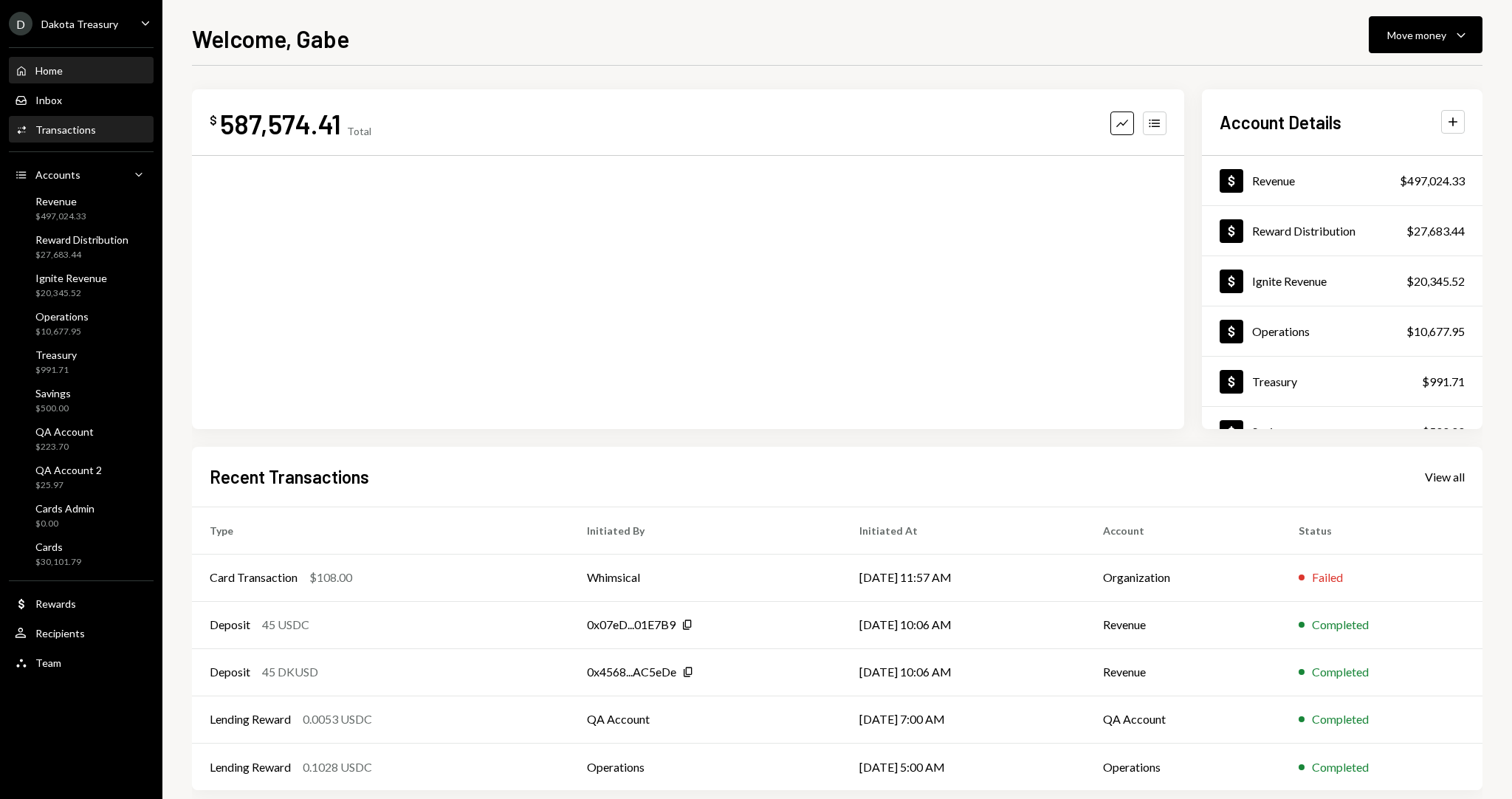
click at [76, 136] on div "Activities Transactions" at bounding box center [81, 130] width 133 height 25
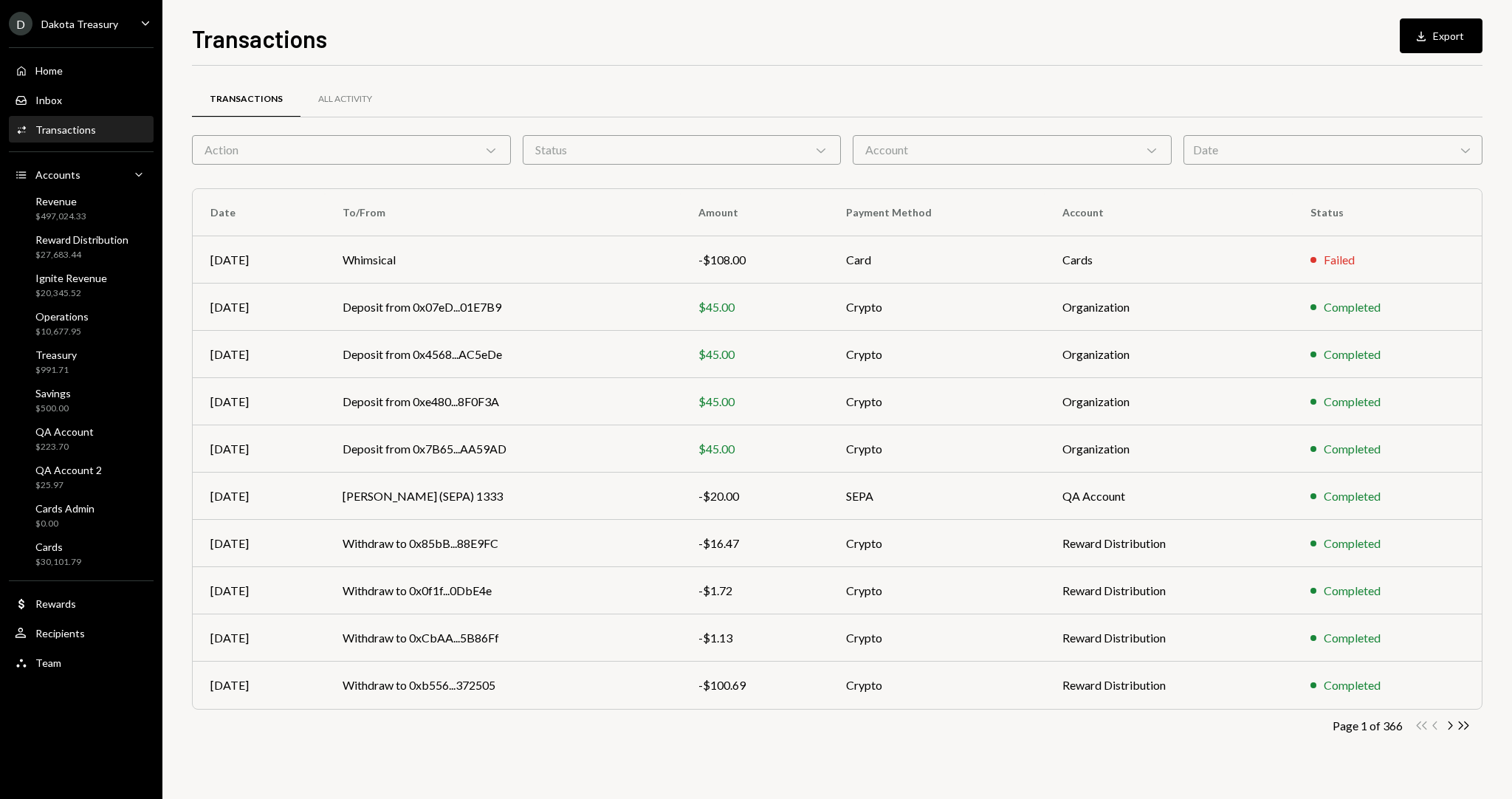
click at [365, 161] on div "Action Chevron Down" at bounding box center [351, 150] width 319 height 29
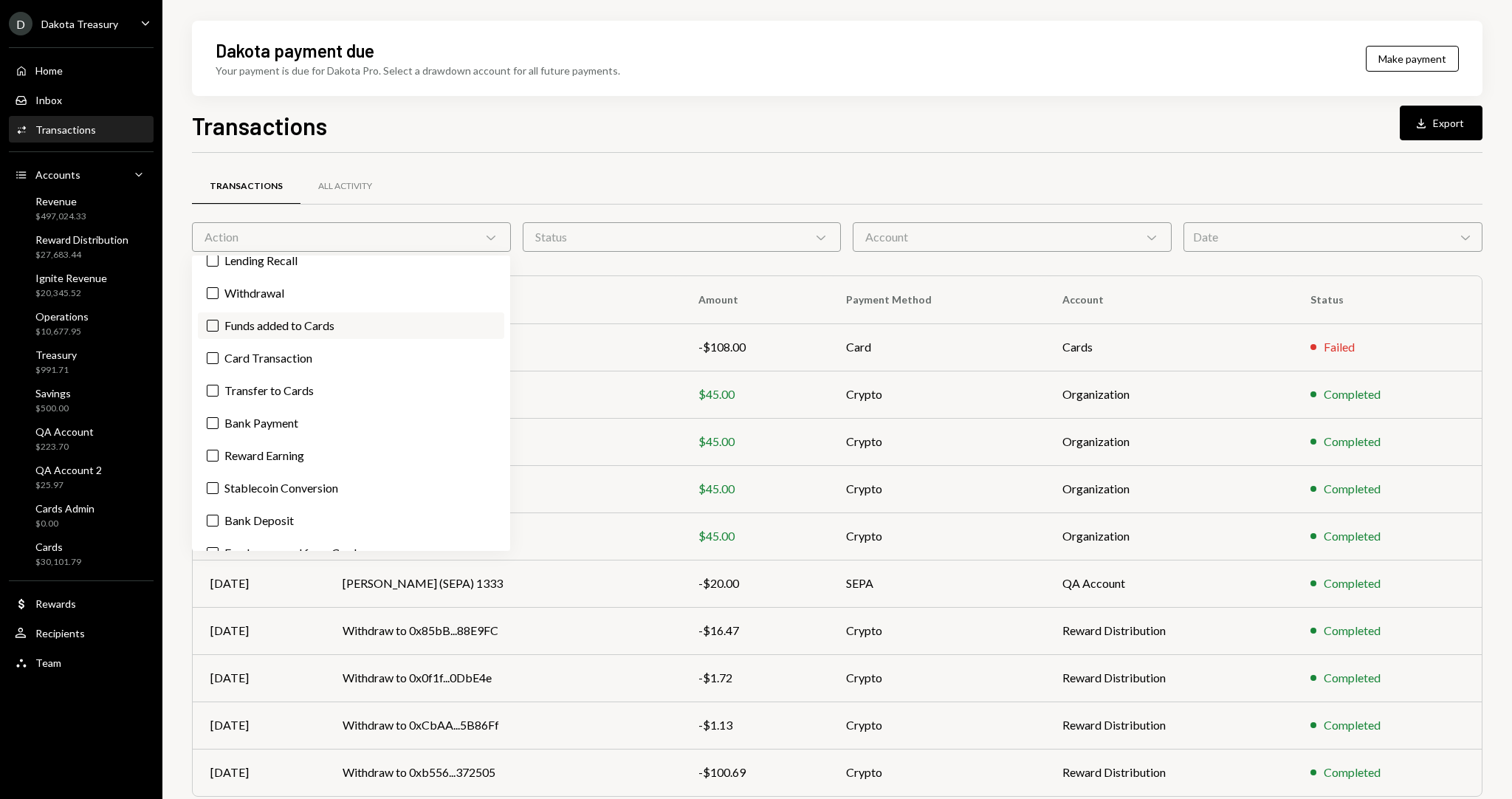
scroll to position [133, 0]
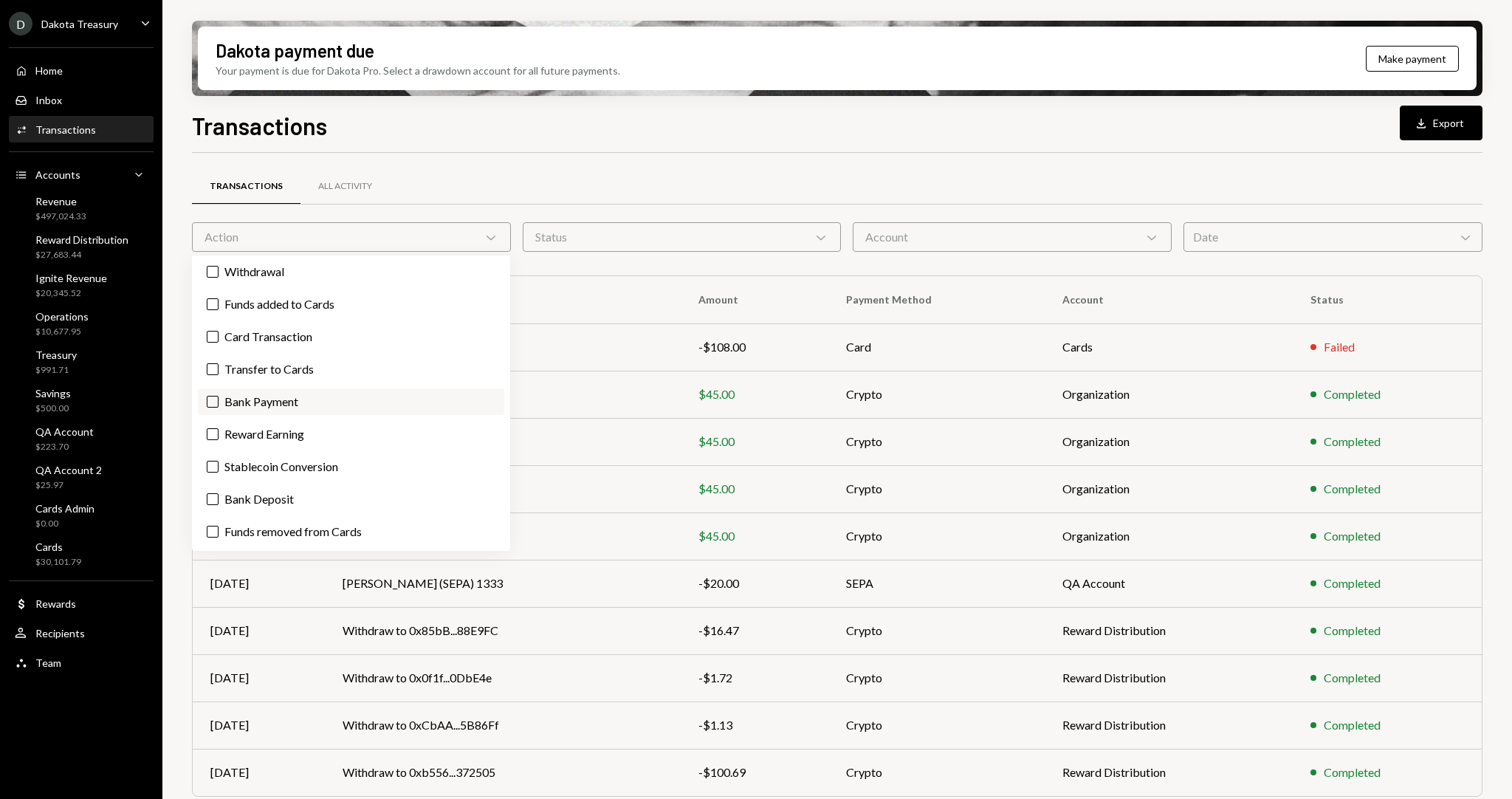
click at [301, 408] on label "Bank Payment" at bounding box center [351, 402] width 306 height 27
click at [219, 408] on button "Bank Payment" at bounding box center [212, 401] width 12 height 12
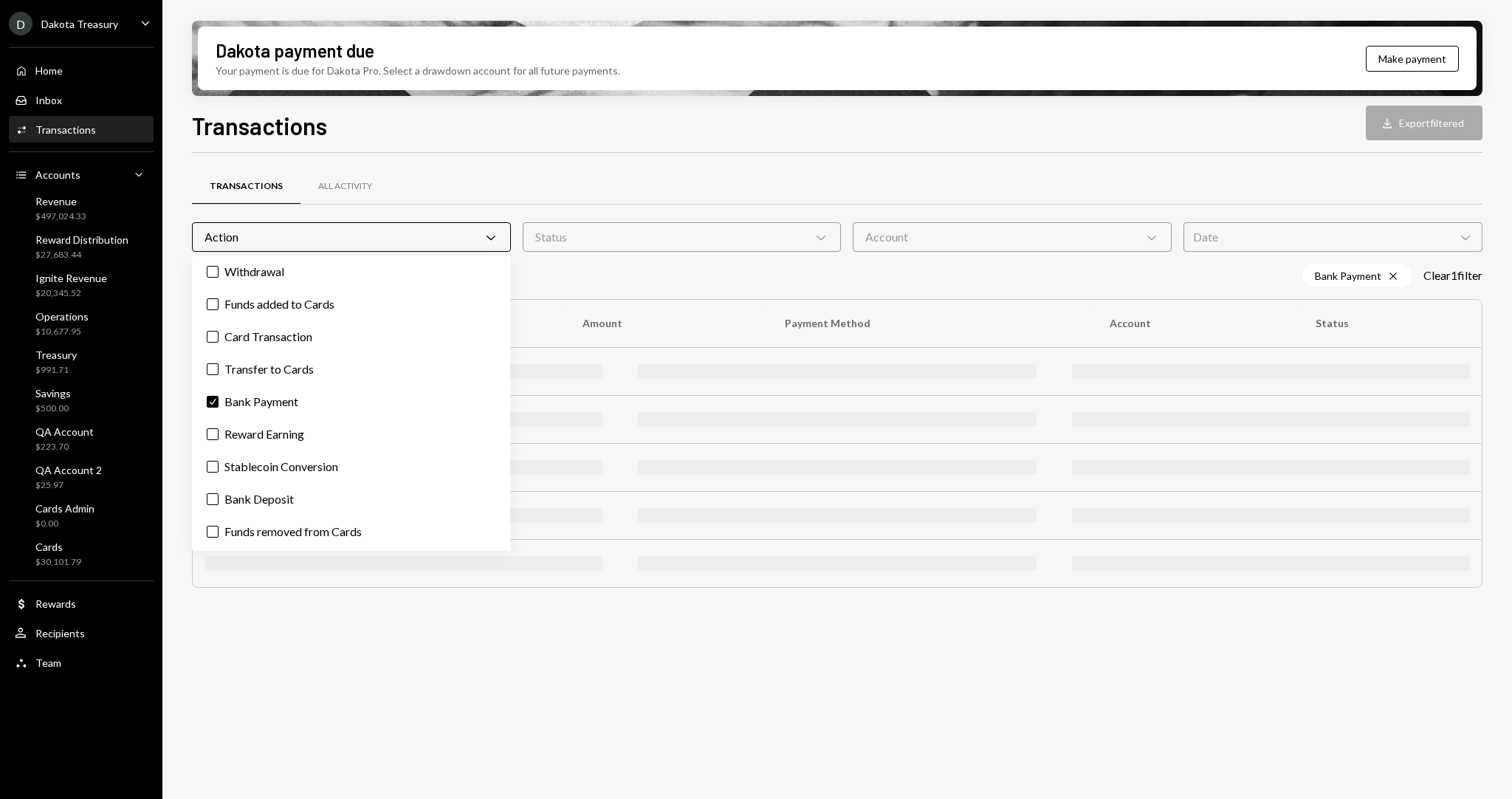
click at [533, 132] on div "Transactions Download Export filtered" at bounding box center [837, 124] width 1290 height 33
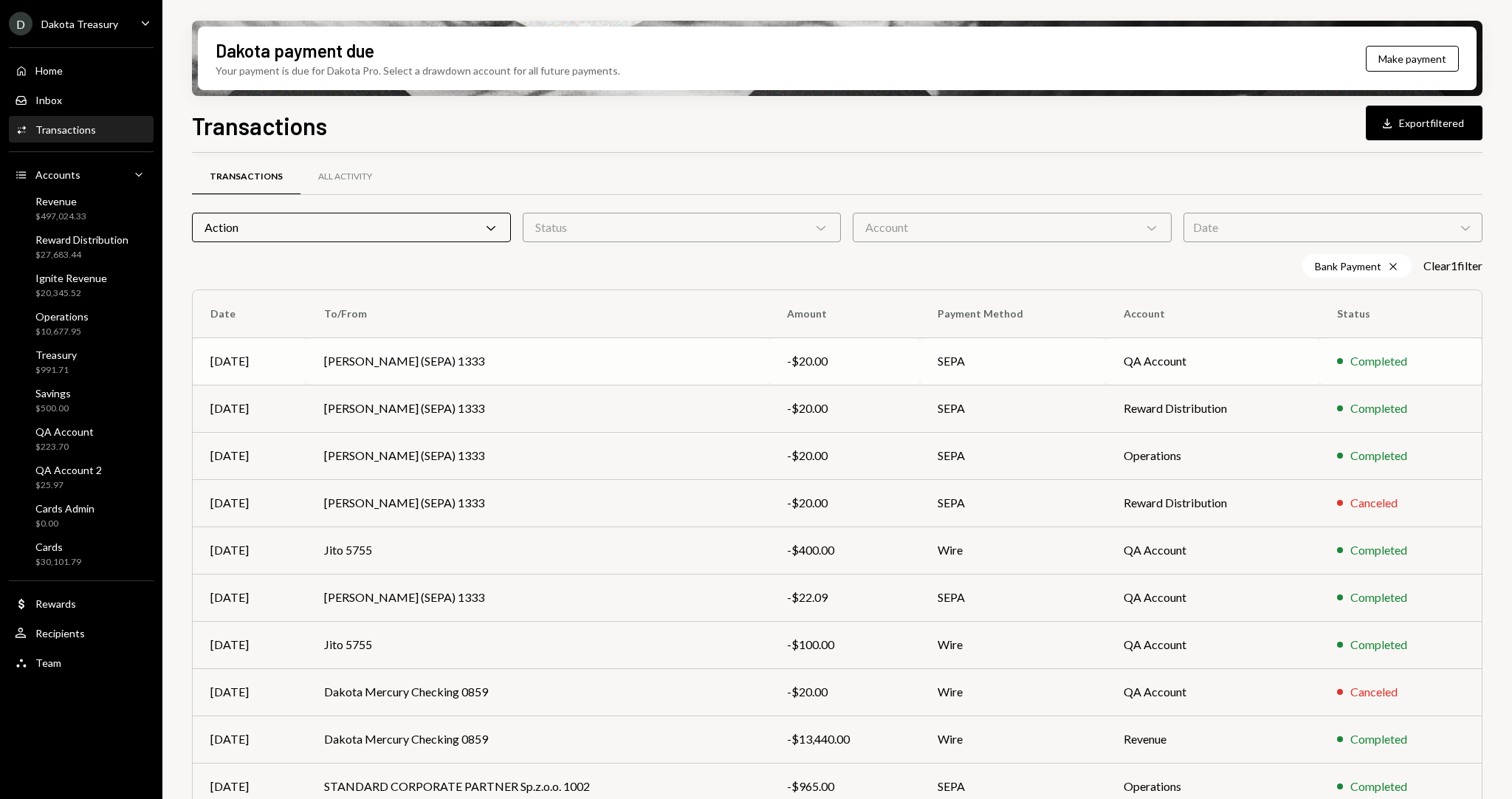
scroll to position [22, 0]
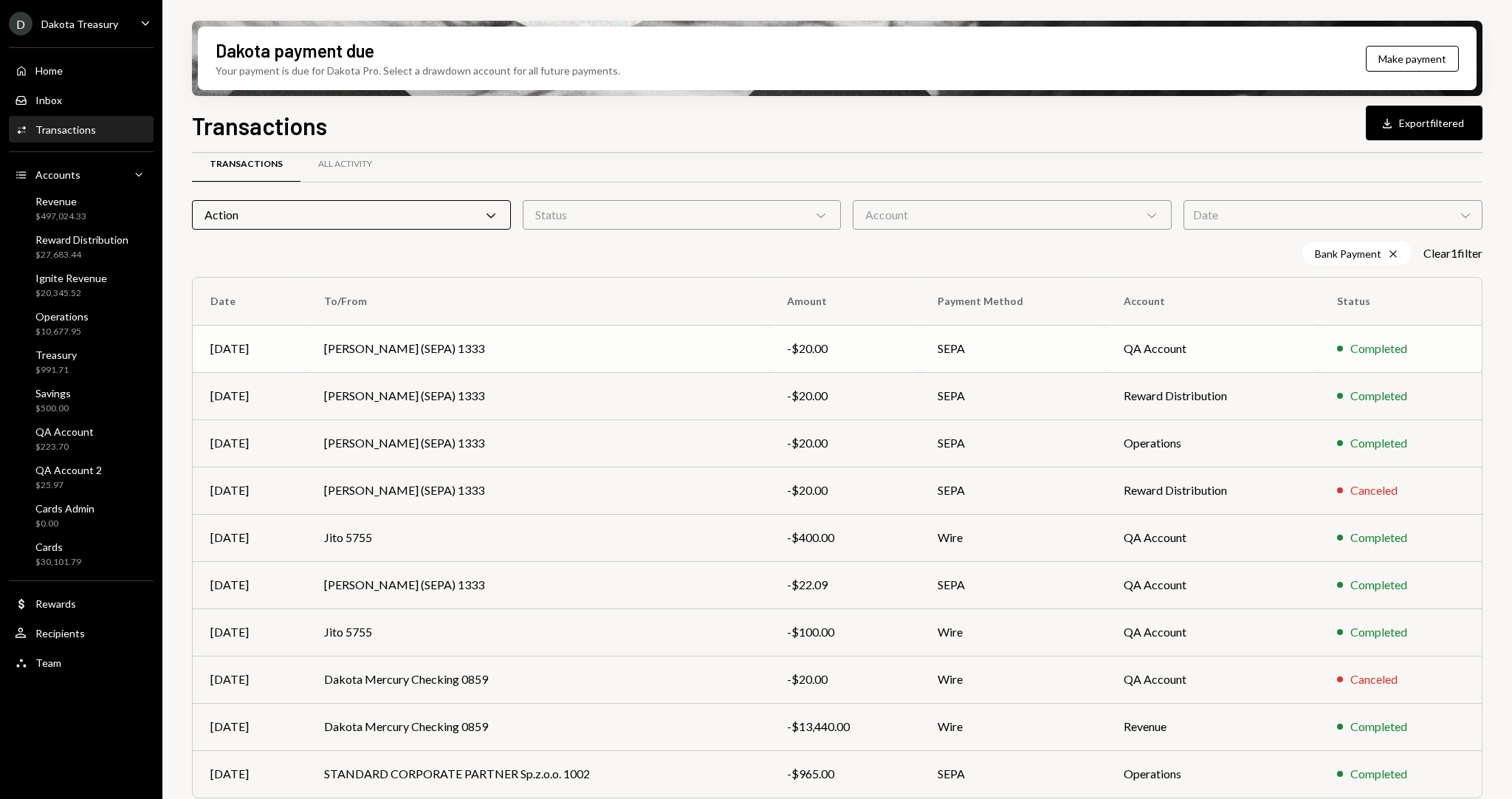
click at [529, 350] on td "Gabe Wise (SEPA) 1333" at bounding box center [537, 348] width 463 height 47
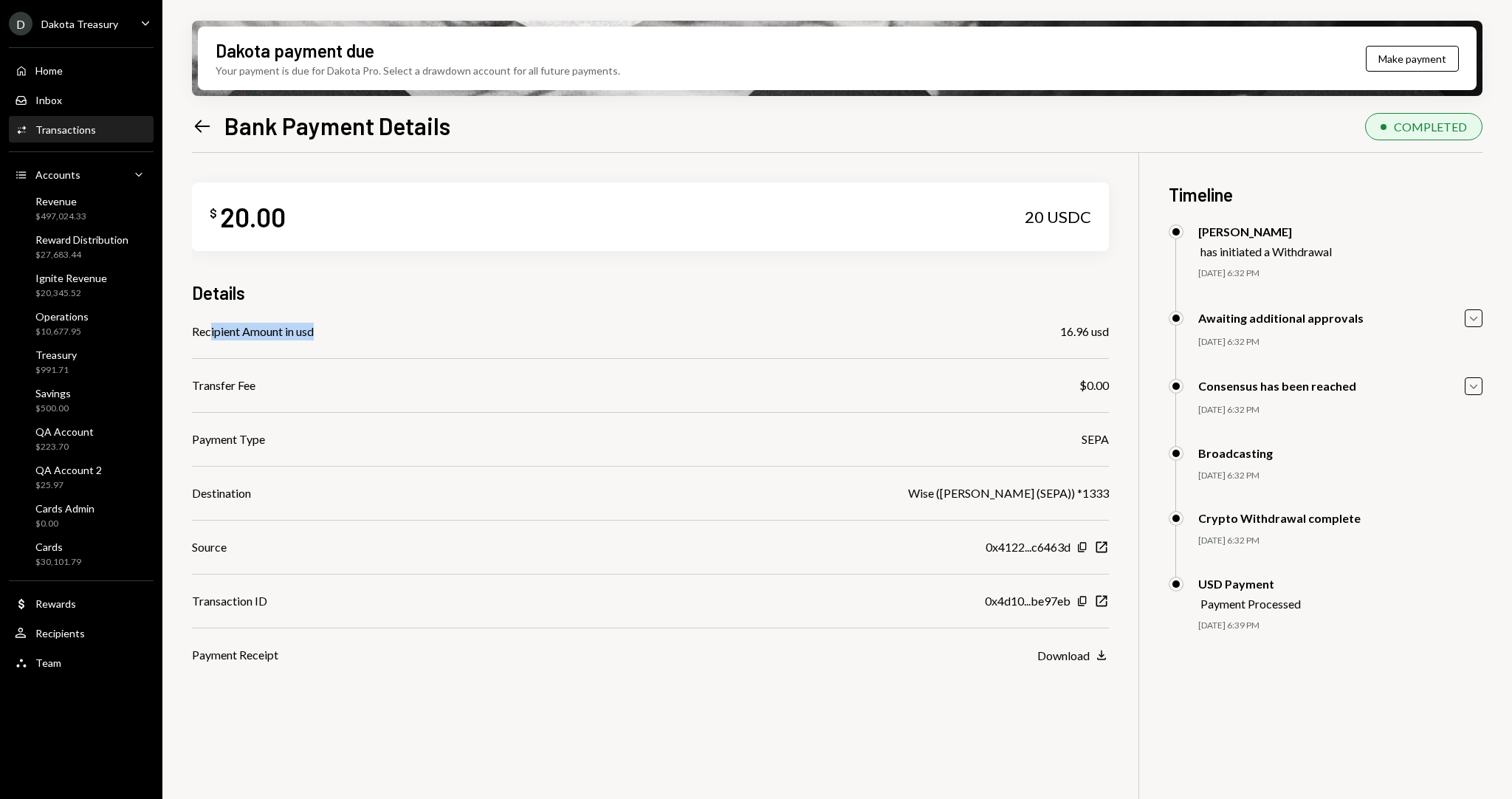
drag, startPoint x: 211, startPoint y: 334, endPoint x: 356, endPoint y: 327, distance: 145.2
click at [356, 327] on div "Recipient Amount in usd 16.96 usd" at bounding box center [650, 332] width 917 height 18
click at [348, 328] on div "Recipient Amount in usd 16.96 usd" at bounding box center [650, 332] width 917 height 18
drag, startPoint x: 287, startPoint y: 333, endPoint x: 343, endPoint y: 332, distance: 56.0
click at [342, 332] on div "Recipient Amount in usd 16.96 usd" at bounding box center [650, 332] width 917 height 18
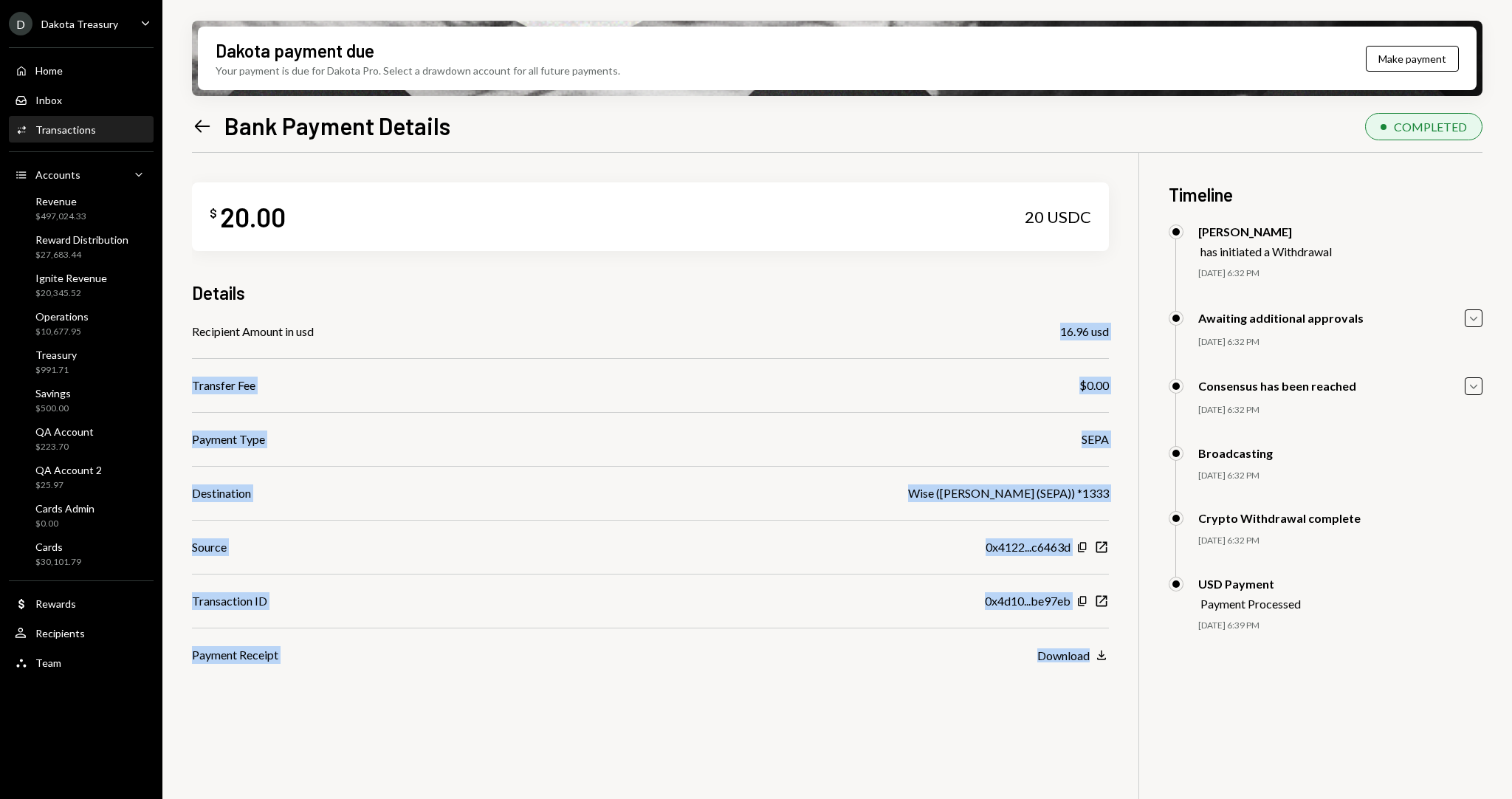
drag, startPoint x: 1101, startPoint y: 336, endPoint x: 1134, endPoint y: 336, distance: 33.0
click at [1134, 336] on div "$ 20.00 20 USDC Details Recipient Amount in usd 16.96 usd Transfer Fee $0.00 Pa…" at bounding box center [837, 552] width 1290 height 799
click at [1081, 336] on div "16.96 usd" at bounding box center [1084, 332] width 49 height 18
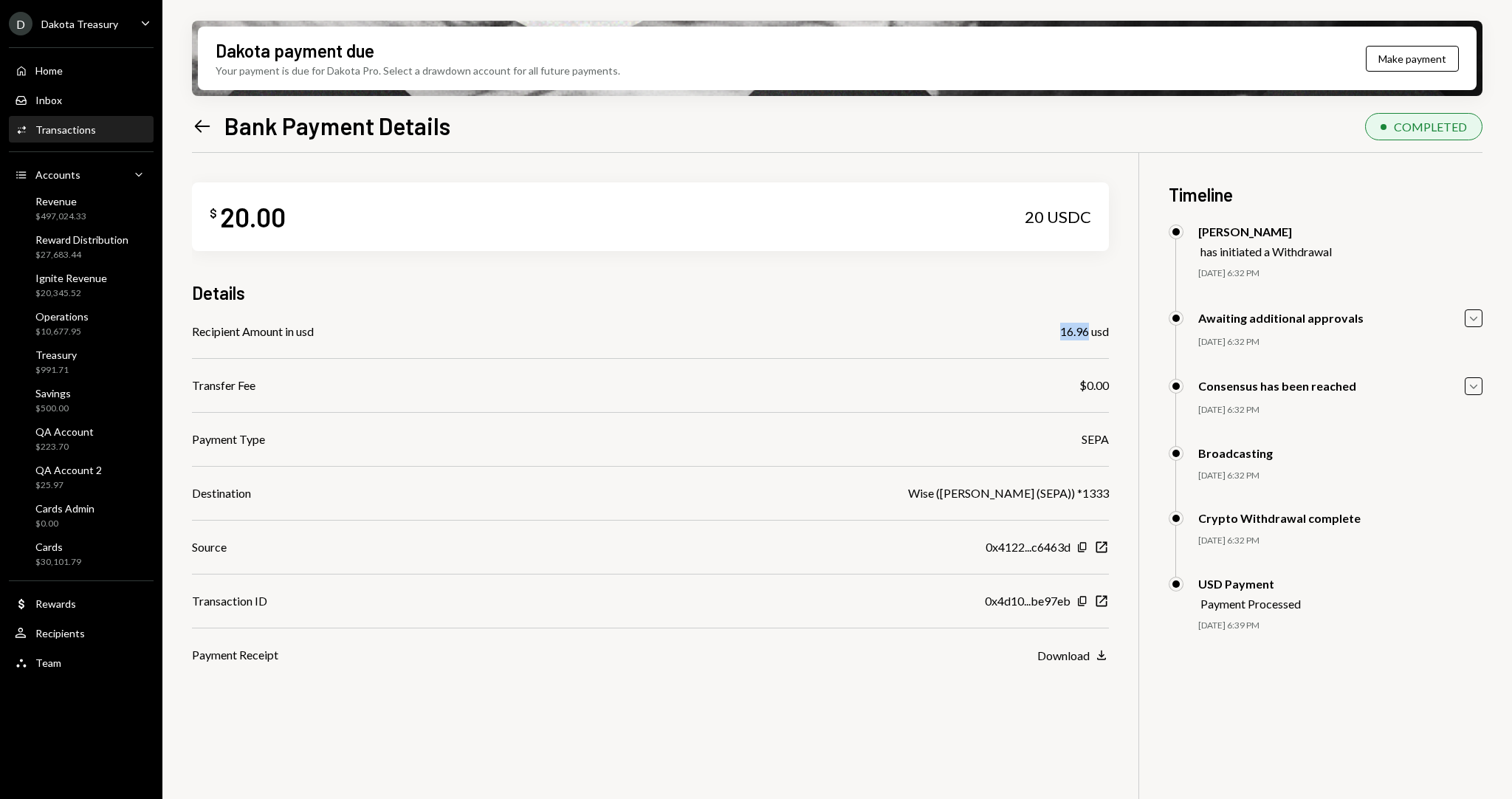
click at [1081, 336] on div "16.96 usd" at bounding box center [1084, 332] width 49 height 18
click at [1080, 336] on div "16.96 usd" at bounding box center [1084, 332] width 49 height 18
click at [926, 332] on div "Recipient Amount in usd 16.96 usd" at bounding box center [650, 332] width 917 height 18
drag, startPoint x: 191, startPoint y: 330, endPoint x: 293, endPoint y: 330, distance: 102.0
click at [293, 330] on div "Dakota payment due Your payment is due for Dakota Pro. Select a drawdown accoun…" at bounding box center [837, 399] width 1349 height 799
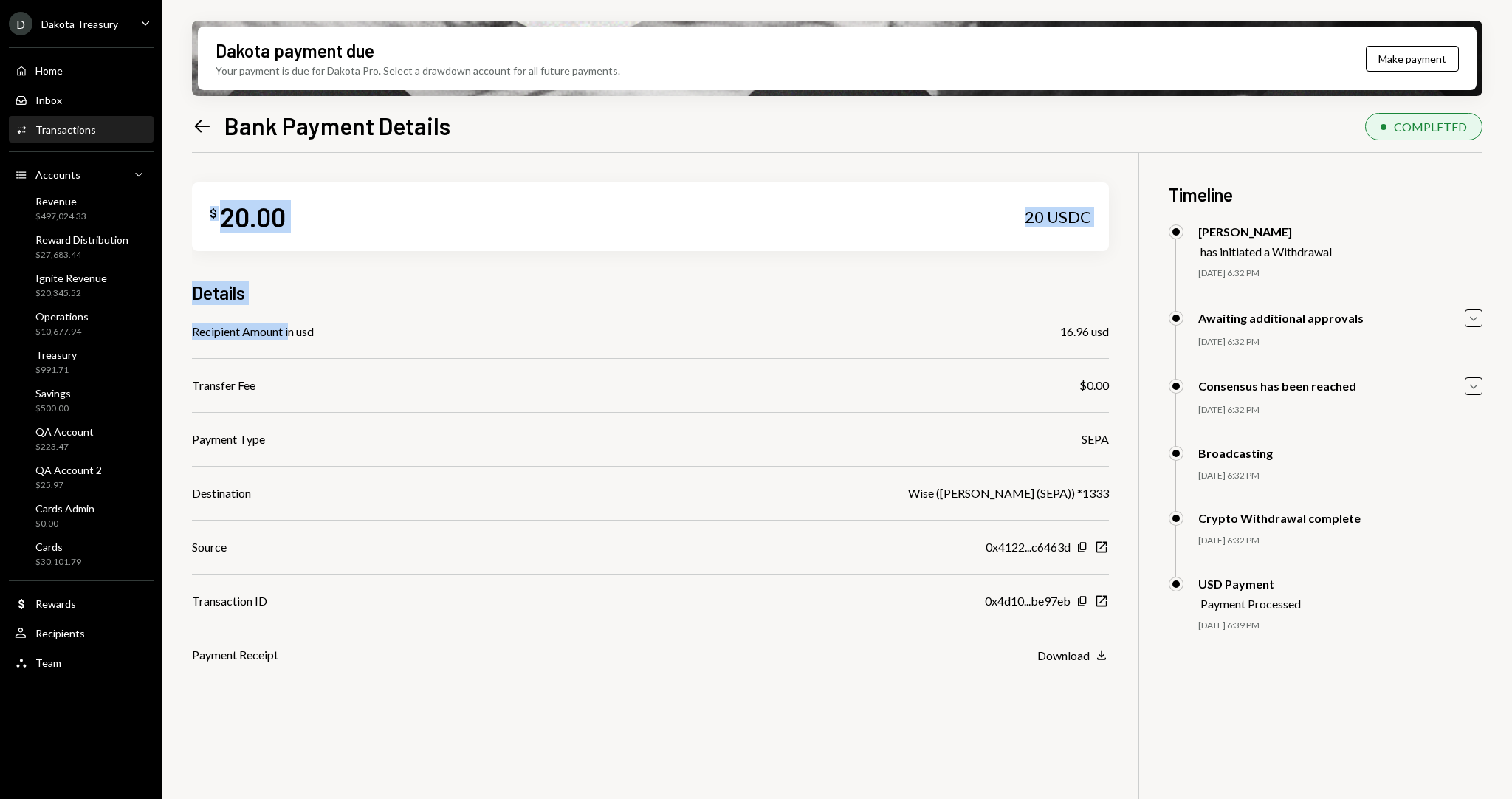
click at [291, 329] on div "Recipient Amount in usd" at bounding box center [253, 332] width 122 height 18
drag, startPoint x: 269, startPoint y: 331, endPoint x: 203, endPoint y: 328, distance: 66.1
click at [192, 331] on div "Recipient Amount in usd" at bounding box center [253, 332] width 122 height 18
drag, startPoint x: 1064, startPoint y: 330, endPoint x: 1109, endPoint y: 332, distance: 45.0
click at [1109, 332] on div "$ 20.00 20 USDC Details Recipient Amount in usd 16.96 usd Transfer Fee $0.00 Pa…" at bounding box center [837, 552] width 1290 height 799
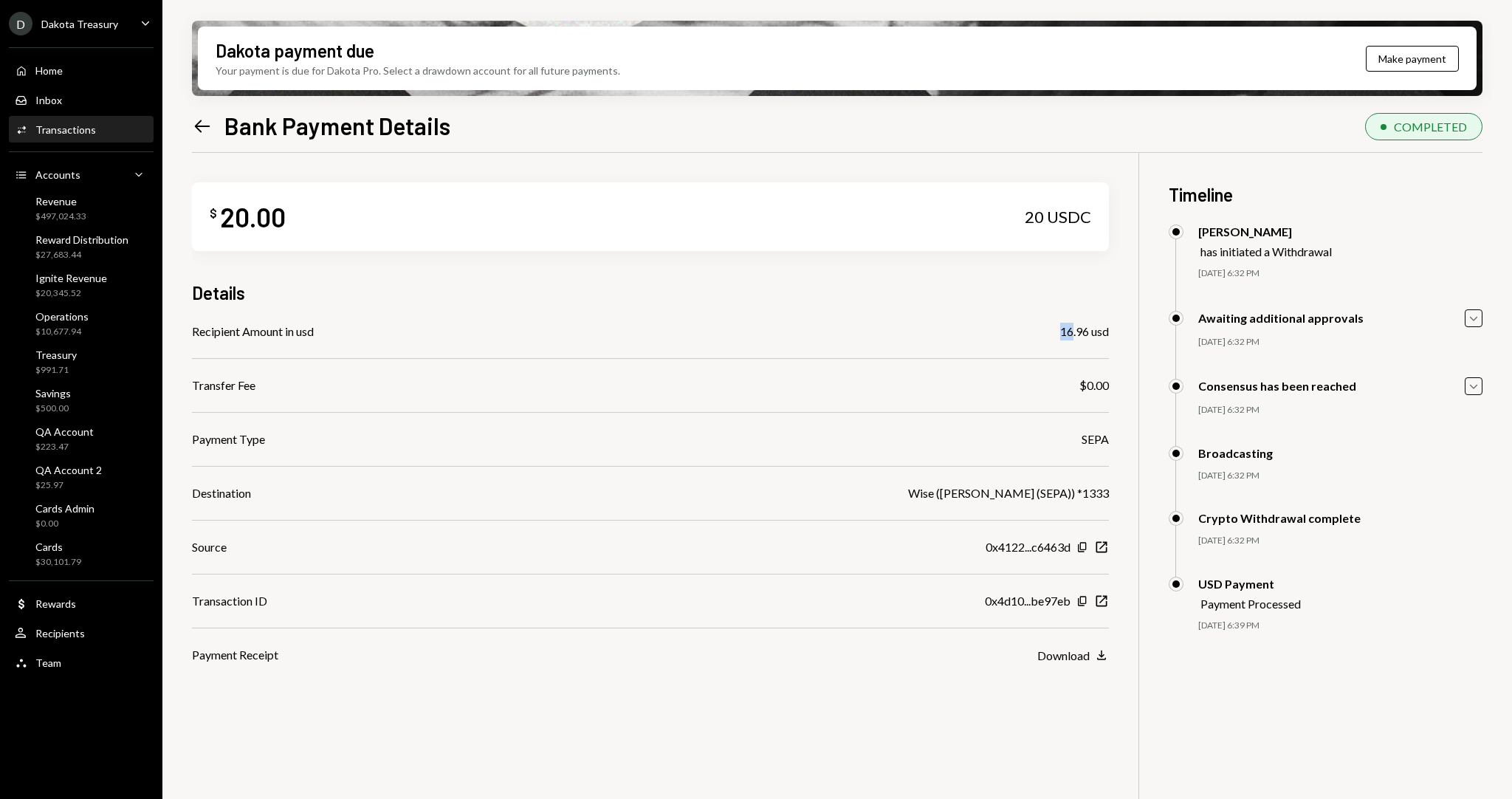
drag, startPoint x: 1071, startPoint y: 336, endPoint x: 1060, endPoint y: 336, distance: 11.0
click at [1060, 336] on div "16.96 usd" at bounding box center [1084, 332] width 49 height 18
click at [1061, 335] on div "16.96 usd" at bounding box center [1084, 332] width 49 height 18
click at [1062, 330] on div "16.96 usd" at bounding box center [1084, 332] width 49 height 18
click at [1042, 337] on div "Recipient Amount in usd 16.96 usd" at bounding box center [650, 332] width 917 height 18
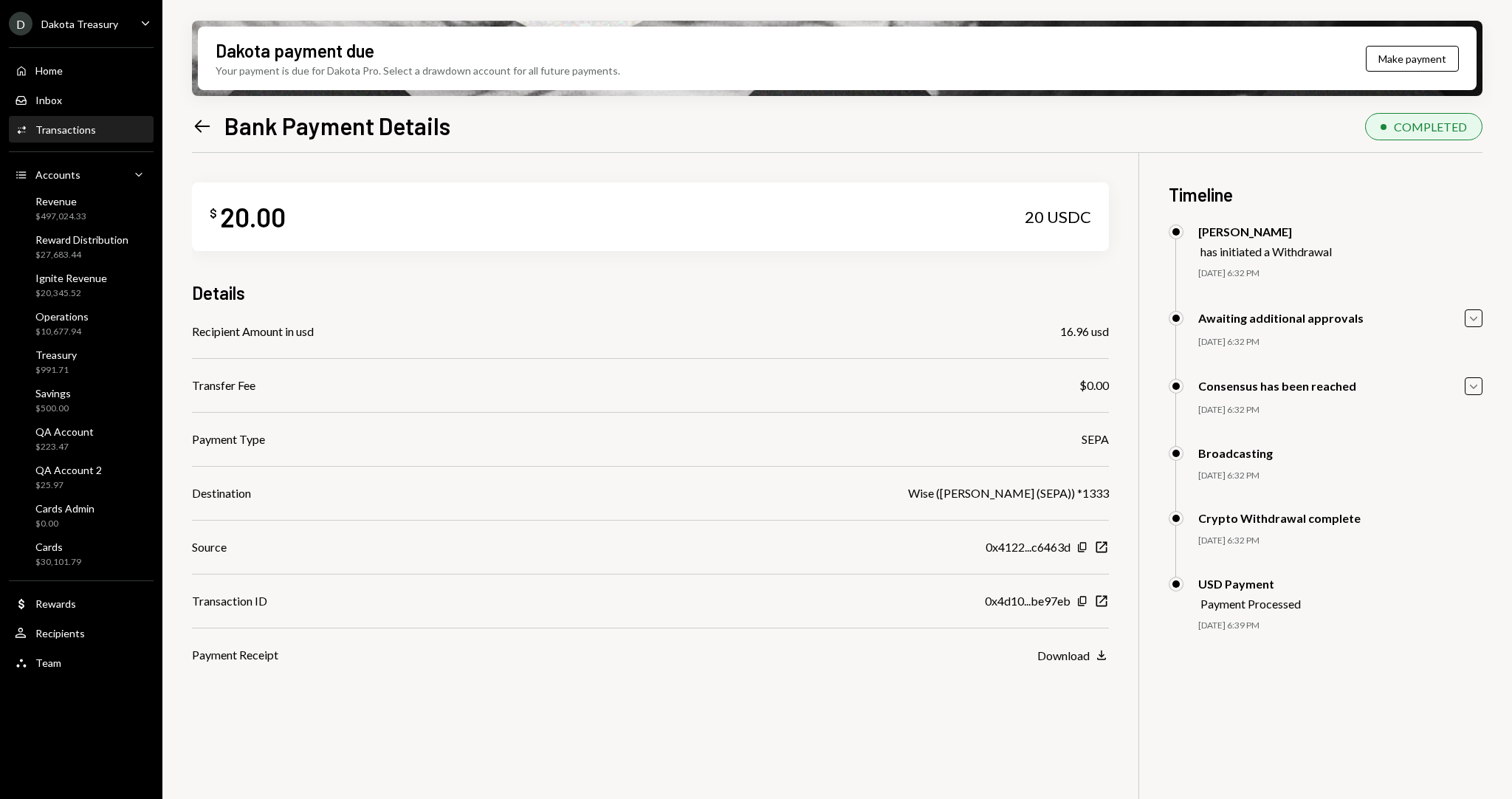
click at [1069, 327] on div "16.96 usd" at bounding box center [1084, 332] width 49 height 18
drag, startPoint x: 1064, startPoint y: 332, endPoint x: 1113, endPoint y: 332, distance: 49.0
click at [1113, 332] on div "$ 20.00 20 USDC Details Recipient Amount in usd €16.96 Transfer Fee $0.00 Payme…" at bounding box center [837, 552] width 1290 height 799
drag, startPoint x: 1023, startPoint y: 223, endPoint x: 1086, endPoint y: 221, distance: 63.0
click at [1086, 221] on div "$ 20.00 20 USDC" at bounding box center [650, 217] width 917 height 69
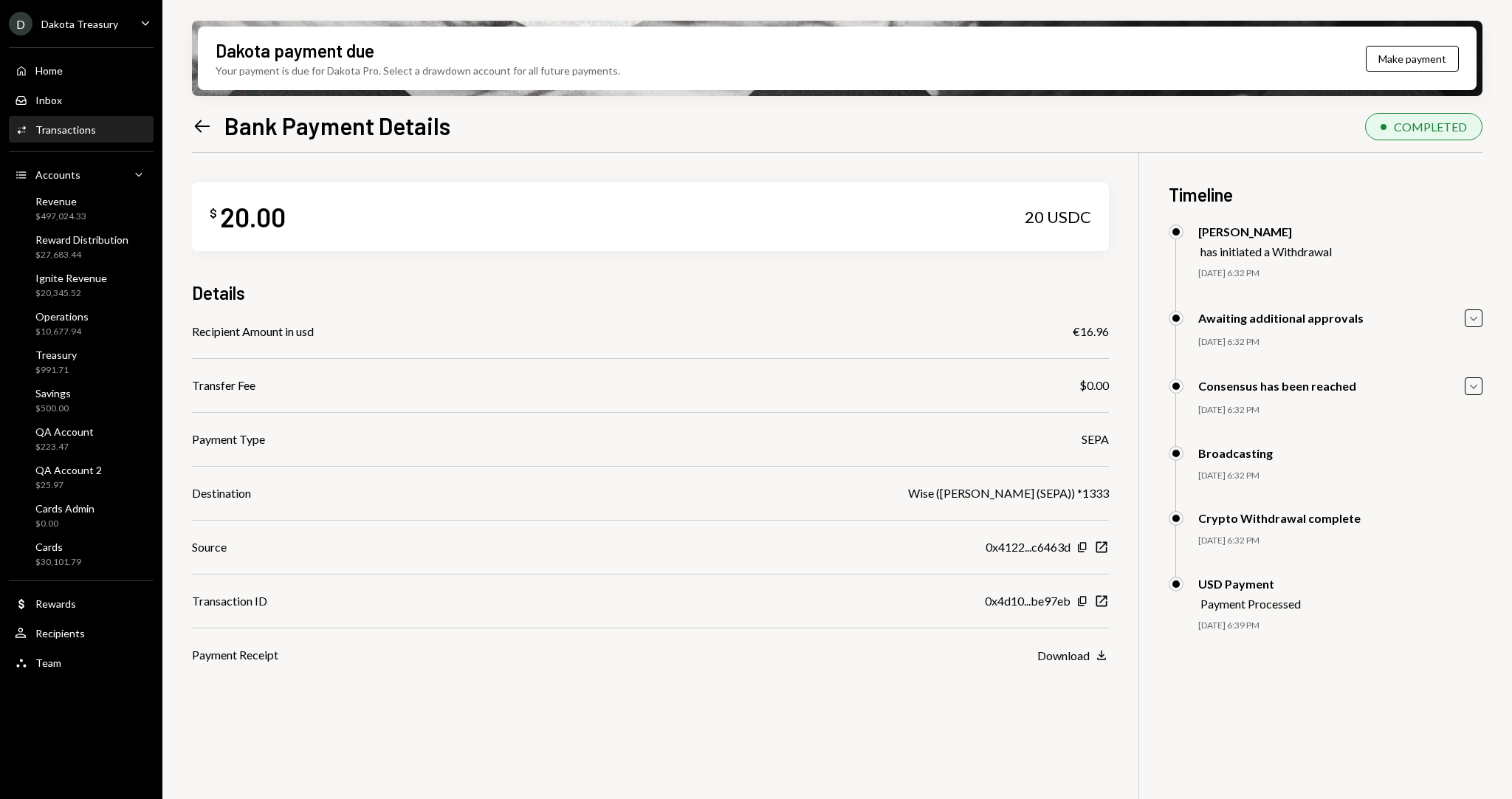
click at [1094, 327] on div "€16.96" at bounding box center [1090, 332] width 36 height 18
drag, startPoint x: 1102, startPoint y: 327, endPoint x: 1114, endPoint y: 327, distance: 12.0
click at [1114, 327] on div "$ 20.00 20 USDC Details Recipient Amount in usd €16.96 Transfer Fee $0.00 Payme…" at bounding box center [837, 552] width 1290 height 799
click at [1063, 328] on div "Recipient Amount in usd €16.96" at bounding box center [650, 332] width 917 height 18
click at [288, 332] on div "Recipient Amount in usd" at bounding box center [253, 332] width 122 height 18
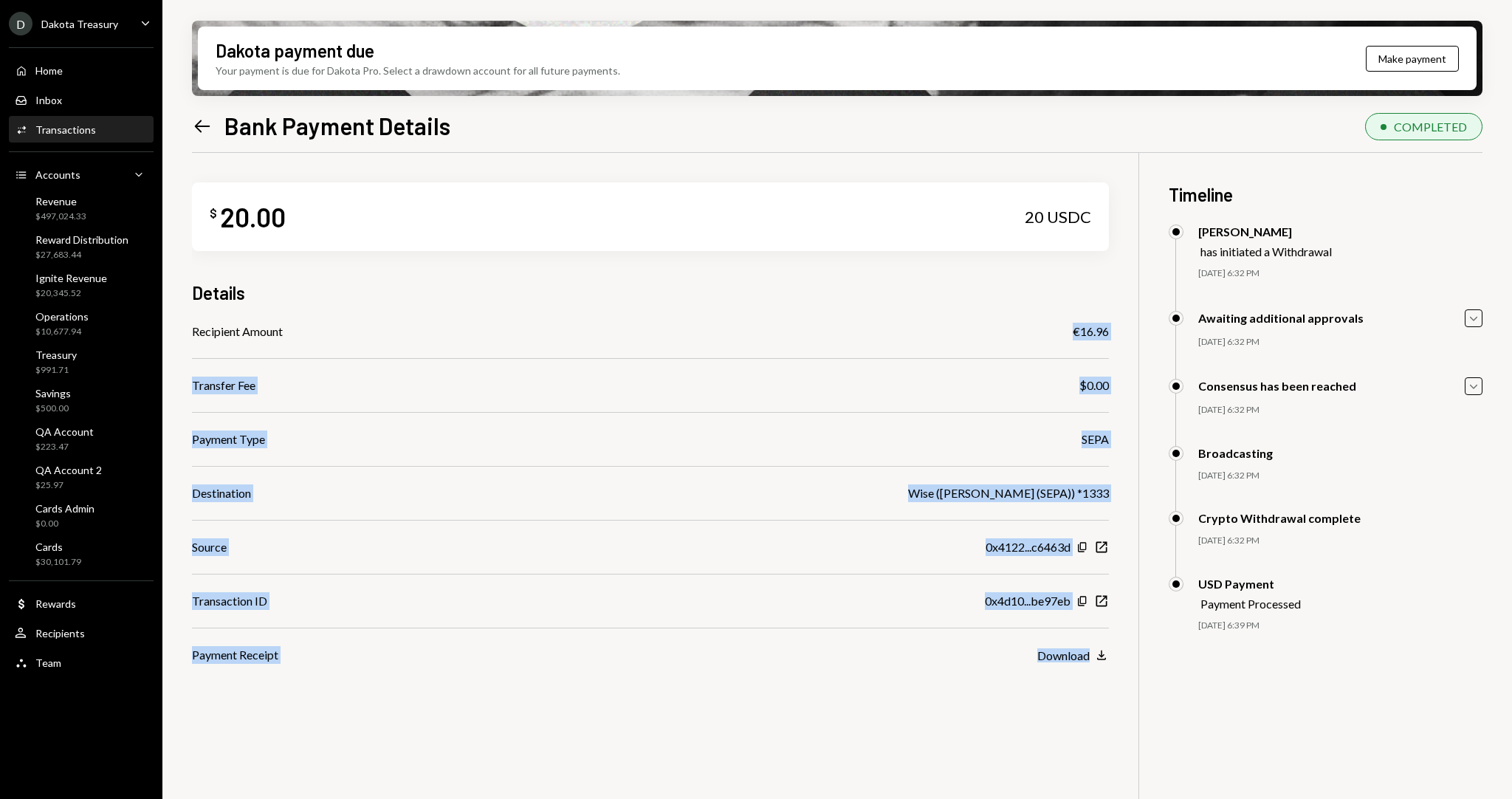
drag, startPoint x: 1071, startPoint y: 334, endPoint x: 1130, endPoint y: 332, distance: 59.0
click at [1130, 332] on div "$ 20.00 20 USDC Details Recipient Amount €16.96 Transfer Fee $0.00 Payment Type…" at bounding box center [837, 552] width 1290 height 799
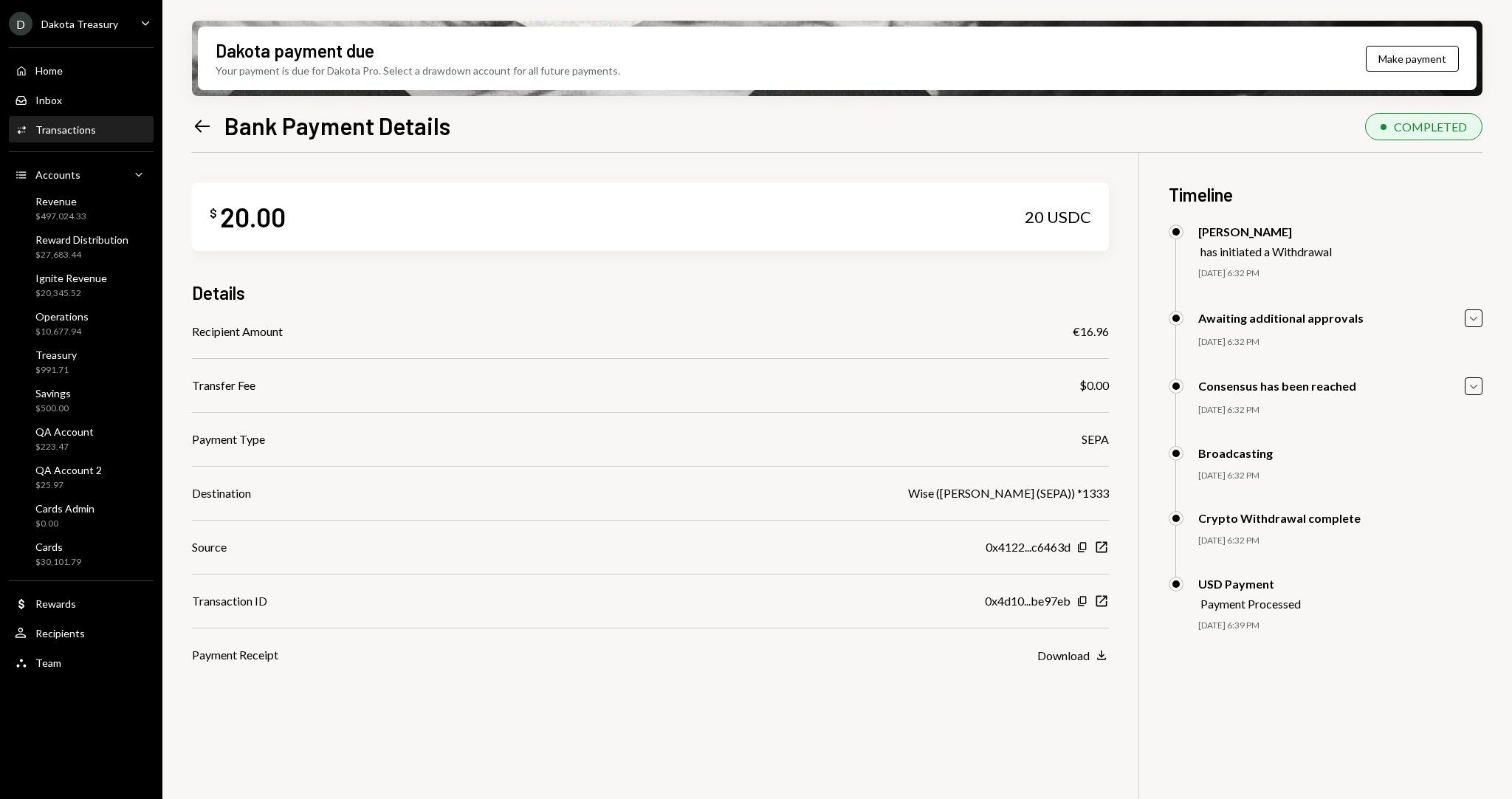
click at [777, 318] on div "$ 20.00 20 USDC Details Recipient Amount €16.96 Transfer Fee $0.00 Payment Type…" at bounding box center [650, 408] width 917 height 511
click at [672, 153] on div "$ 20.00 20 USDC Details Recipient Amount €16.96 Transfer Fee $0.00 Payment Type…" at bounding box center [650, 408] width 917 height 511
click at [565, 155] on div "$ 20.00 20 USDC Details Recipient Amount €16.96 Transfer Fee $0.00 Payment Type…" at bounding box center [650, 408] width 917 height 511
click at [64, 131] on div "Transactions" at bounding box center [65, 129] width 60 height 12
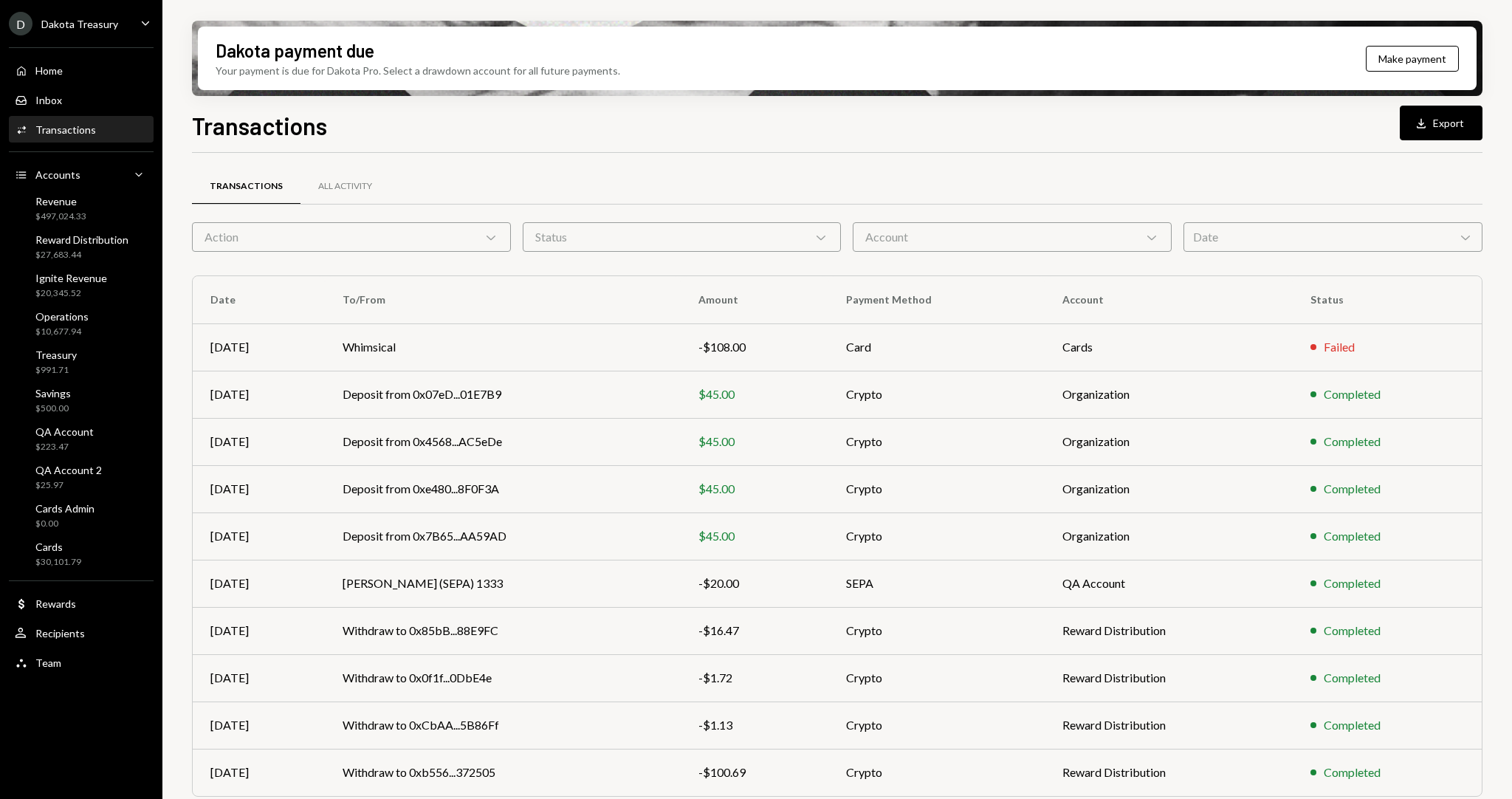
click at [1269, 239] on div "Date Chevron Down" at bounding box center [1332, 236] width 299 height 29
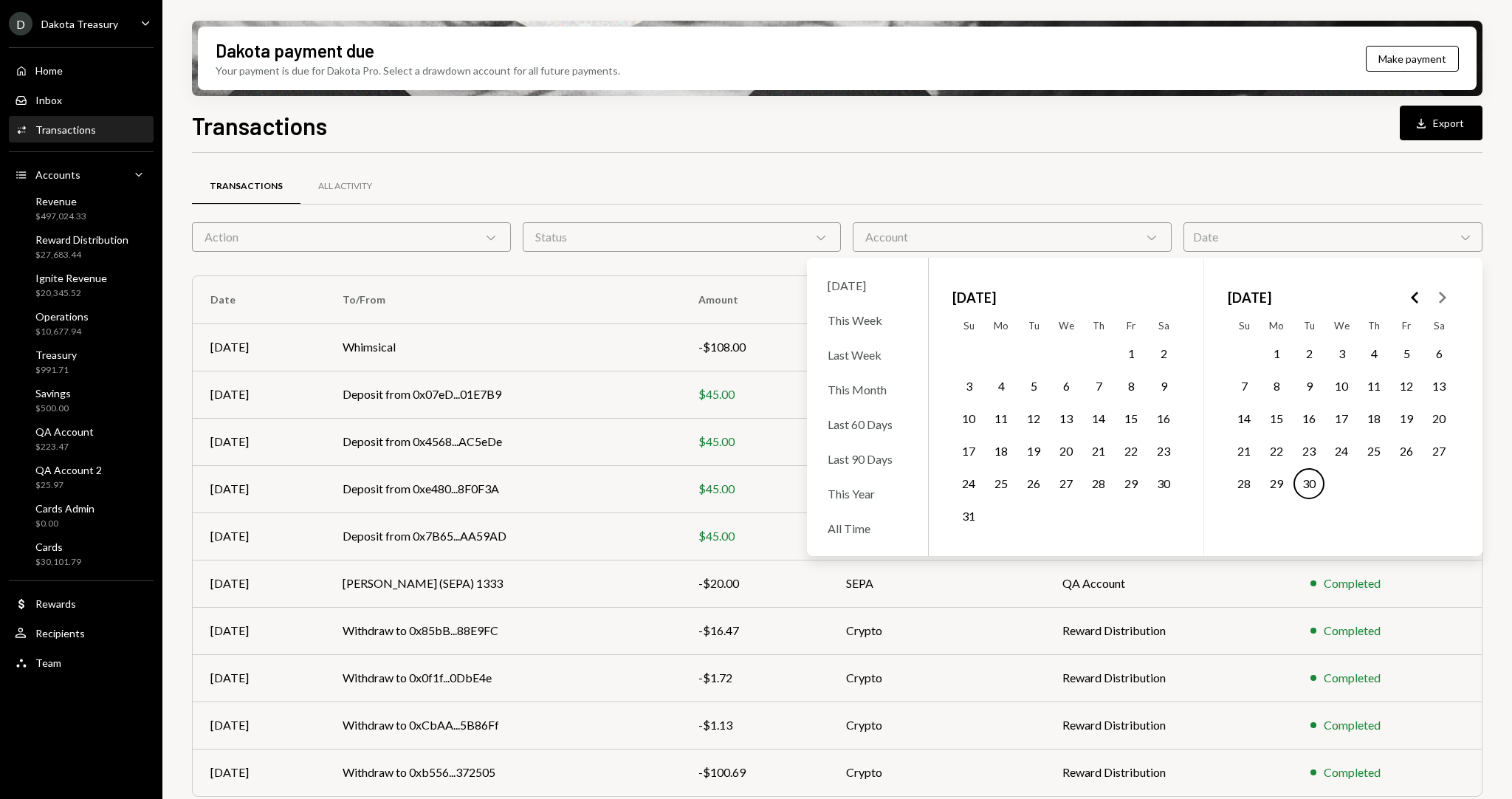
click at [1387, 299] on div "September 2025" at bounding box center [1340, 297] width 227 height 33
click at [1418, 295] on icon "Go to the Previous Month" at bounding box center [1415, 297] width 18 height 18
click at [1301, 350] on button "1" at bounding box center [1309, 353] width 31 height 31
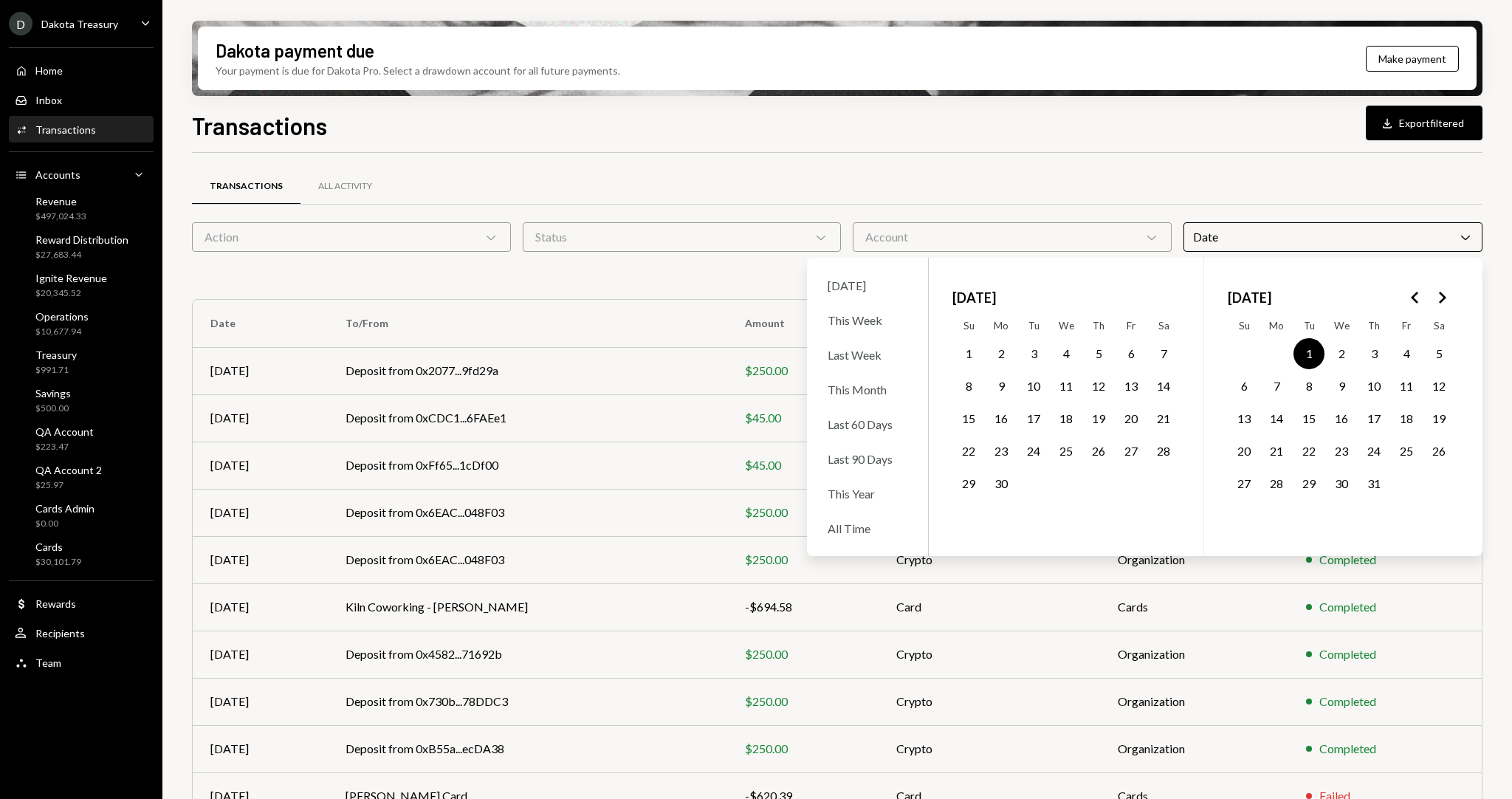
click at [1378, 485] on button "31" at bounding box center [1373, 483] width 31 height 31
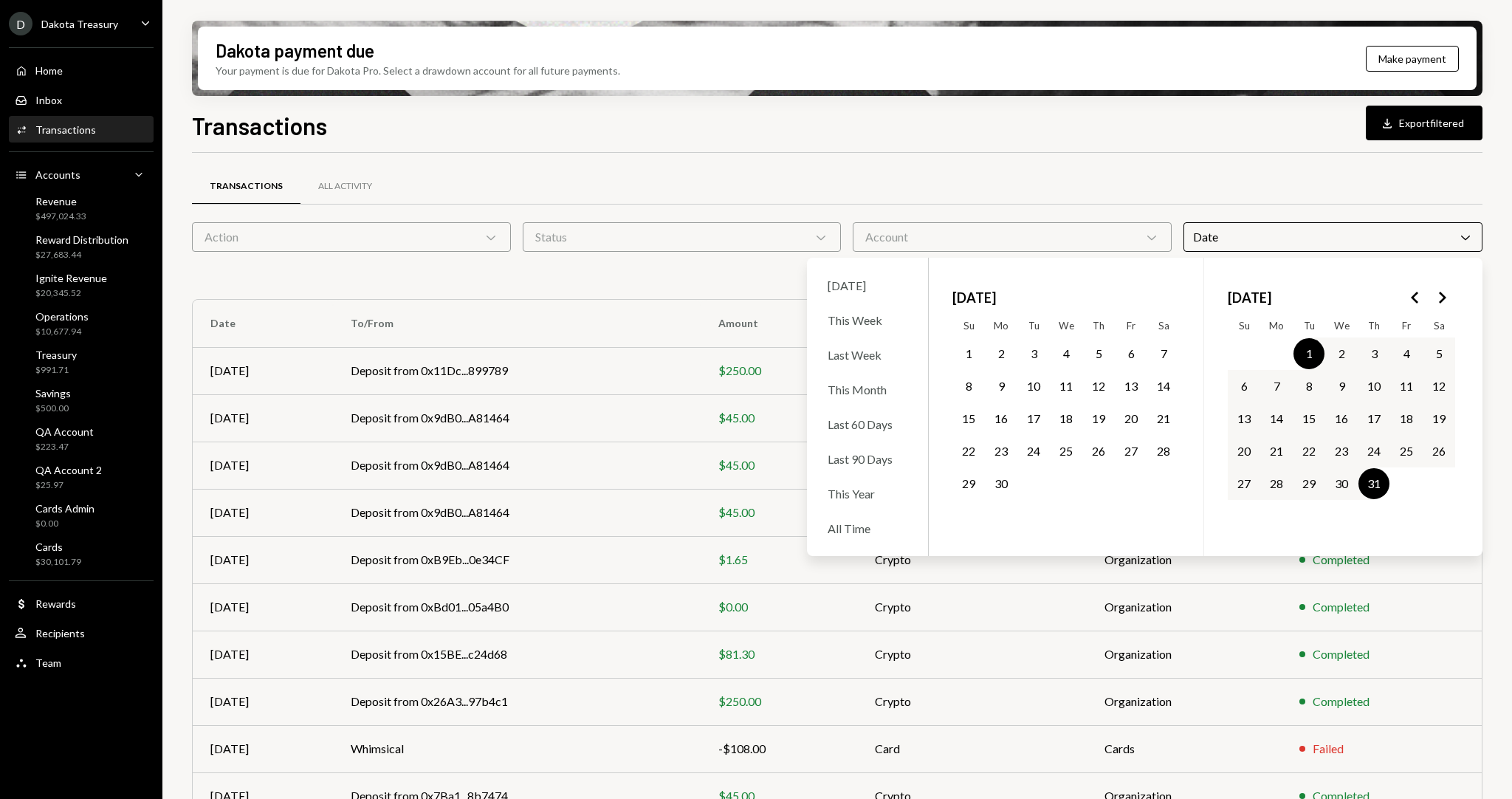
click at [554, 176] on div "Transactions All Activity" at bounding box center [837, 186] width 1290 height 38
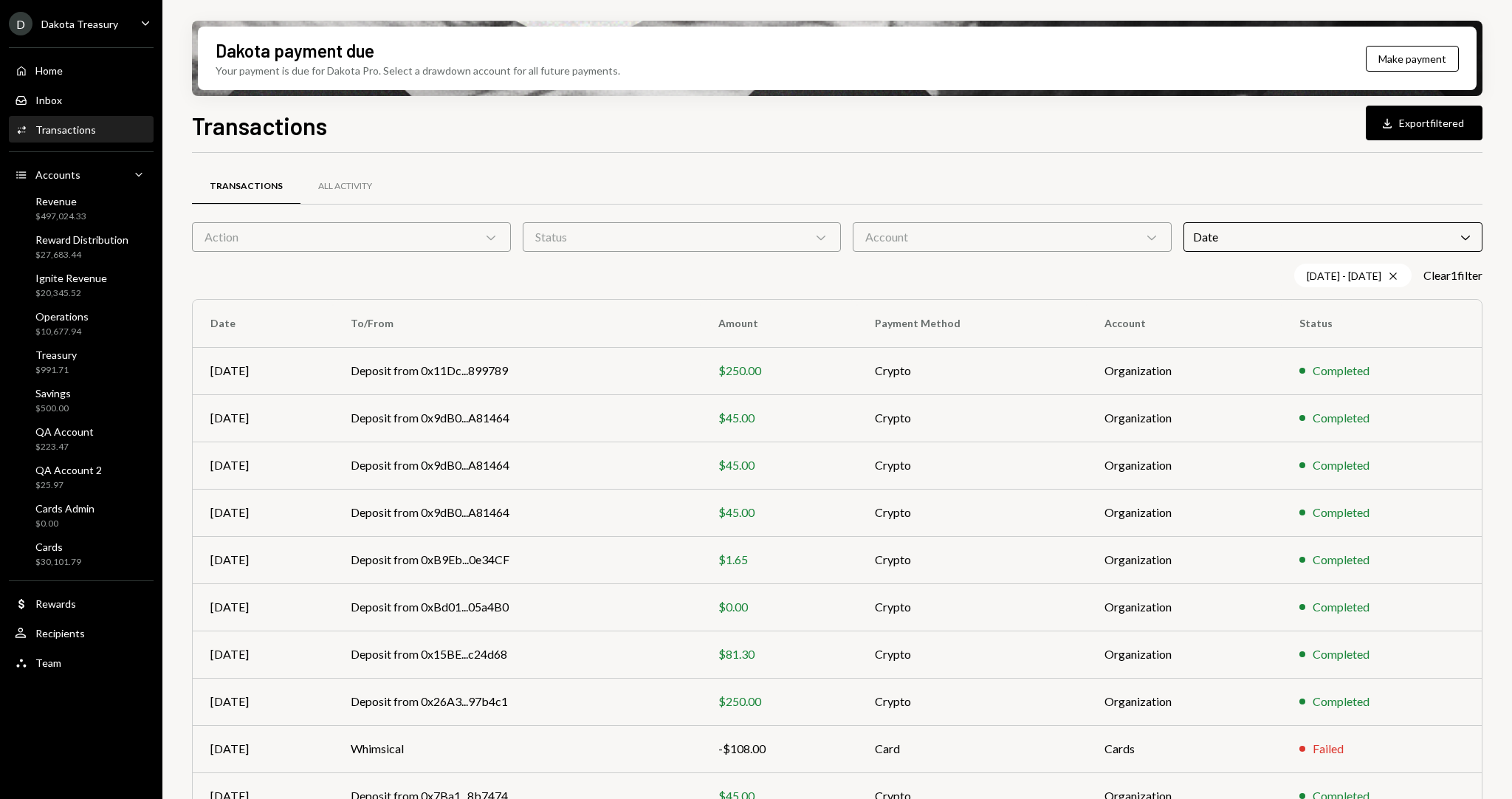
click at [316, 242] on div "Action Chevron Down" at bounding box center [351, 236] width 319 height 29
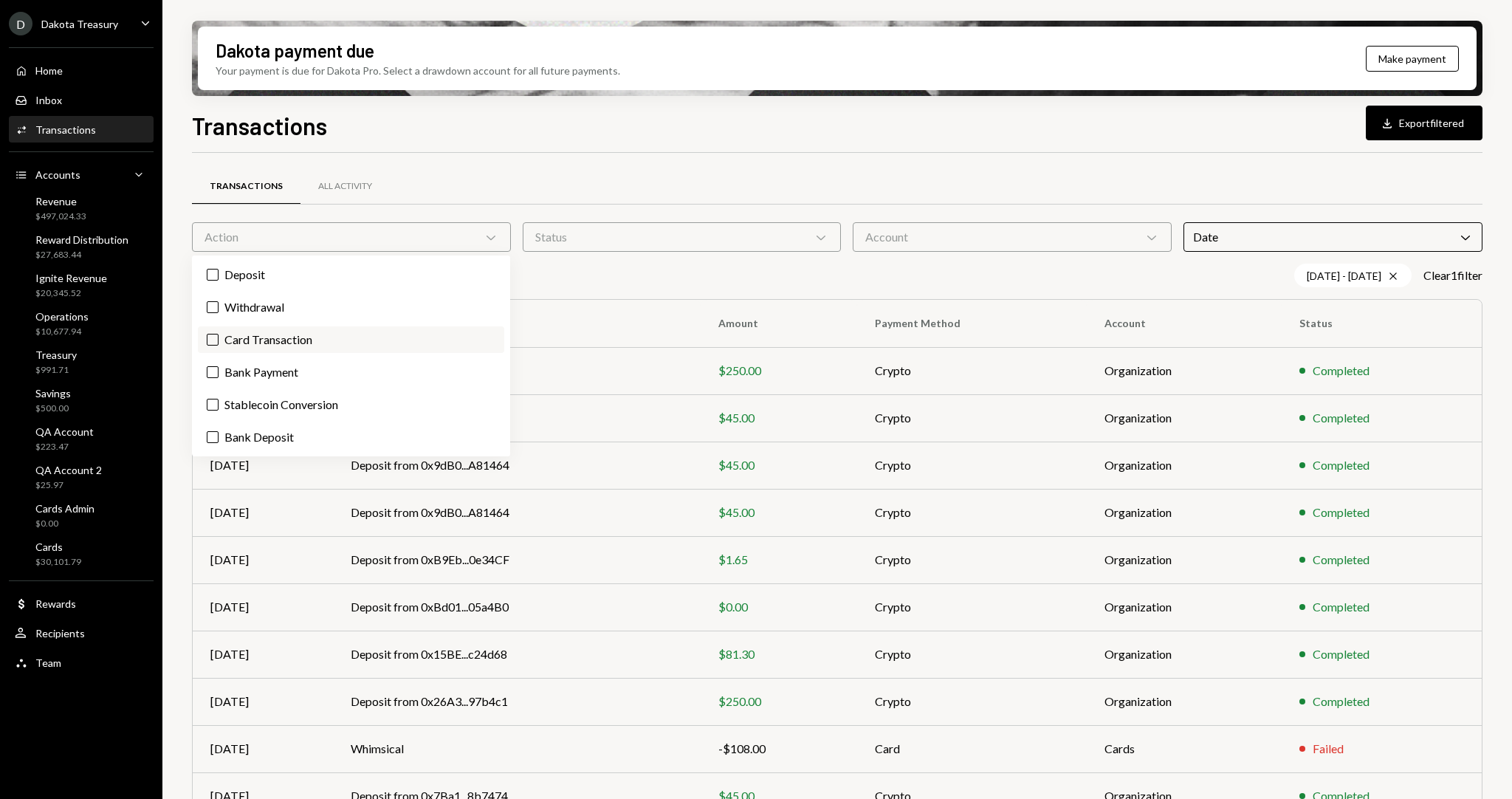
click at [318, 341] on label "Card Transaction" at bounding box center [351, 340] width 306 height 27
click at [219, 341] on button "Card Transaction" at bounding box center [212, 339] width 12 height 12
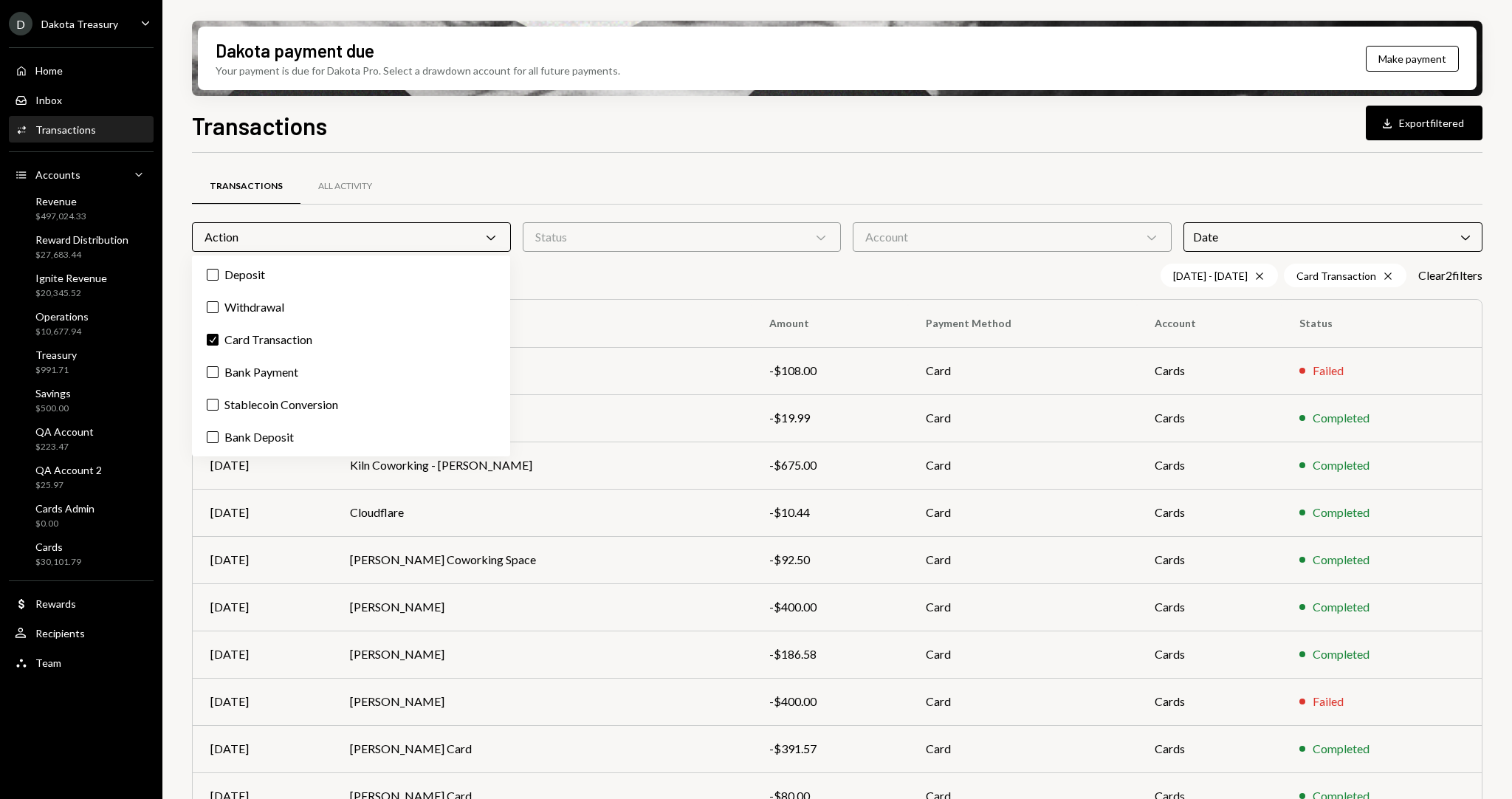
drag, startPoint x: 652, startPoint y: 167, endPoint x: 636, endPoint y: 171, distance: 16.5
click at [652, 166] on div "Transactions All Activity Action Chevron Down Status Chevron Down Account Chevr…" at bounding box center [837, 517] width 1290 height 728
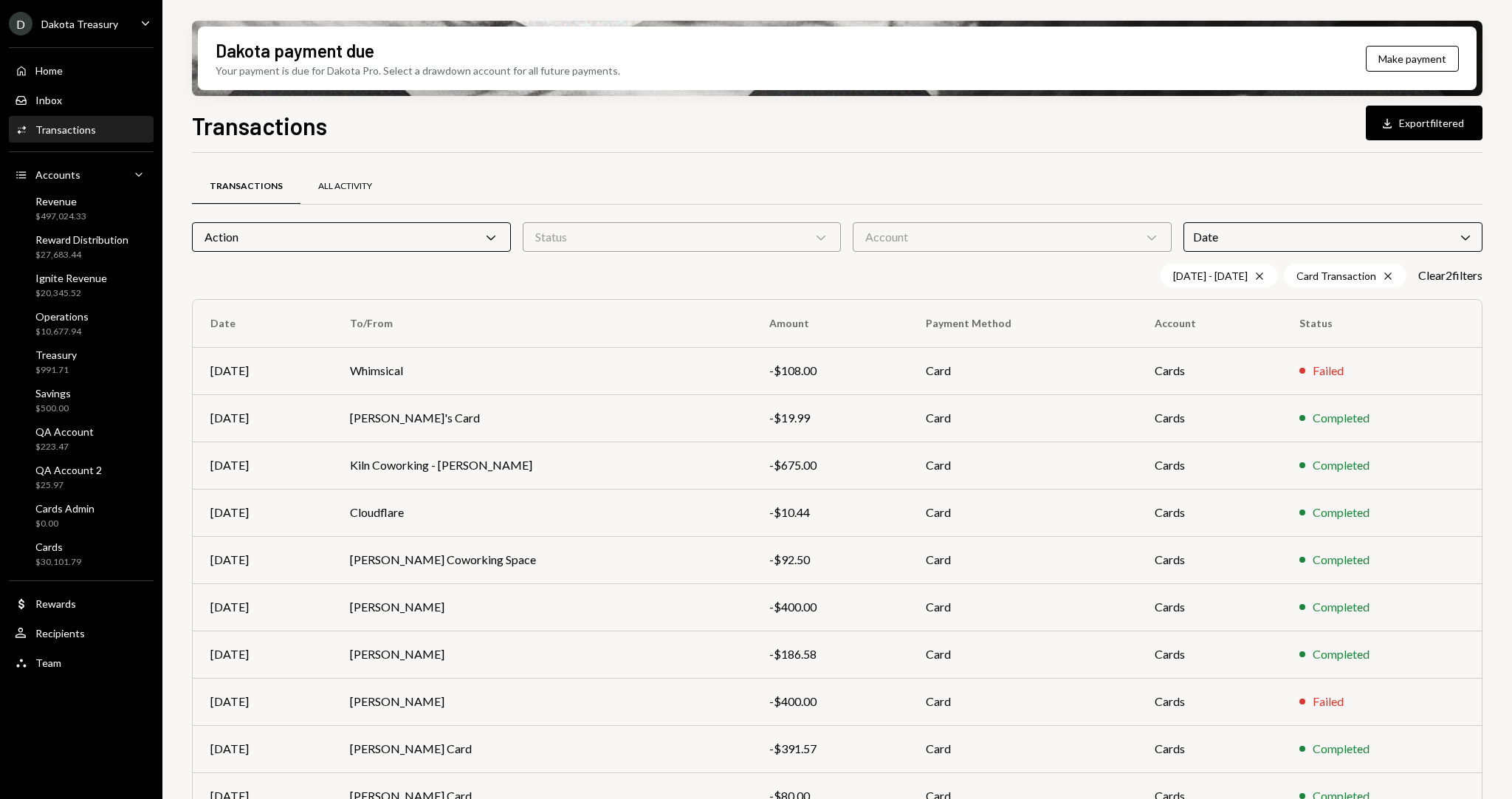
click at [329, 188] on div "All Activity" at bounding box center [345, 187] width 54 height 12
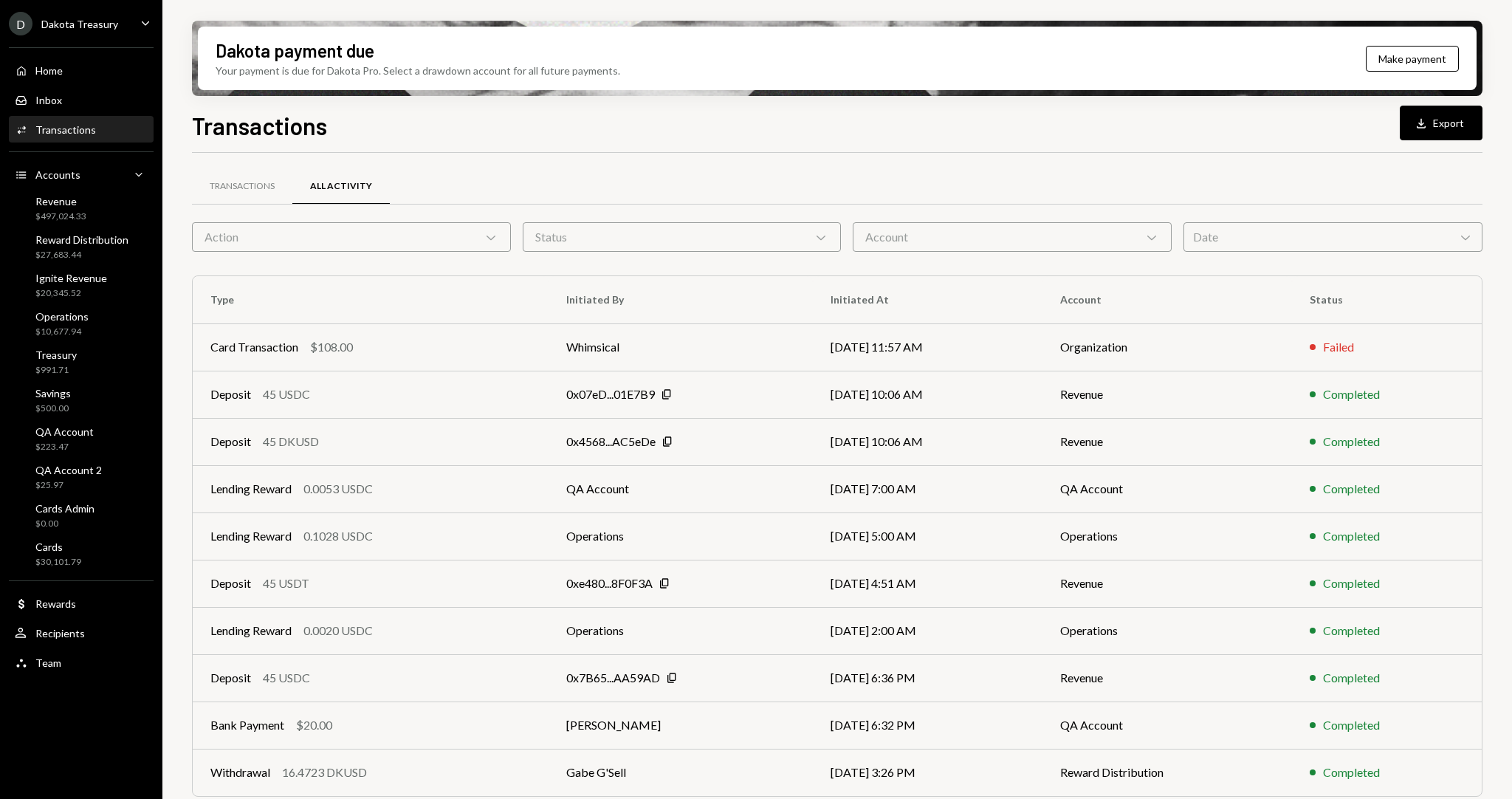
click at [1209, 234] on div "Date Chevron Down" at bounding box center [1332, 236] width 299 height 29
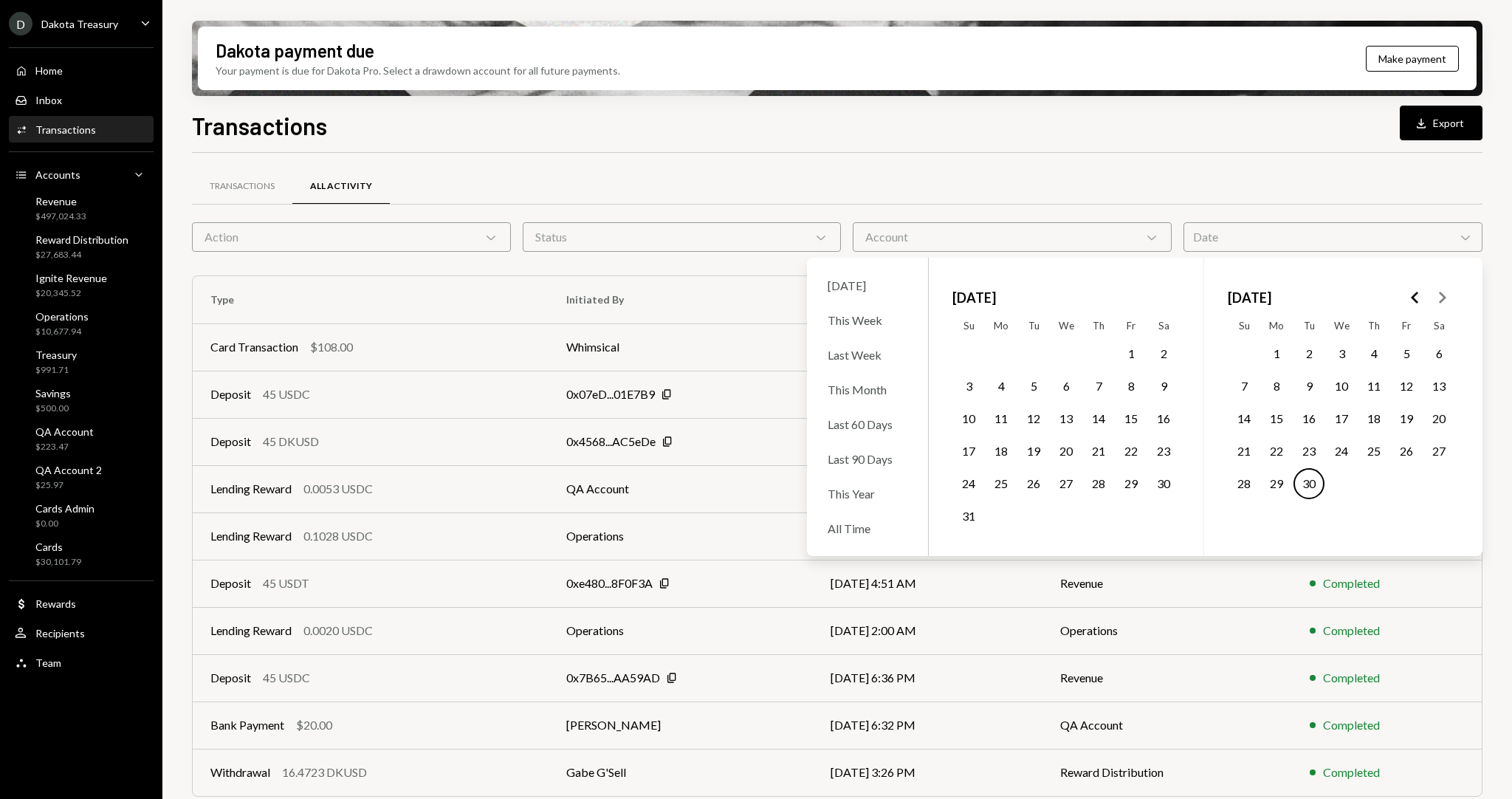
click at [1415, 296] on icon "Go to the Previous Month" at bounding box center [1415, 297] width 18 height 18
click at [1309, 354] on button "1" at bounding box center [1309, 353] width 31 height 31
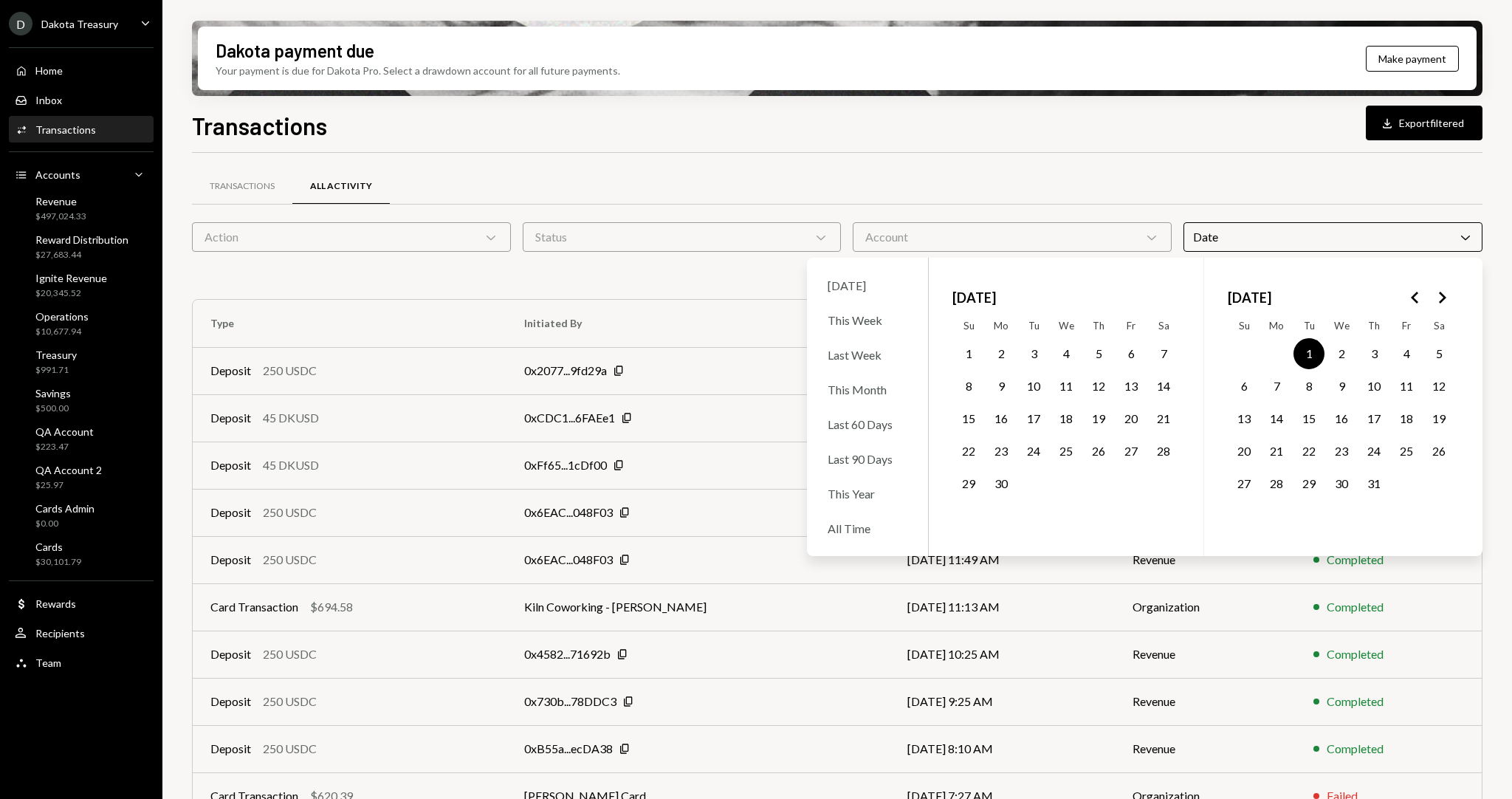
click at [1375, 496] on button "31" at bounding box center [1373, 483] width 31 height 31
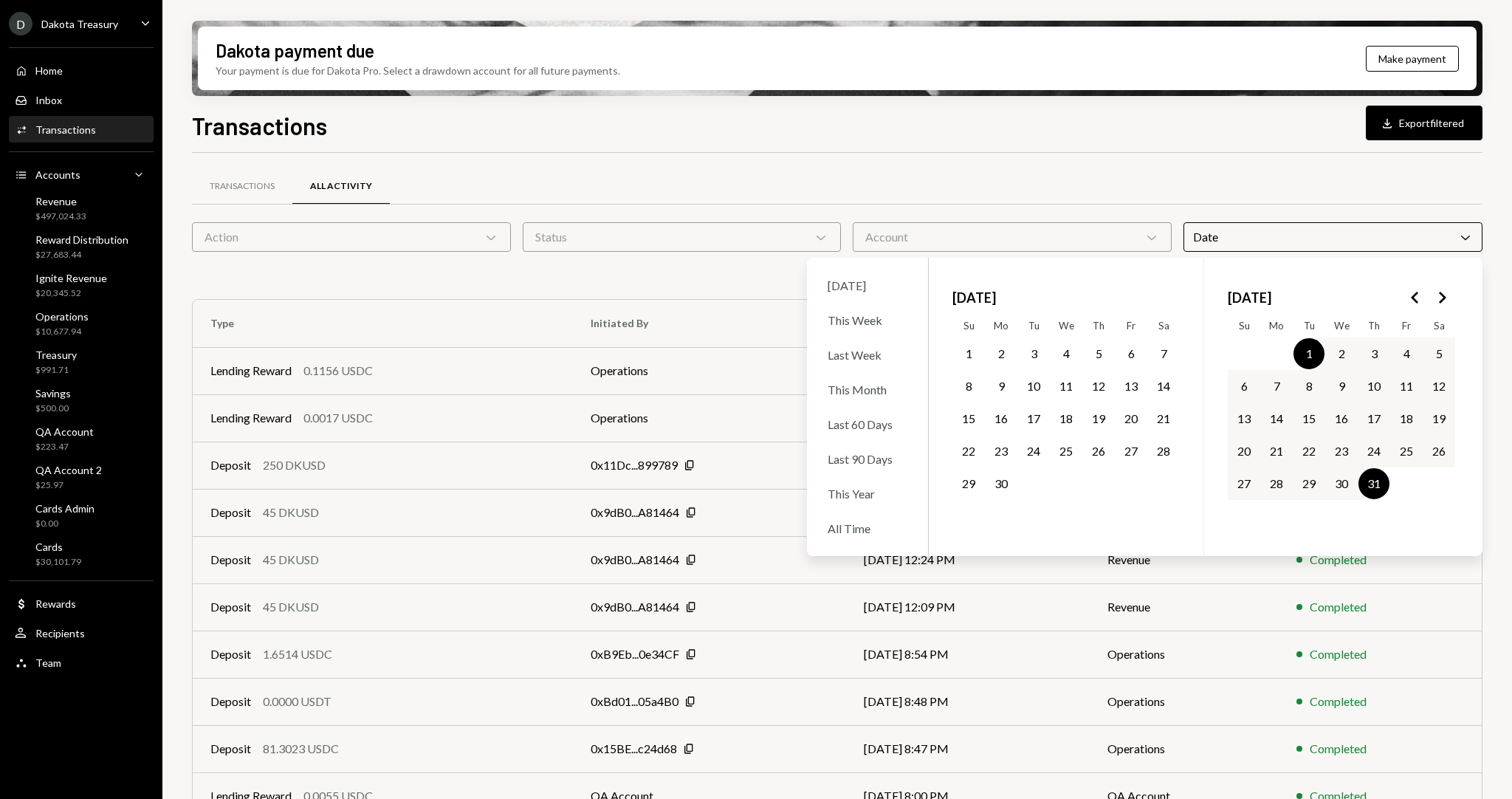
click at [902, 150] on div "Transactions Download Export filtered Transactions All Activity Action Chevron …" at bounding box center [837, 496] width 1290 height 778
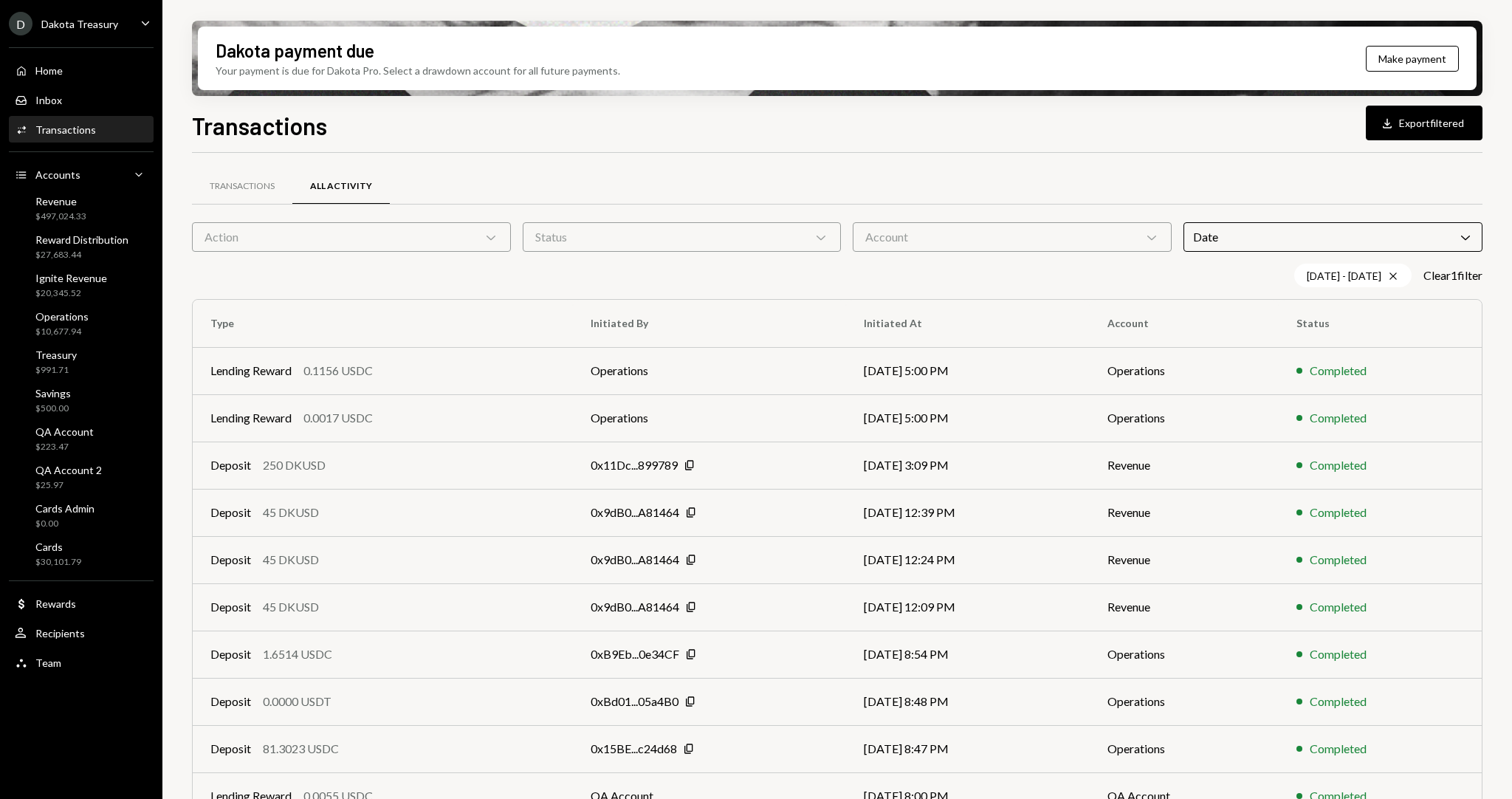
click at [330, 251] on div "Transactions All Activity Action Chevron Down Status Chevron Down Account Chevr…" at bounding box center [837, 528] width 1290 height 705
click at [286, 261] on div "Transactions All Activity Action Chevron Down Status Chevron Down Account Chevr…" at bounding box center [837, 528] width 1290 height 705
click at [284, 239] on div "Action Chevron Down" at bounding box center [351, 236] width 319 height 29
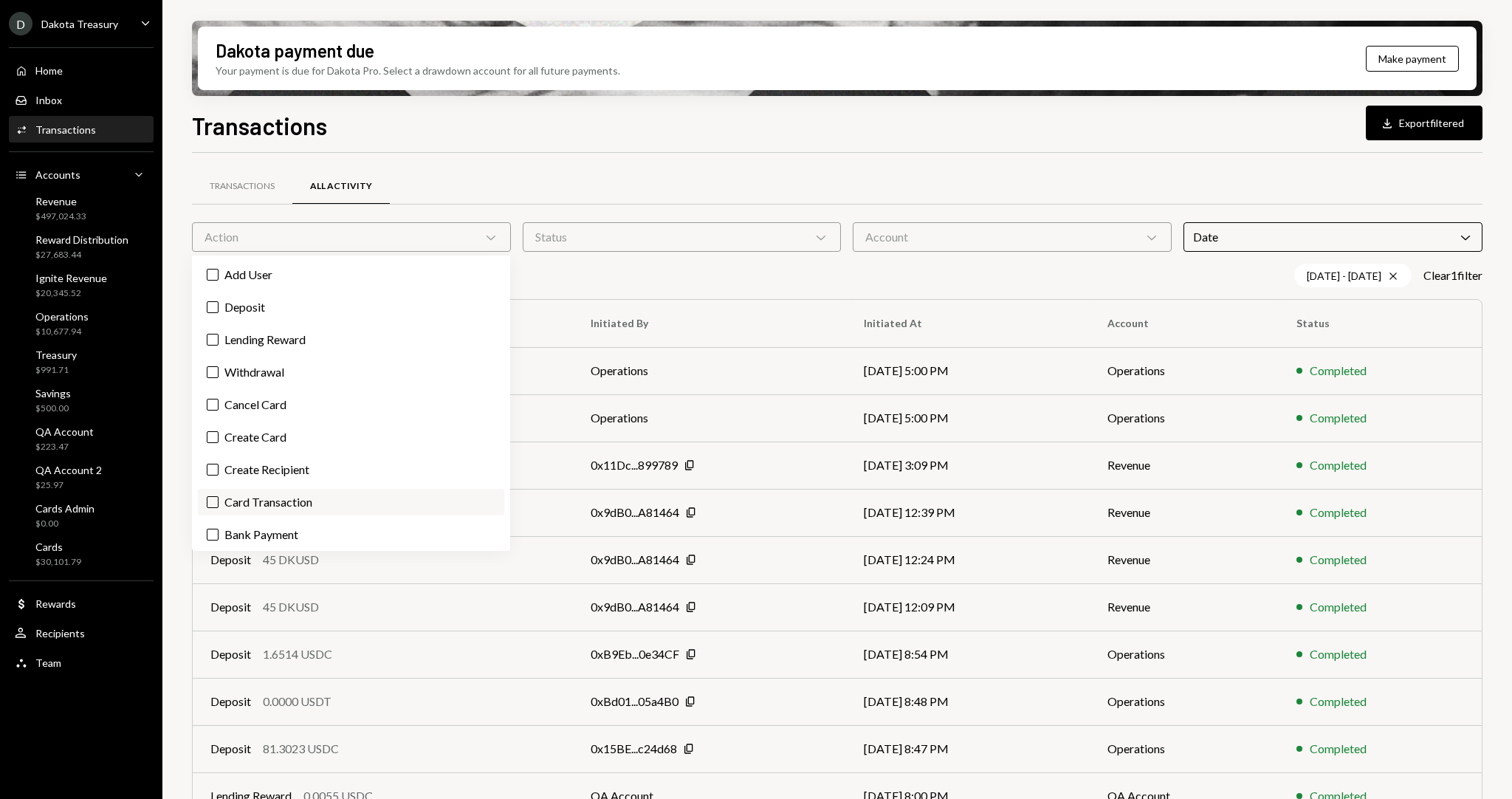
click at [319, 498] on label "Card Transaction" at bounding box center [351, 502] width 306 height 27
click at [219, 498] on button "Card Transaction" at bounding box center [212, 502] width 12 height 12
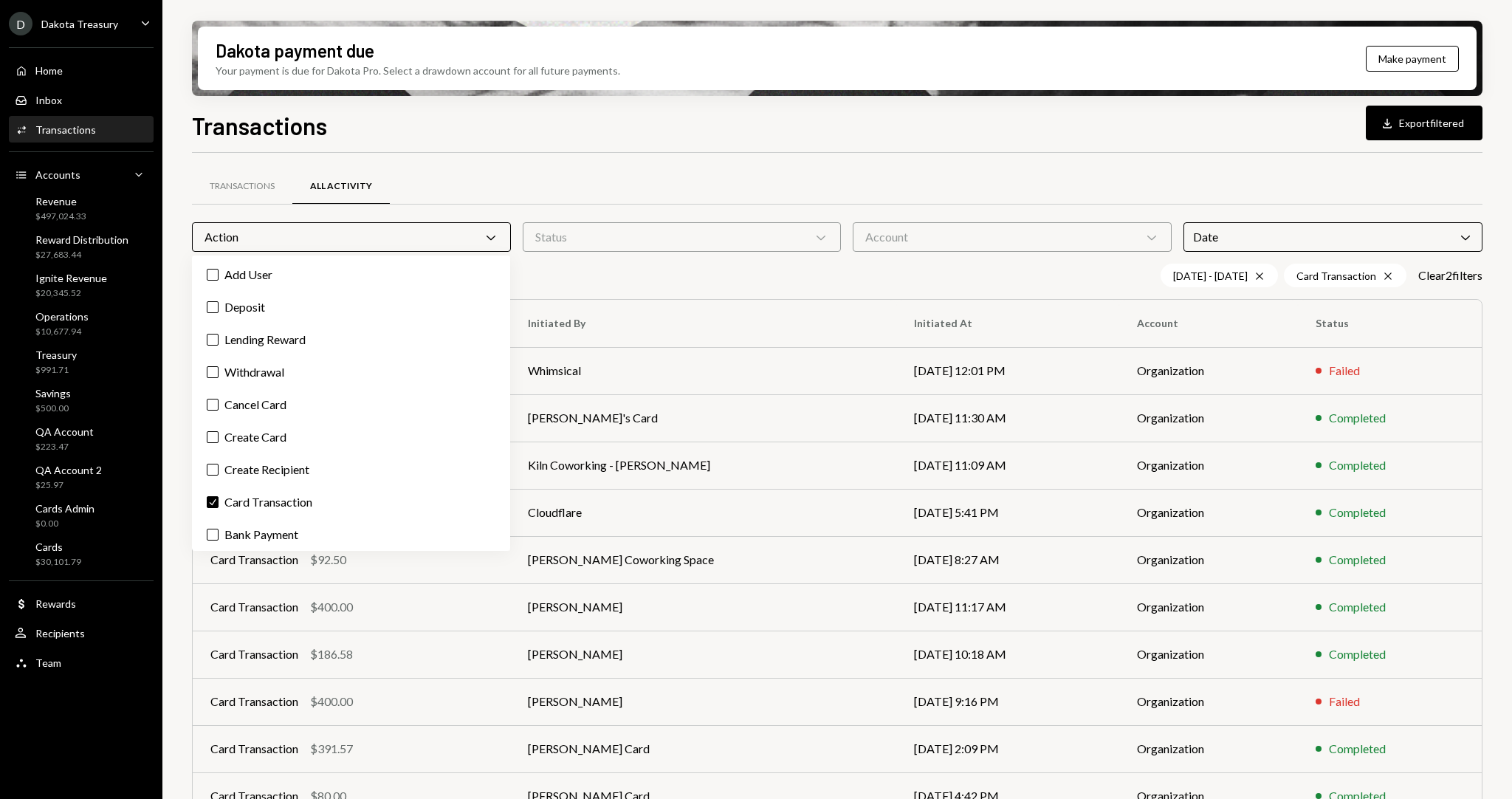
click at [1261, 238] on div "Date Chevron Down" at bounding box center [1332, 236] width 299 height 29
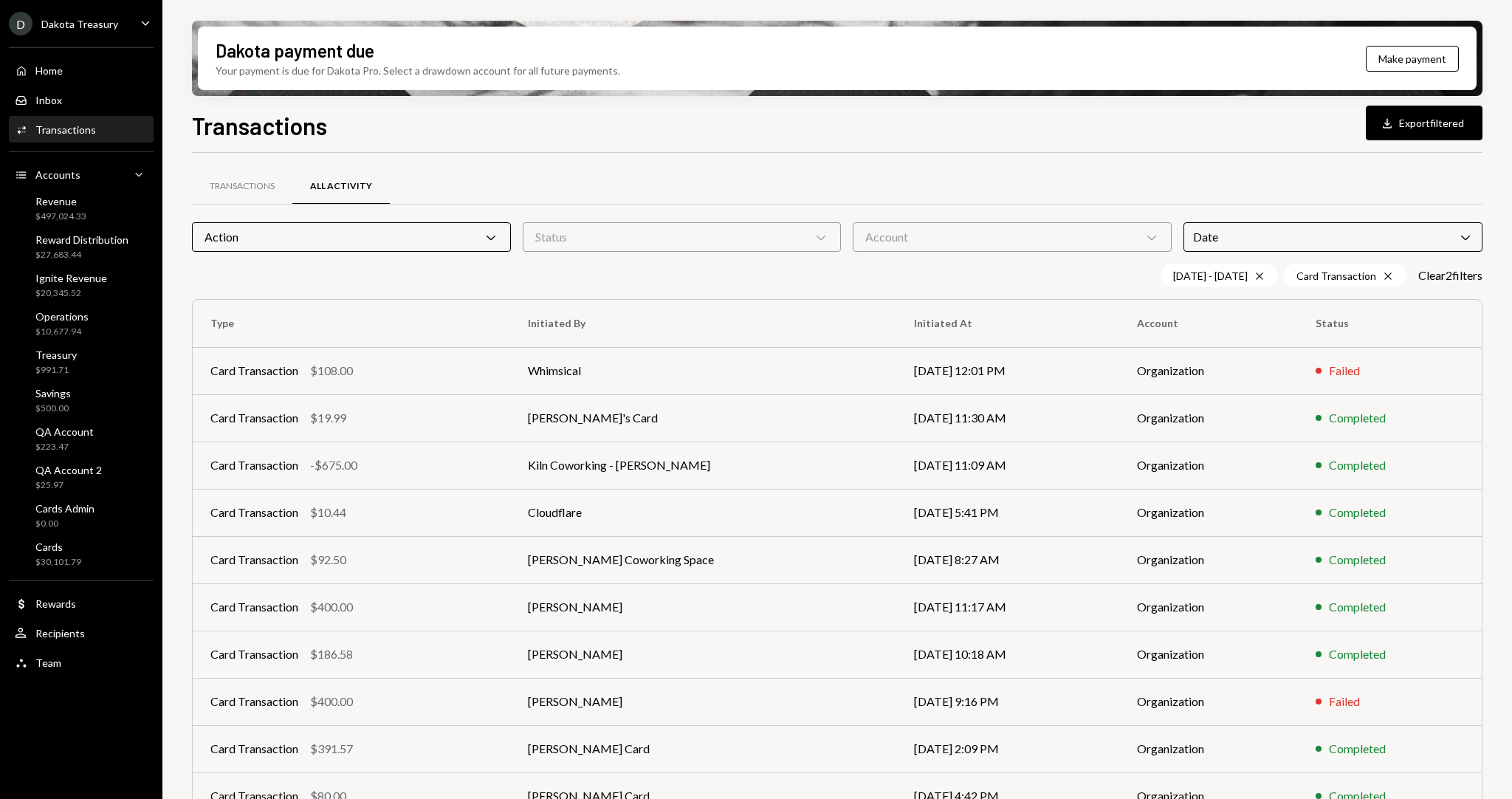
click at [997, 162] on div "Transactions All Activity Action Chevron Down Status Chevron Down Account Chevr…" at bounding box center [837, 517] width 1290 height 728
click at [368, 472] on div "Card Transaction -$675.00" at bounding box center [351, 465] width 282 height 18
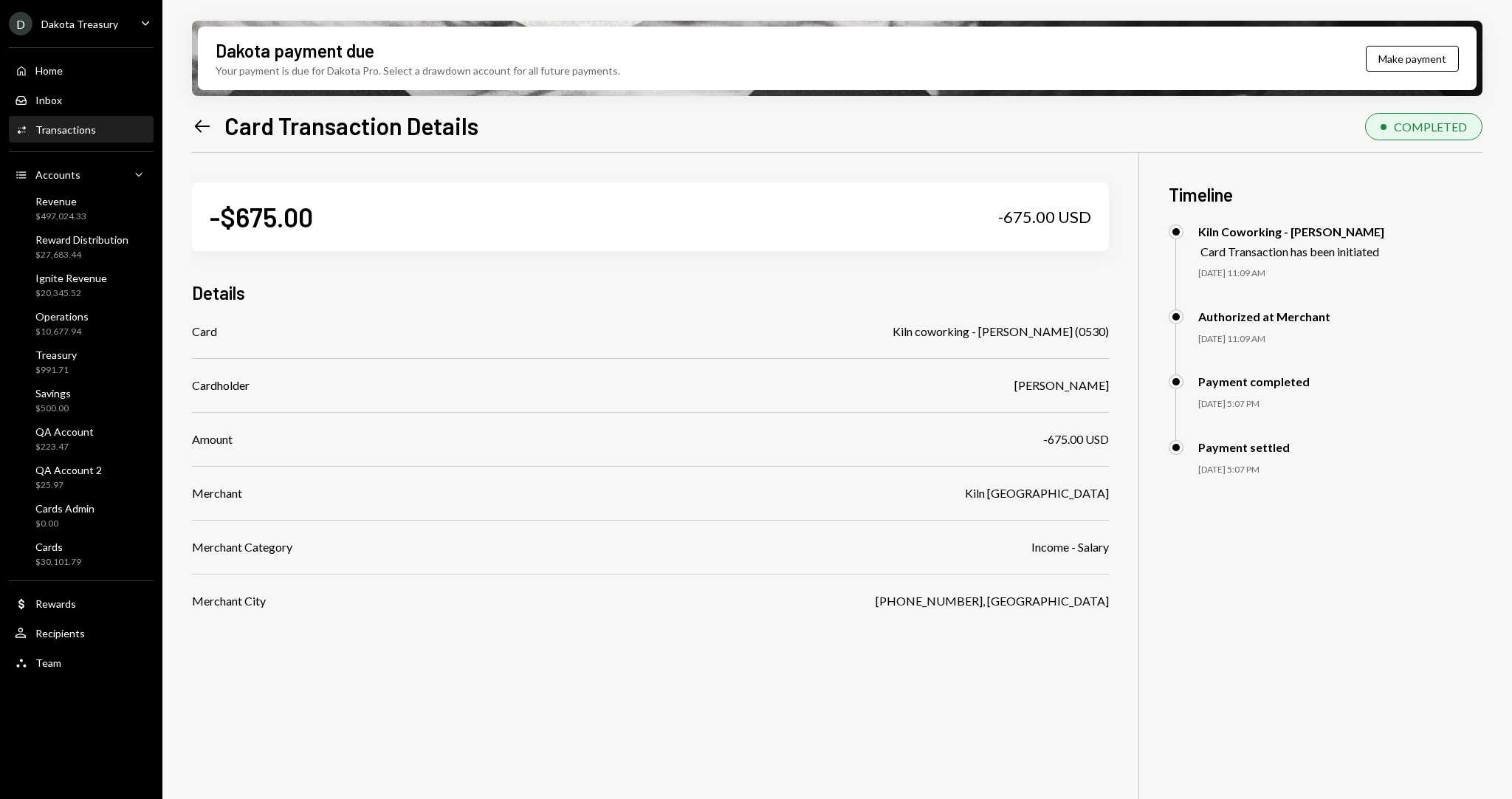
click at [413, 194] on div "-$675.00 -675.00 USD" at bounding box center [650, 217] width 917 height 69
drag, startPoint x: 198, startPoint y: 212, endPoint x: 302, endPoint y: 219, distance: 104.2
click at [274, 219] on div "-$675.00 -675.00 USD" at bounding box center [650, 217] width 917 height 69
click at [312, 221] on div "-$675.00" at bounding box center [261, 217] width 104 height 34
drag, startPoint x: 217, startPoint y: 220, endPoint x: 205, endPoint y: 220, distance: 12.0
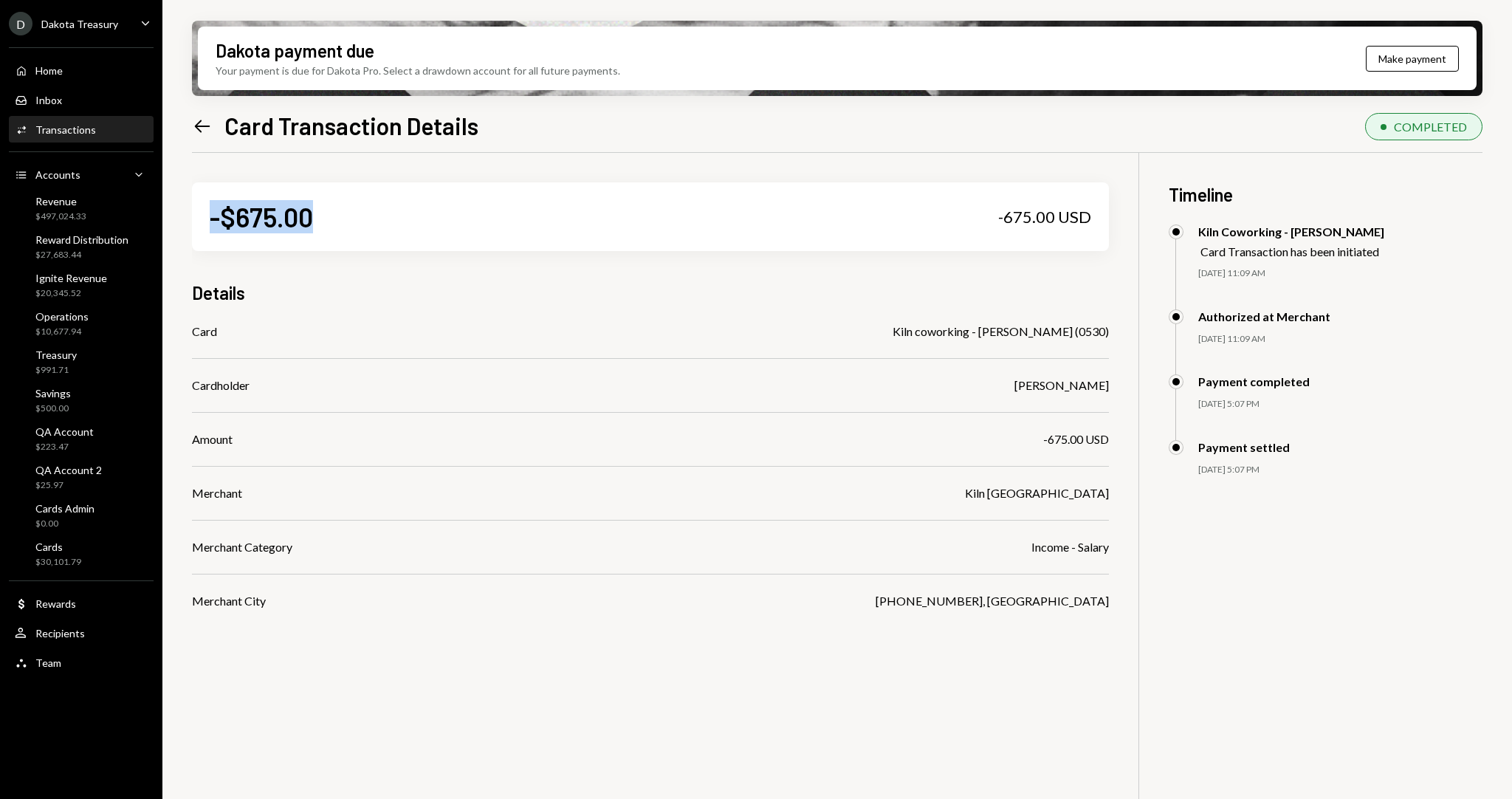
click at [205, 220] on div "-$675.00 -675.00 USD" at bounding box center [650, 217] width 917 height 69
click at [289, 227] on div "-$675.00" at bounding box center [261, 217] width 104 height 34
click at [197, 129] on icon "Left Arrow" at bounding box center [202, 126] width 20 height 20
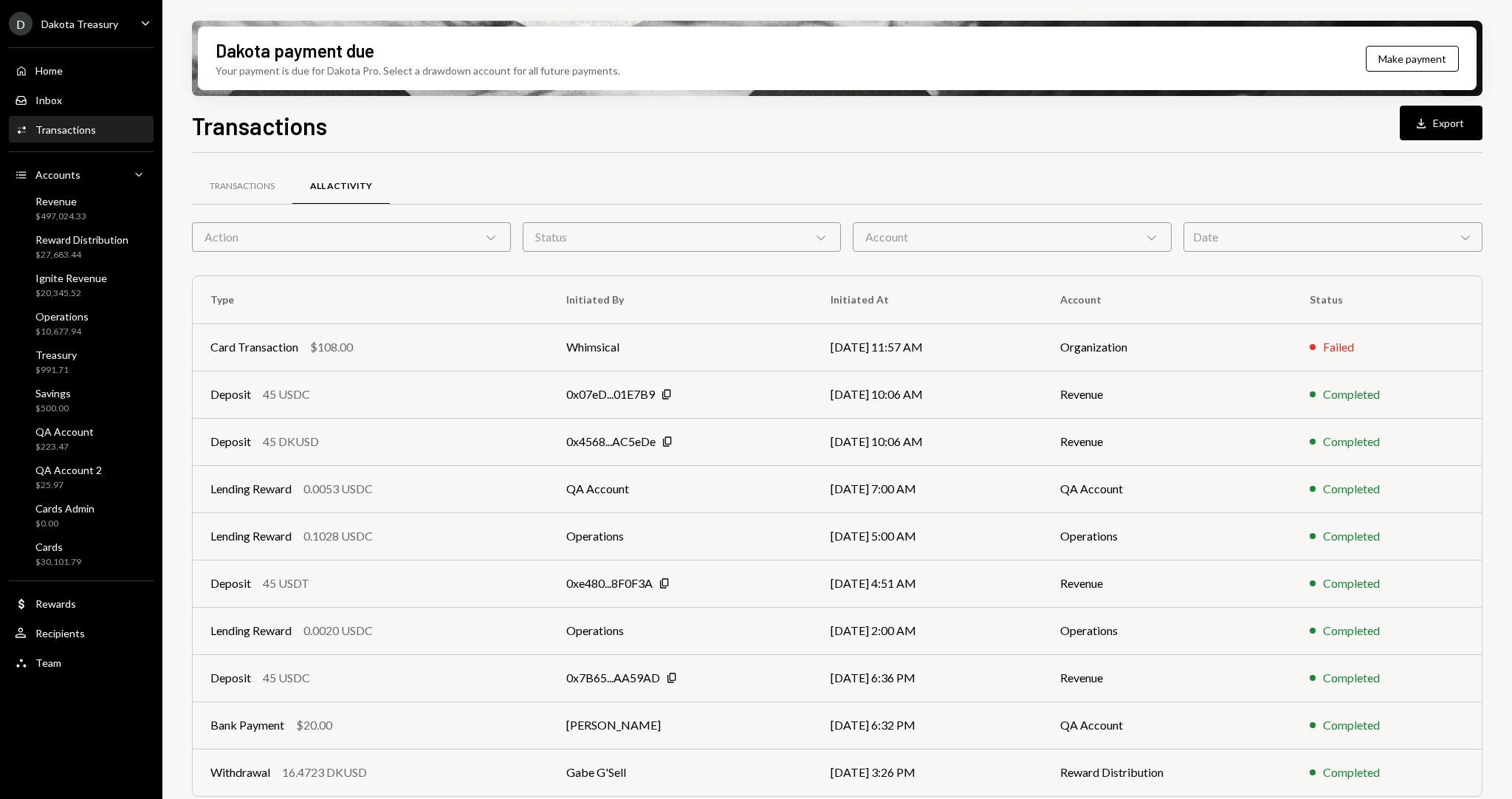
click at [480, 115] on div "Transactions Download Export" at bounding box center [837, 124] width 1290 height 33
click at [284, 131] on h1 "Transactions" at bounding box center [259, 125] width 135 height 29
click at [376, 128] on div "Transactions Download Export" at bounding box center [837, 124] width 1290 height 33
click at [228, 125] on h1 "Transactions" at bounding box center [259, 125] width 135 height 29
